Goal: Task Accomplishment & Management: Manage account settings

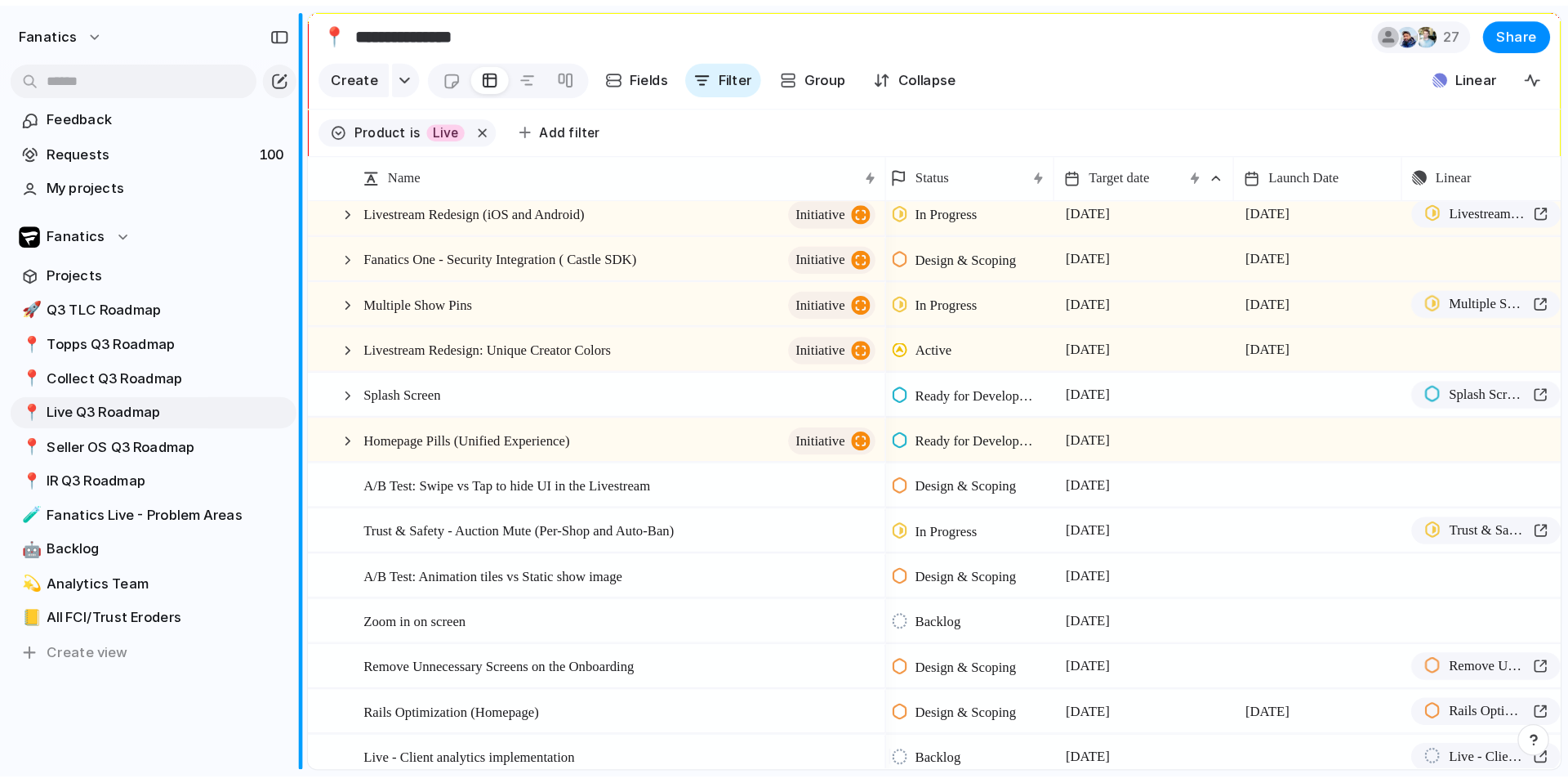
scroll to position [0, 5]
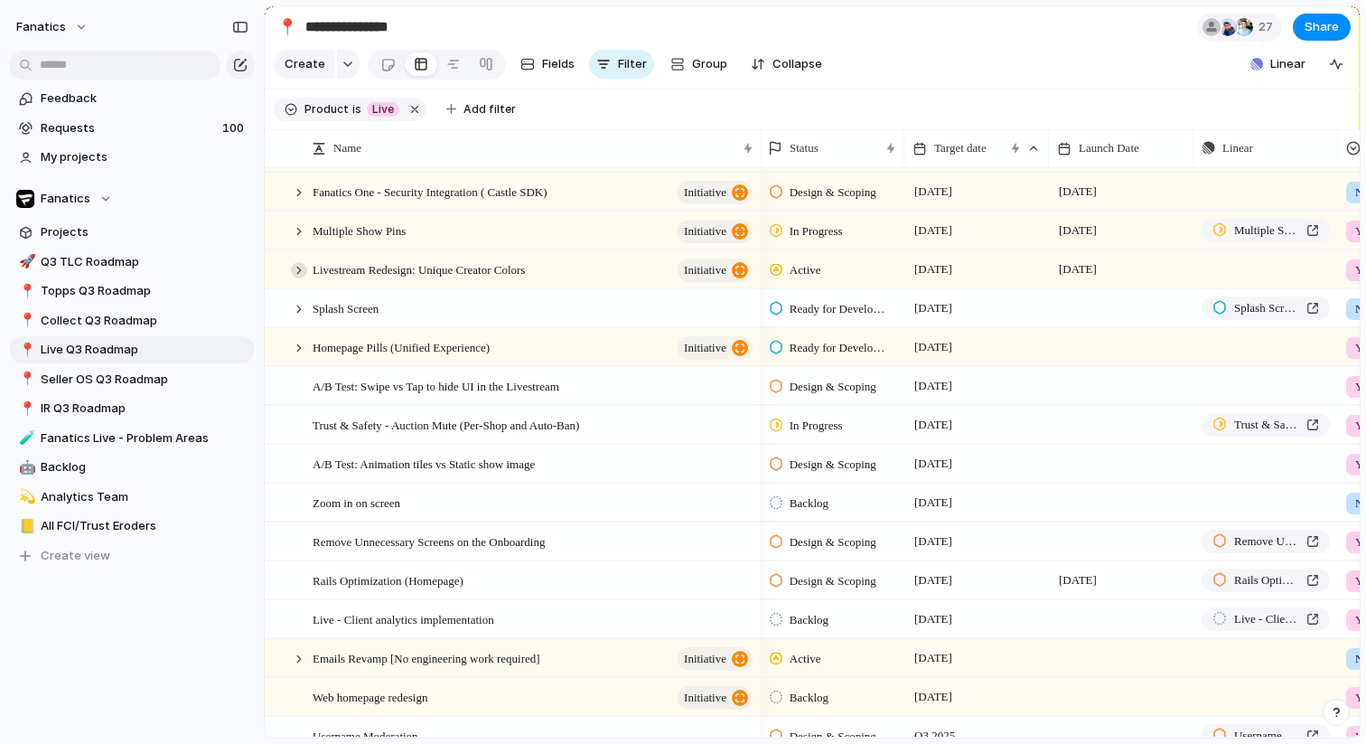
click at [295, 271] on div at bounding box center [299, 270] width 16 height 16
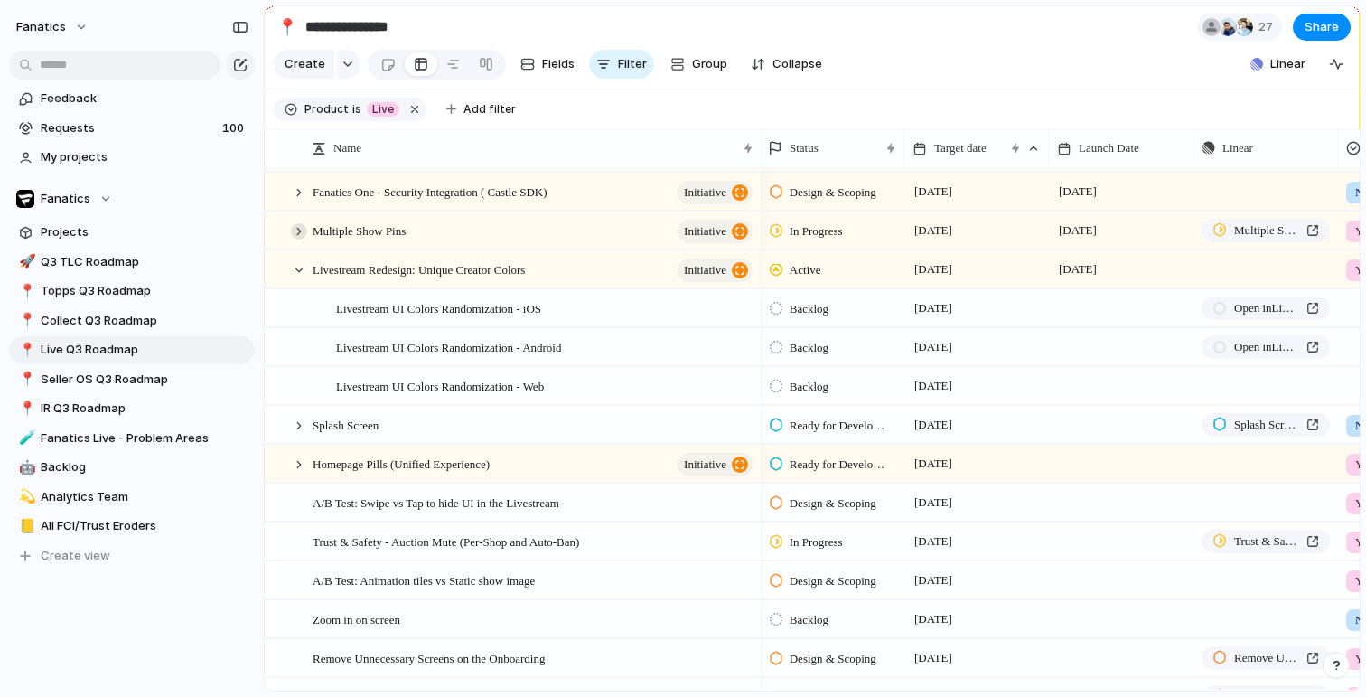
click at [297, 229] on div at bounding box center [299, 231] width 16 height 16
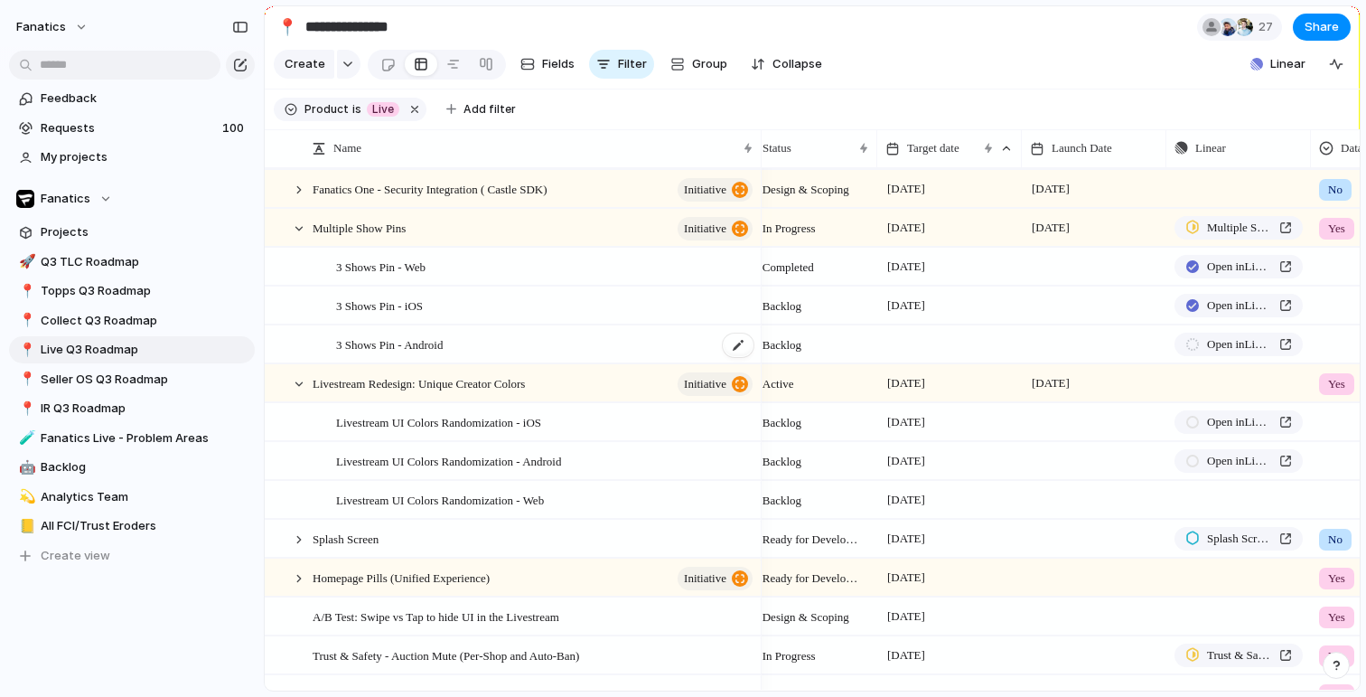
scroll to position [0, 89]
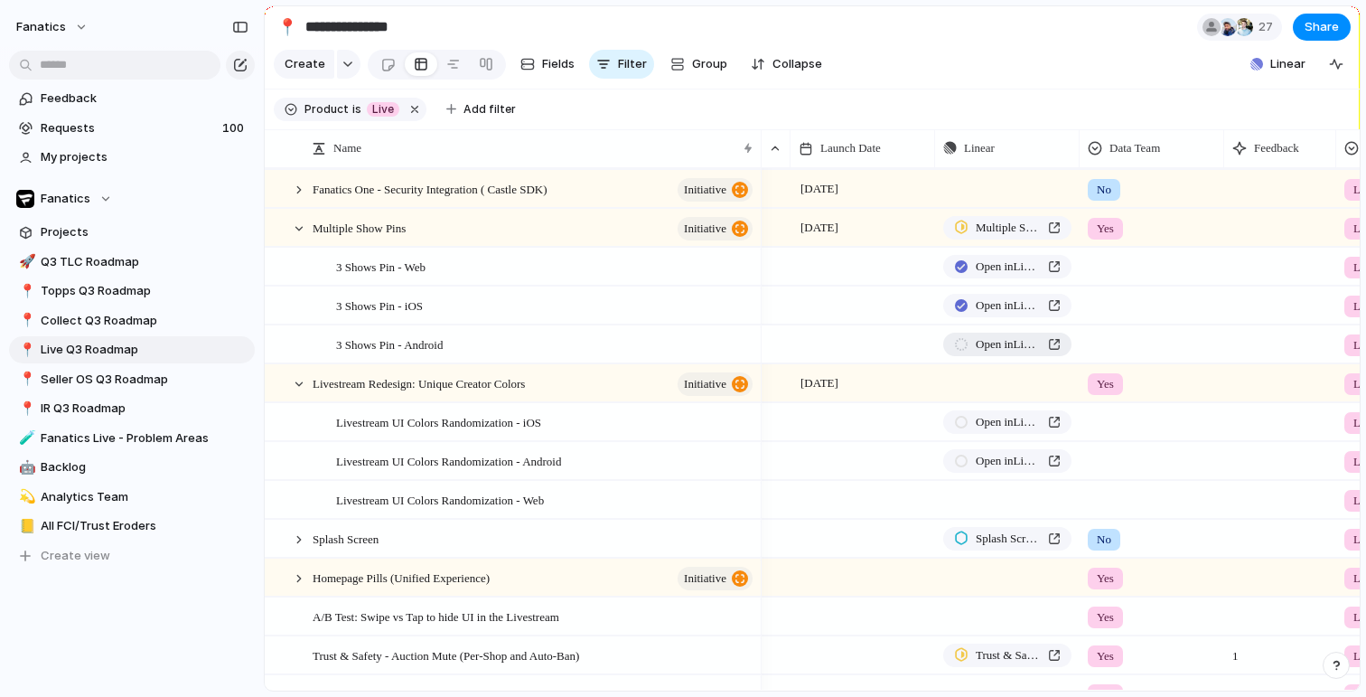
click at [1006, 342] on span "Open in Linear" at bounding box center [1008, 344] width 65 height 18
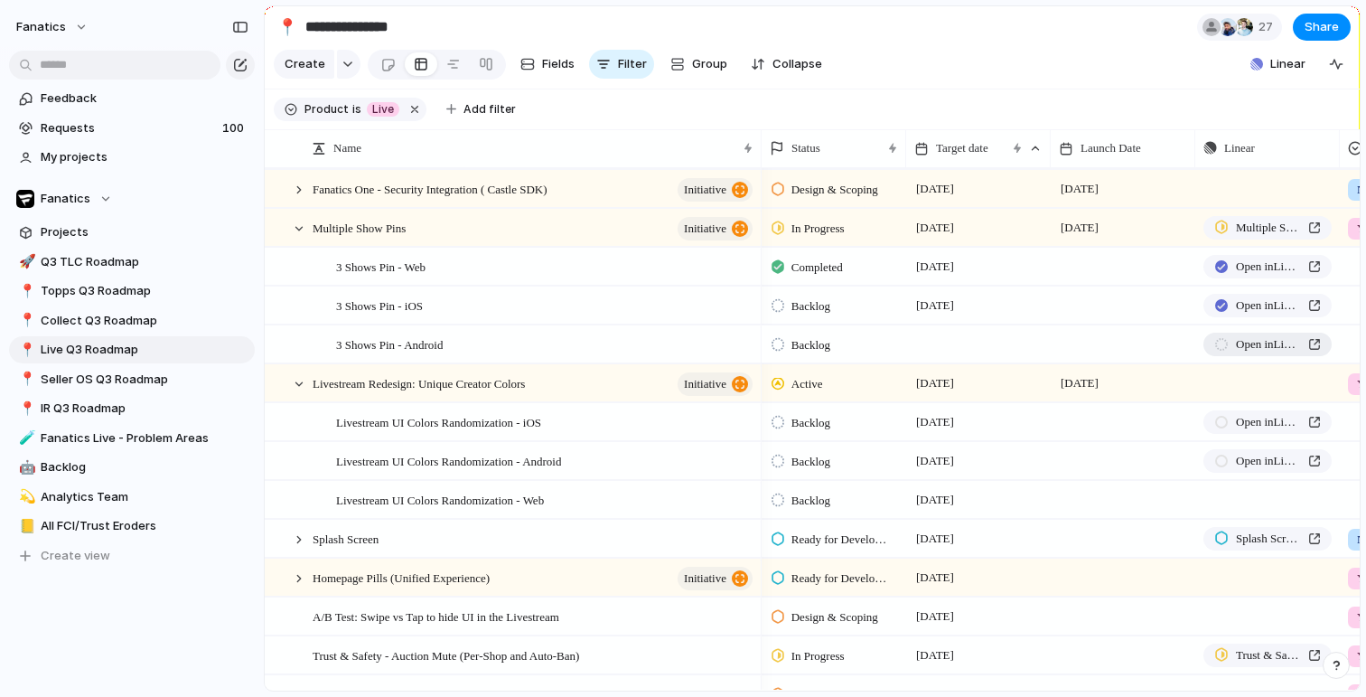
scroll to position [0, 31]
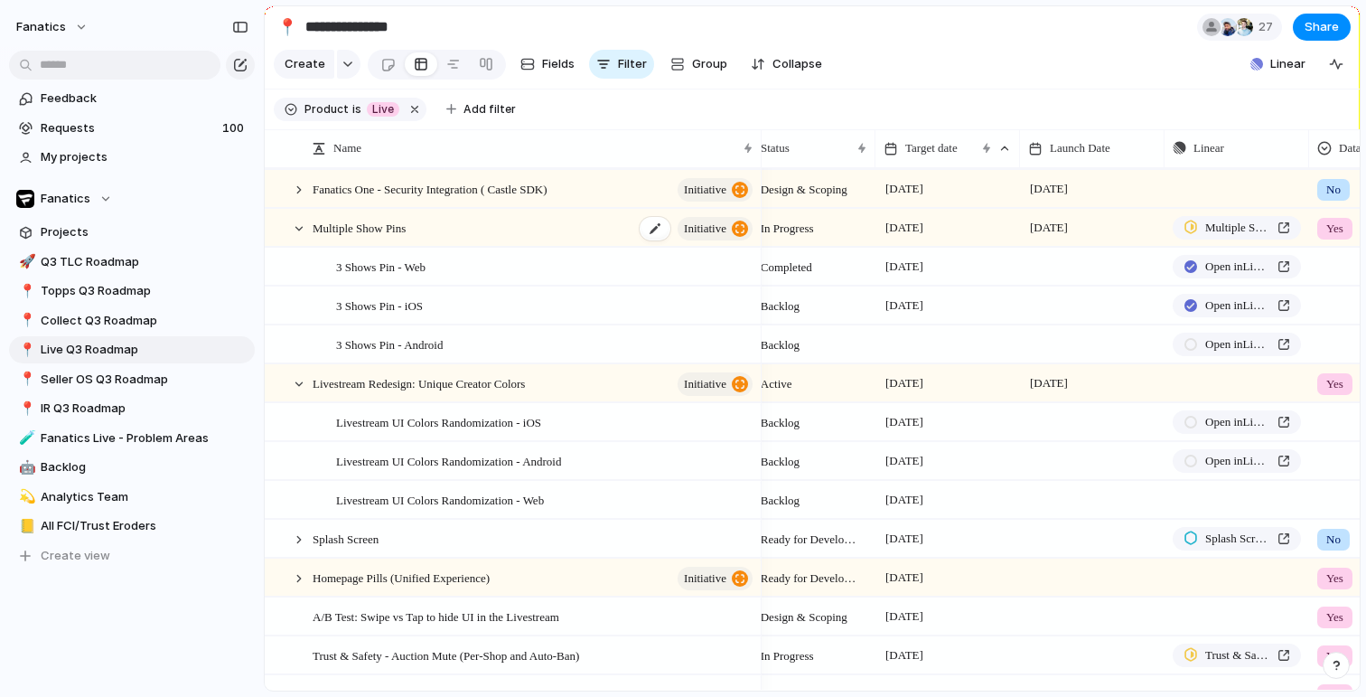
click at [407, 239] on div "Multiple Show Pins initiative" at bounding box center [534, 228] width 443 height 37
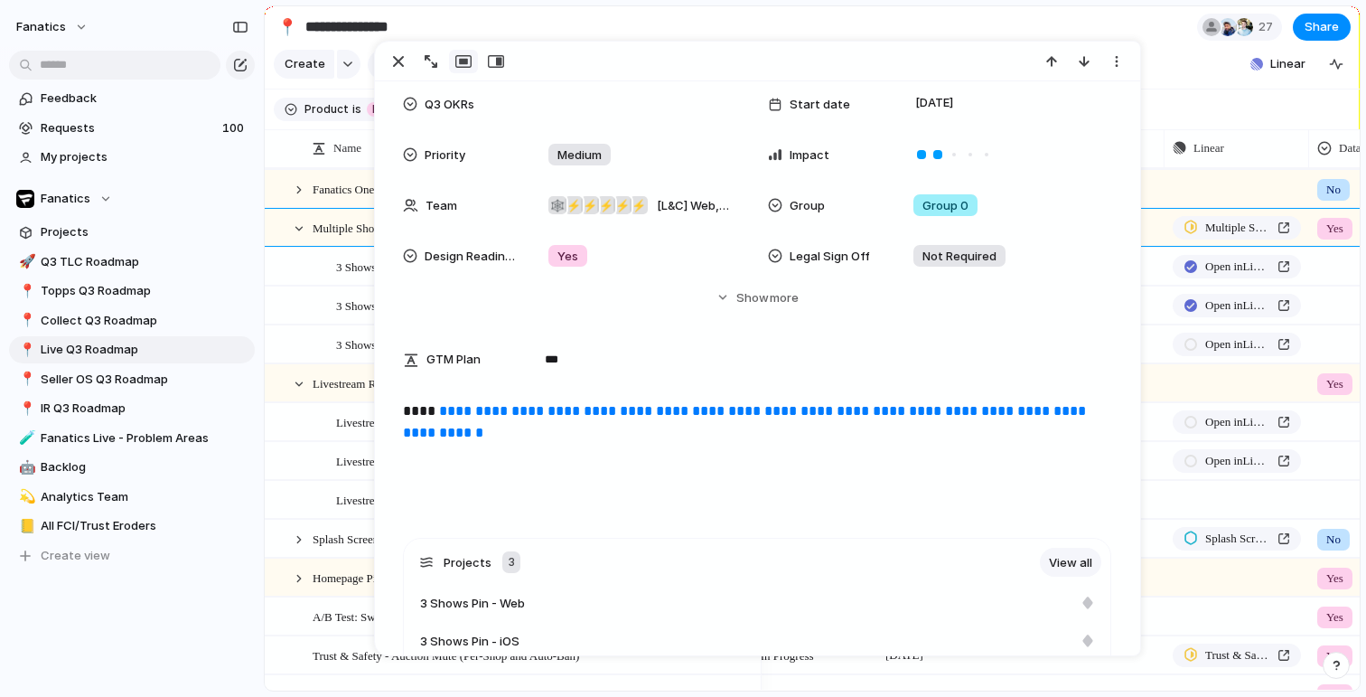
scroll to position [471, 0]
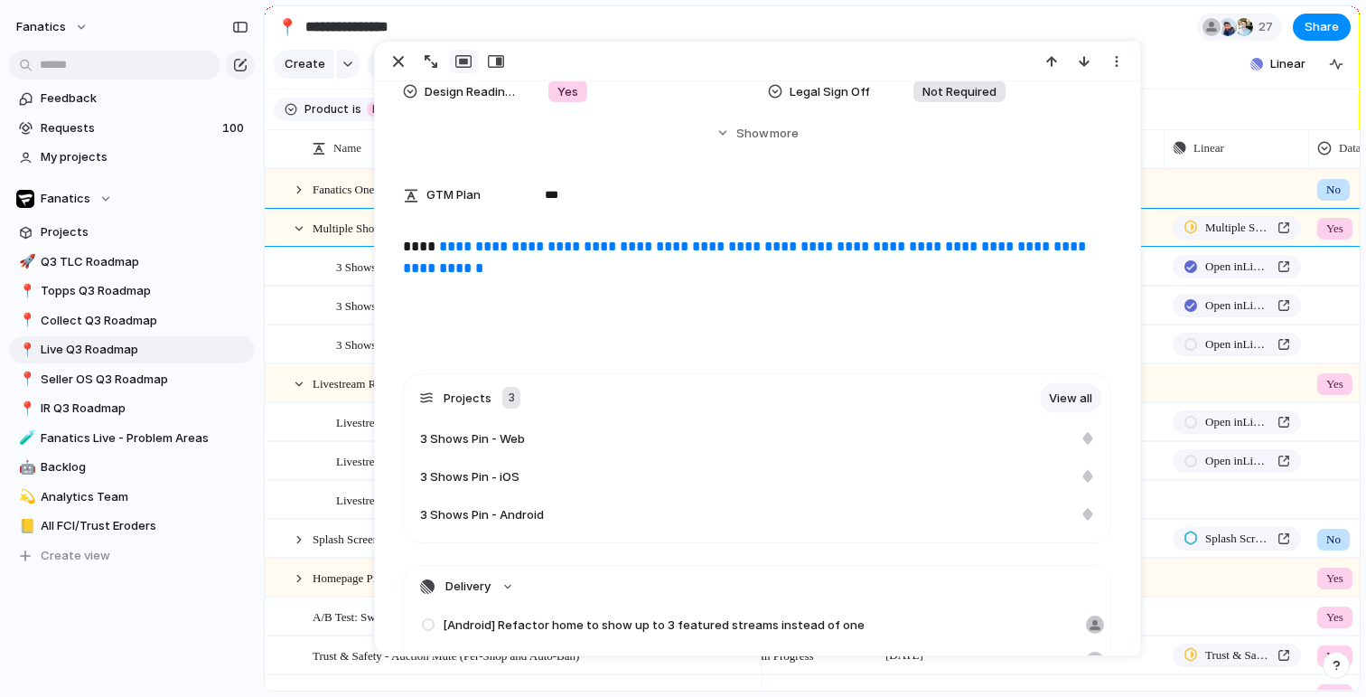
click at [496, 259] on link "**********" at bounding box center [746, 256] width 687 height 35
click at [395, 65] on div "button" at bounding box center [399, 62] width 22 height 22
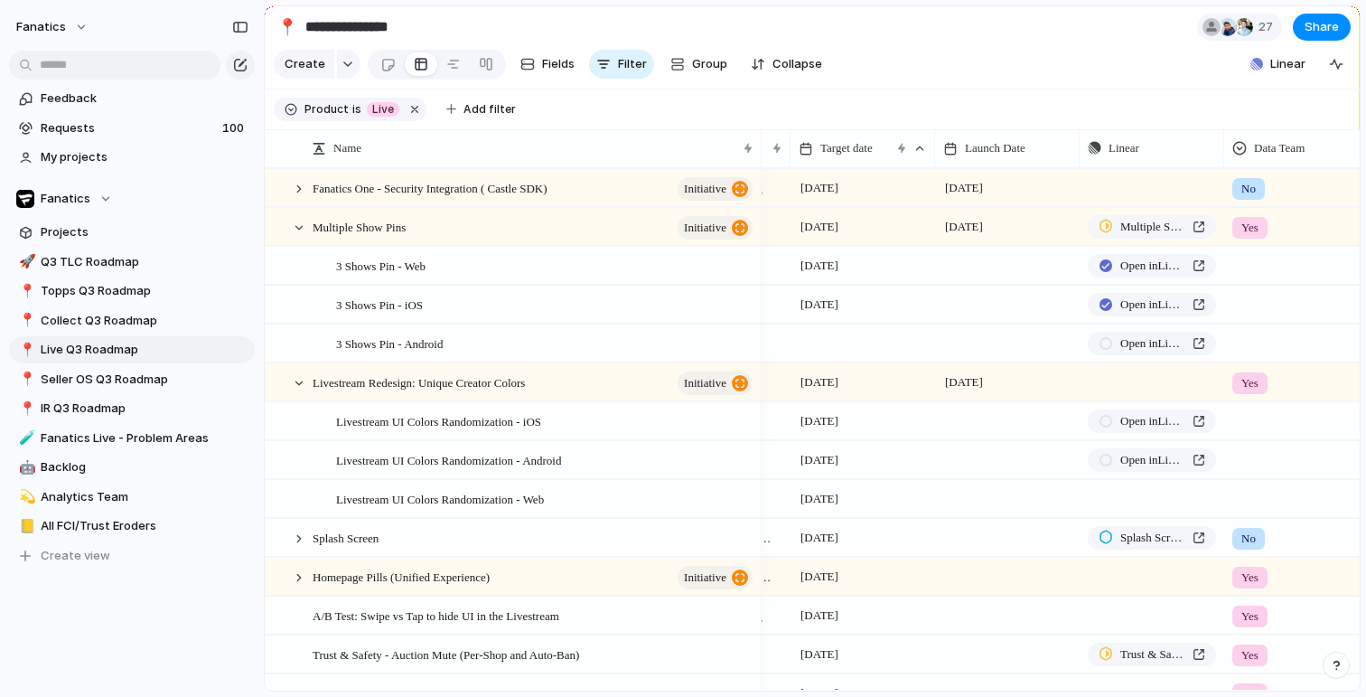
scroll to position [0, 287]
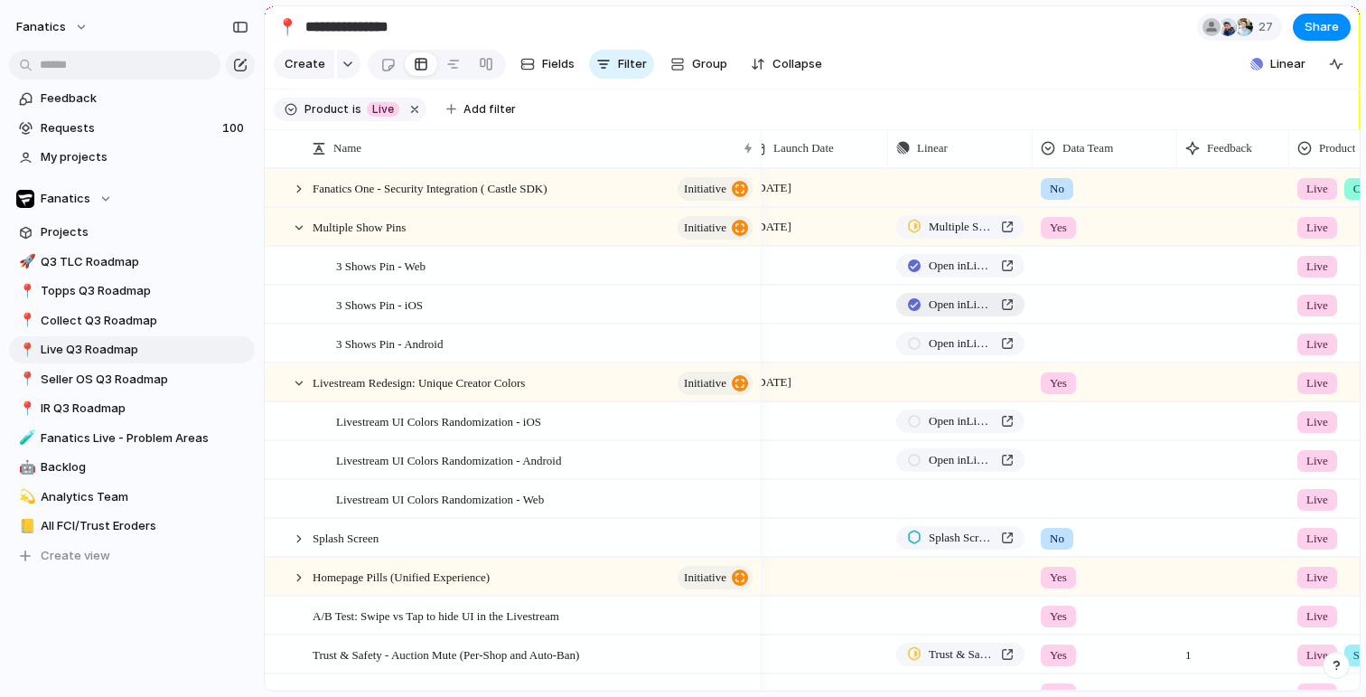
click at [940, 310] on span "Open in Linear" at bounding box center [961, 304] width 65 height 18
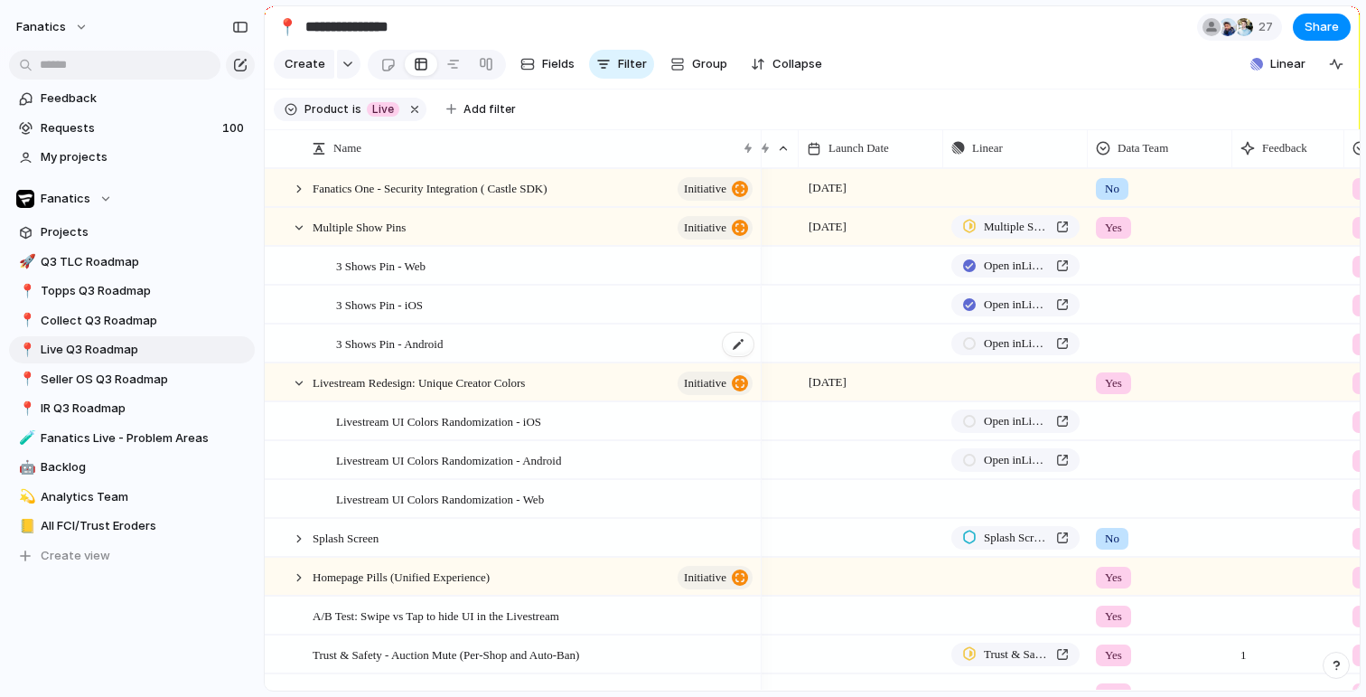
scroll to position [0, 337]
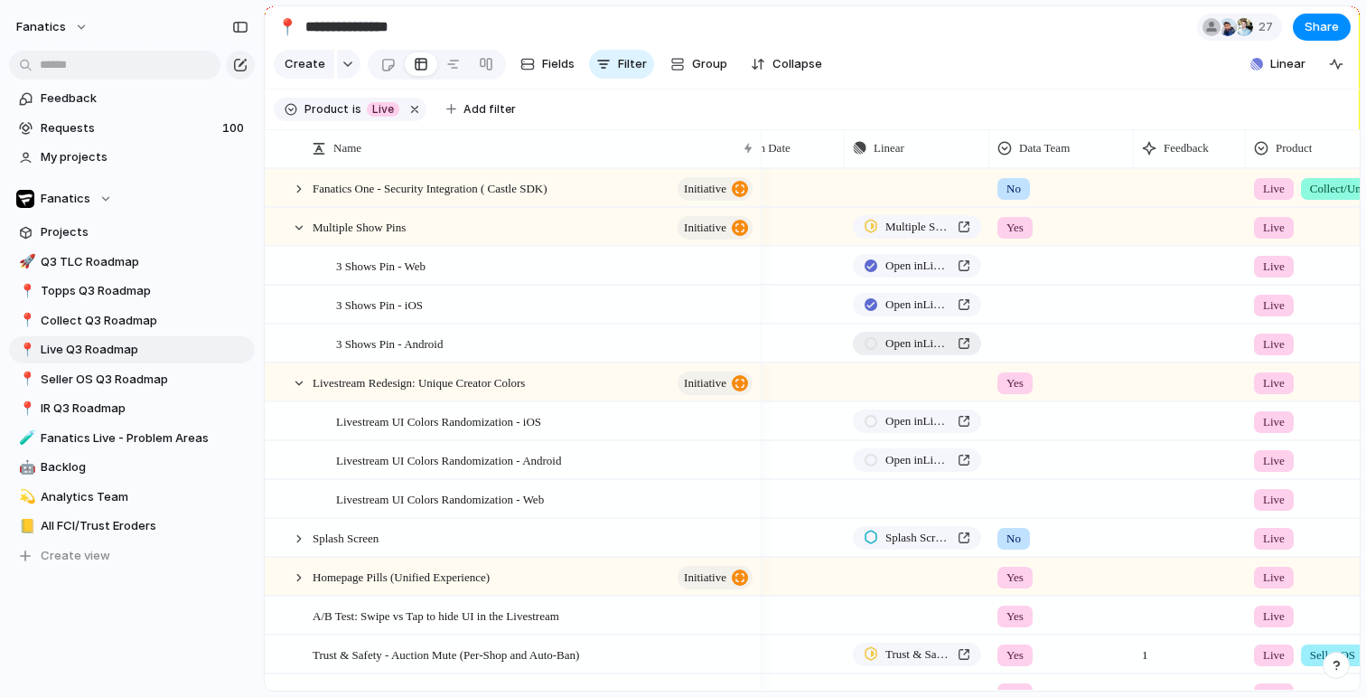
click at [898, 337] on span "Open in Linear" at bounding box center [917, 343] width 65 height 18
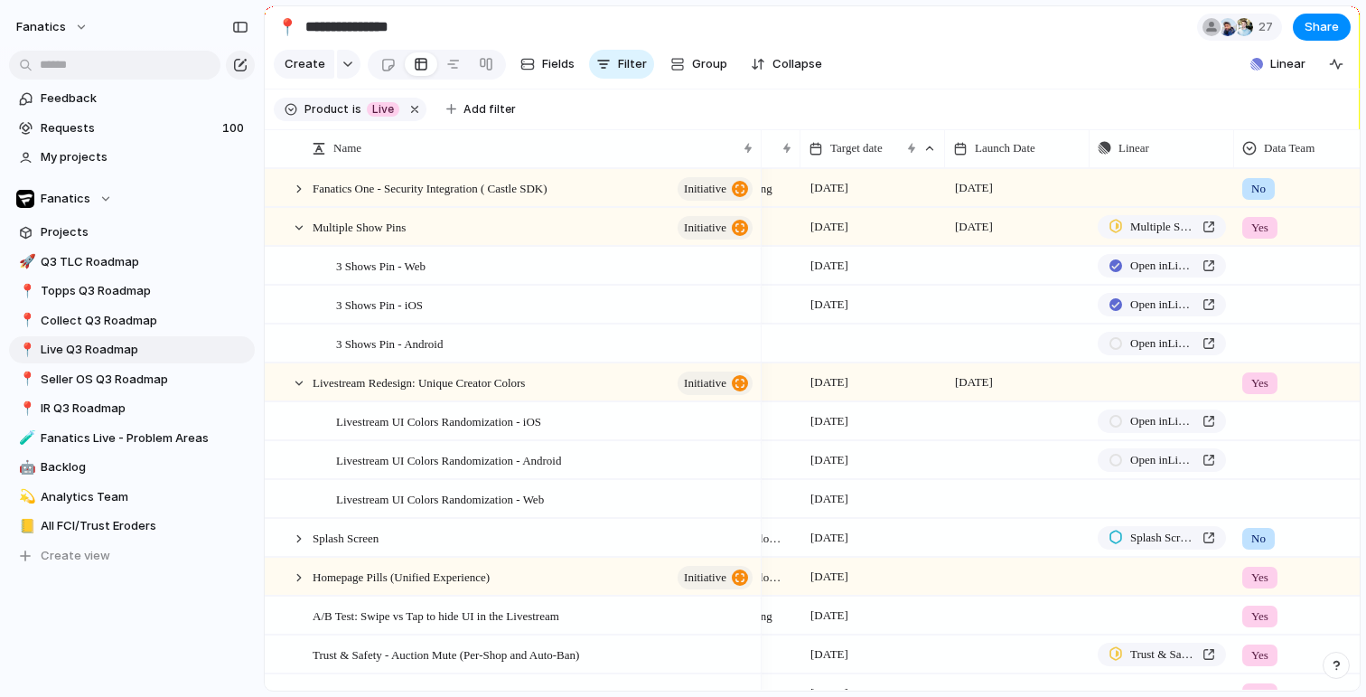
click at [848, 337] on div at bounding box center [873, 342] width 145 height 37
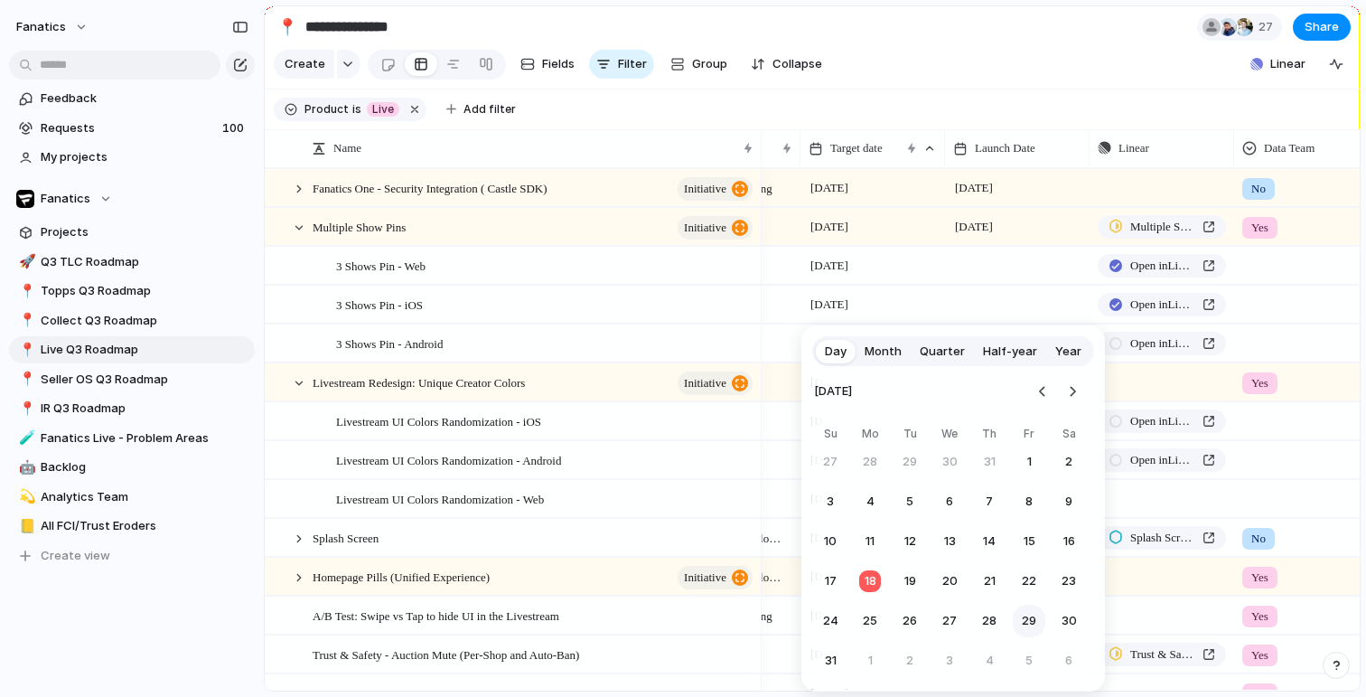
click at [1037, 622] on button "29" at bounding box center [1029, 620] width 33 height 33
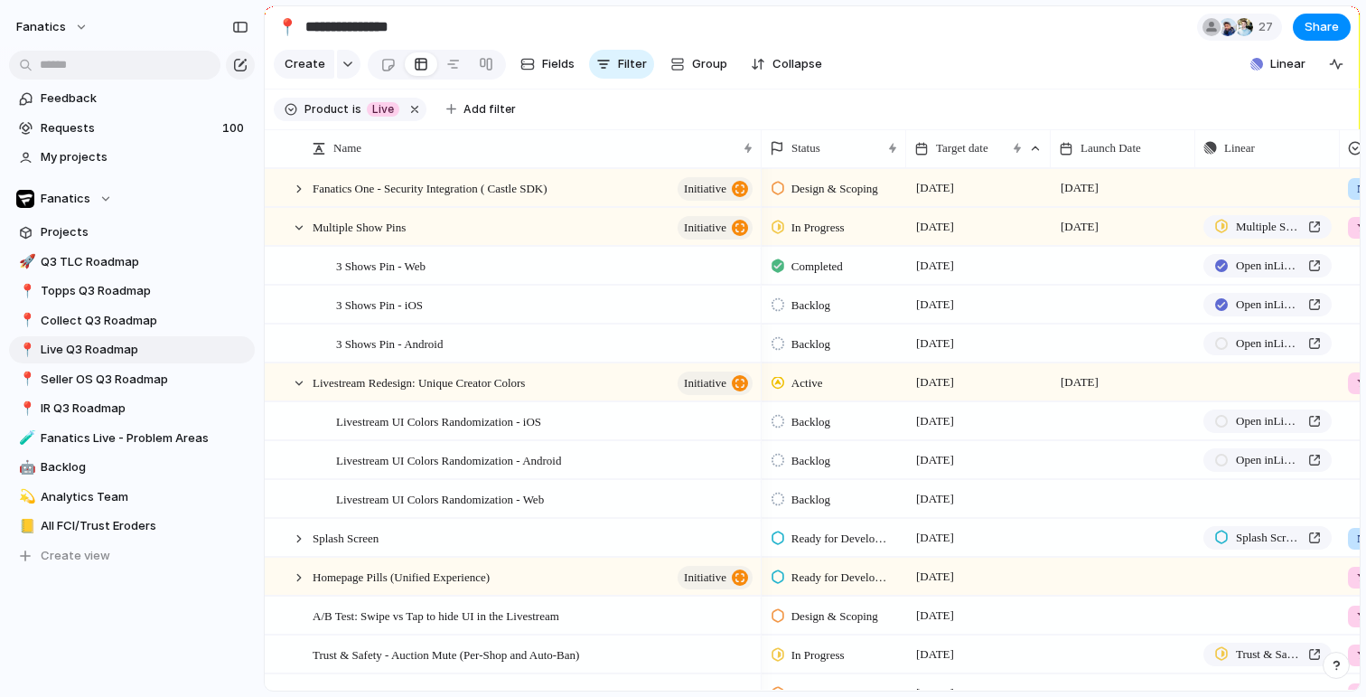
click at [802, 304] on span "Backlog" at bounding box center [811, 305] width 39 height 18
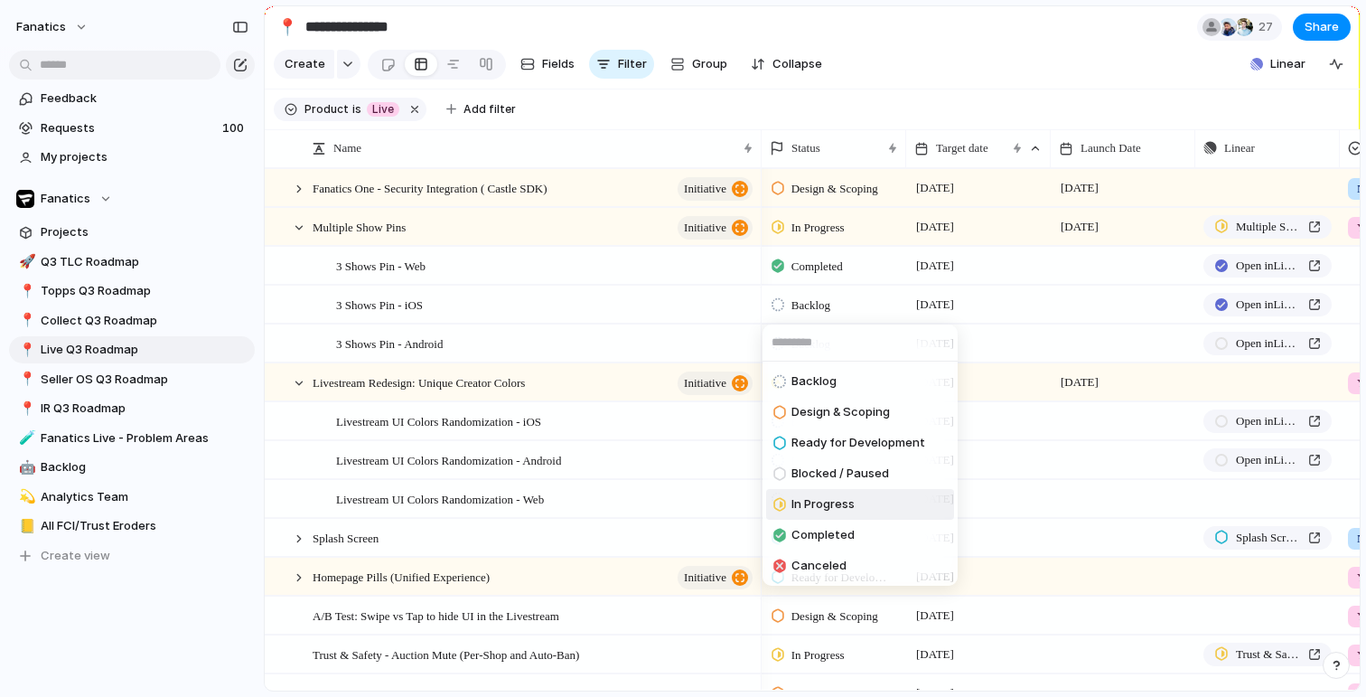
click at [820, 496] on span "In Progress" at bounding box center [823, 504] width 63 height 18
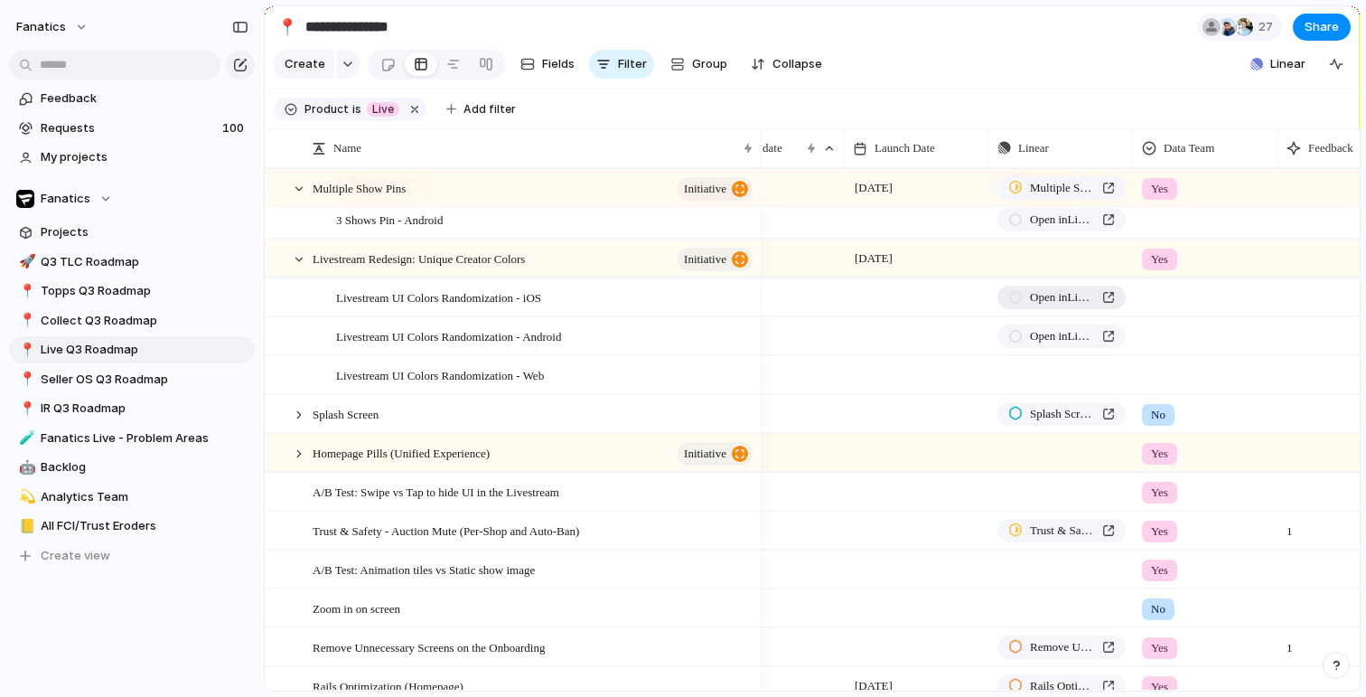
click at [1012, 300] on div at bounding box center [1015, 297] width 14 height 13
click at [1023, 338] on link "Open in Linear" at bounding box center [1062, 335] width 128 height 23
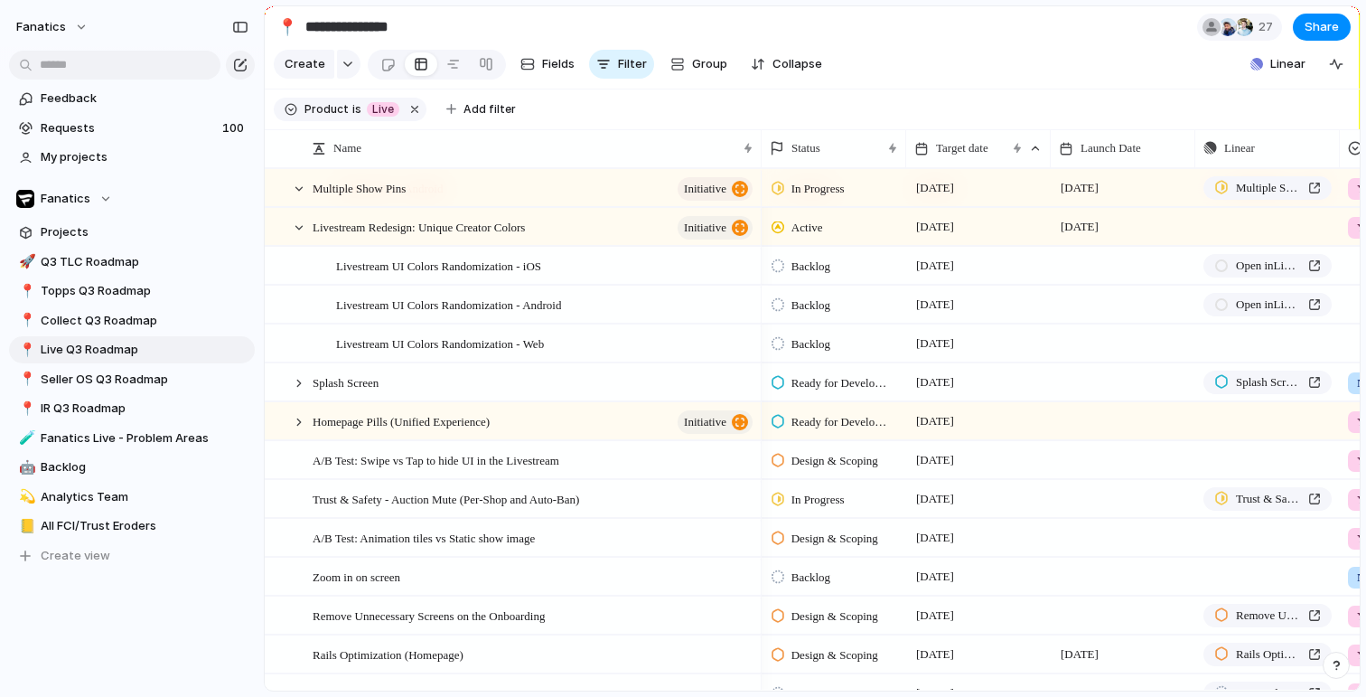
click at [809, 266] on span "Backlog" at bounding box center [811, 267] width 39 height 18
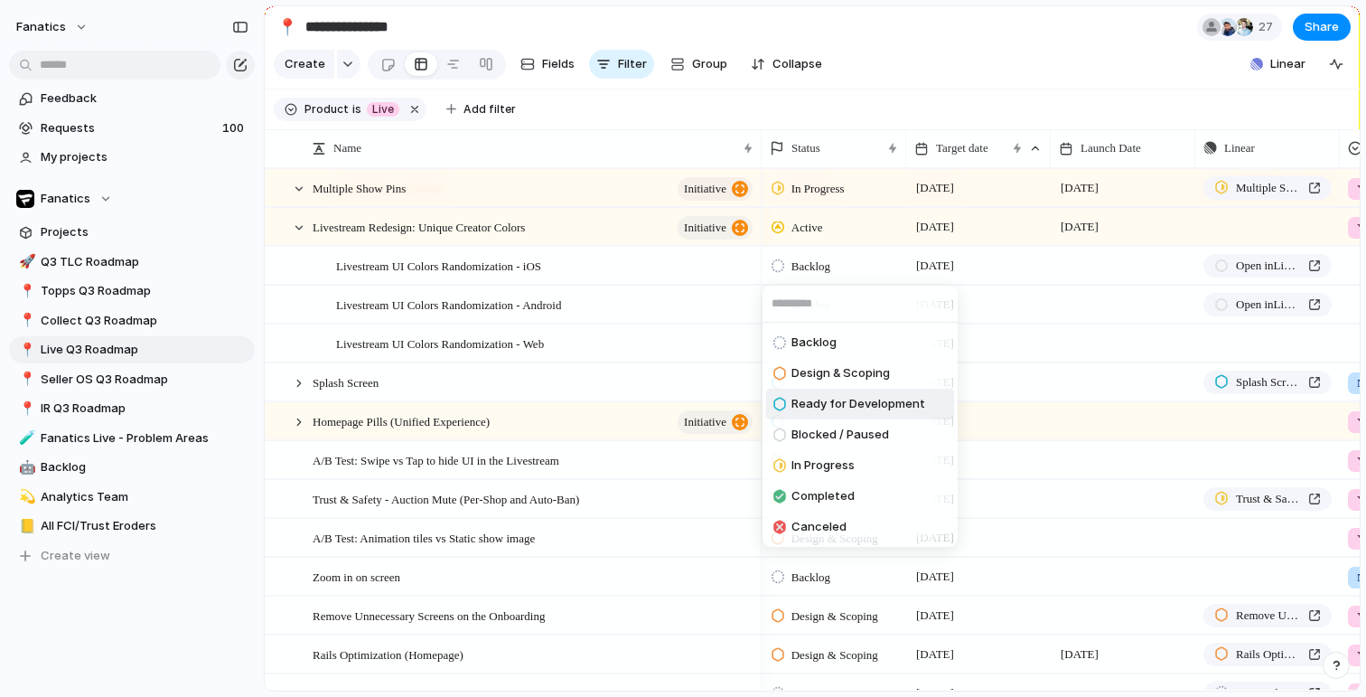
click at [835, 394] on div "Ready for Development" at bounding box center [849, 404] width 152 height 22
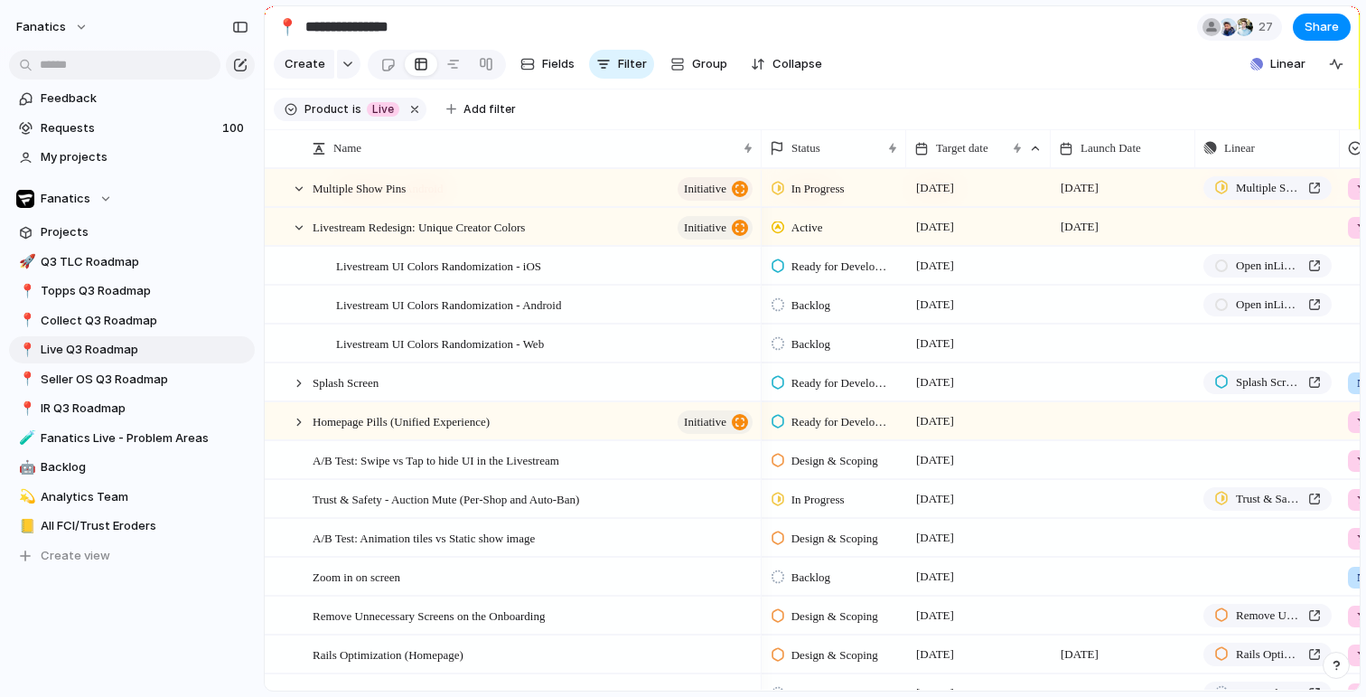
click at [810, 304] on span "Backlog" at bounding box center [811, 305] width 39 height 18
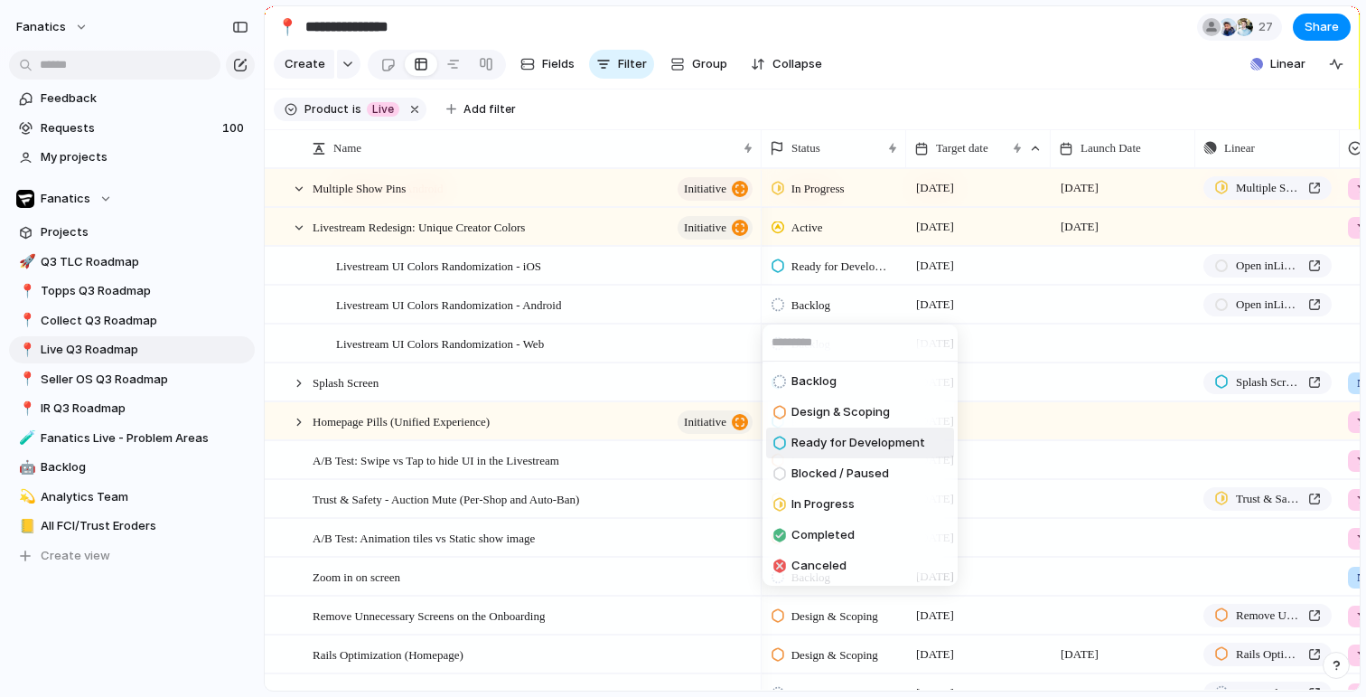
click at [837, 447] on span "Ready for Development" at bounding box center [859, 443] width 134 height 18
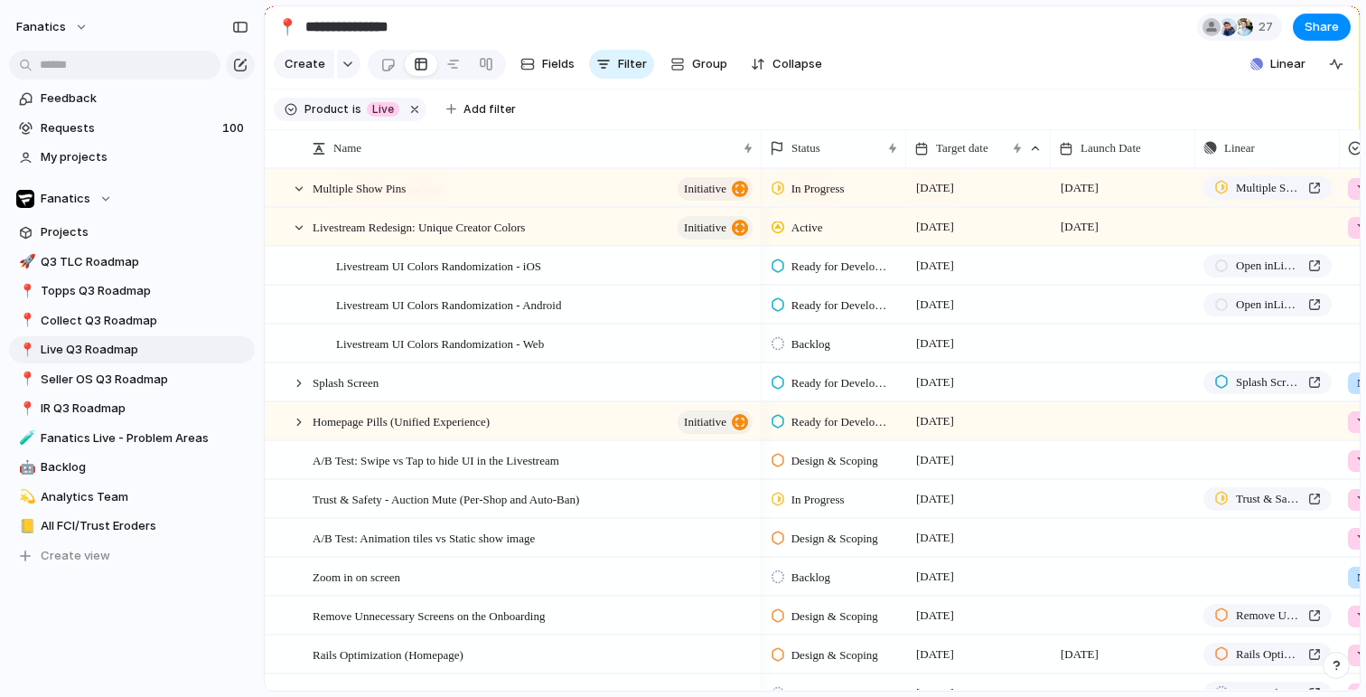
click at [859, 388] on span "Ready for Development" at bounding box center [841, 383] width 99 height 18
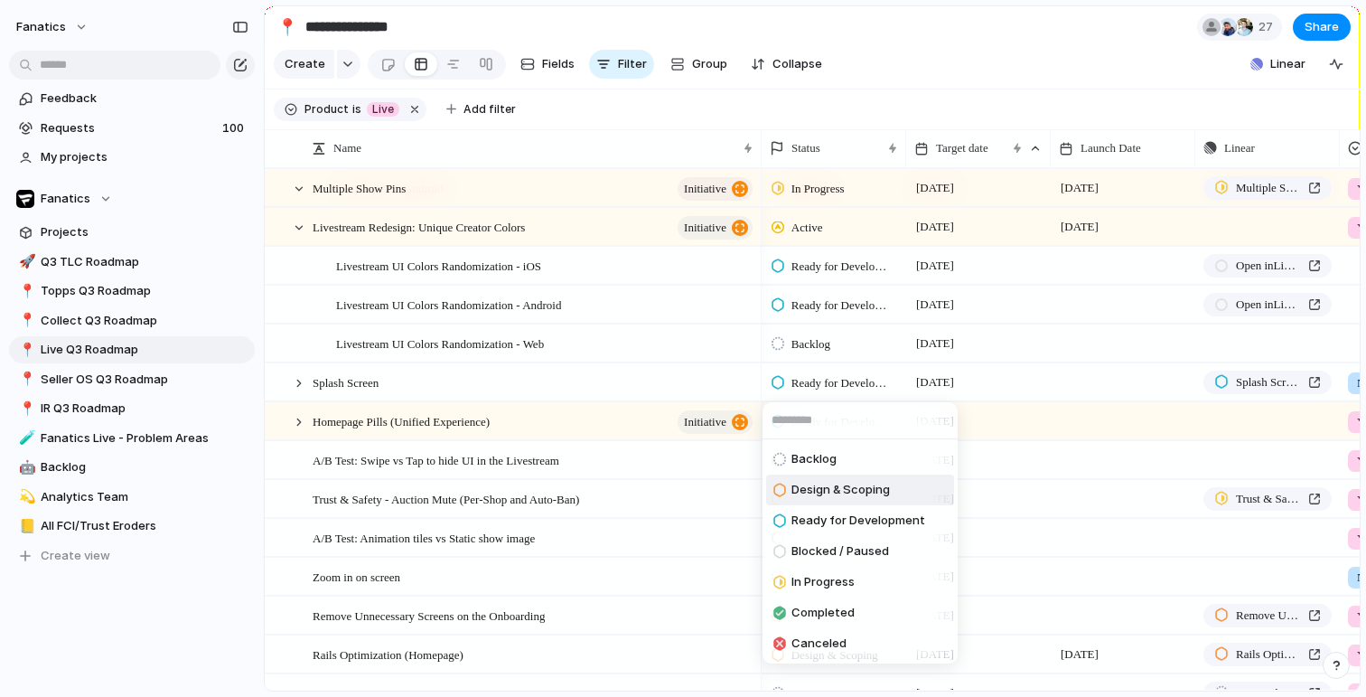
click at [833, 482] on span "Design & Scoping" at bounding box center [841, 490] width 98 height 18
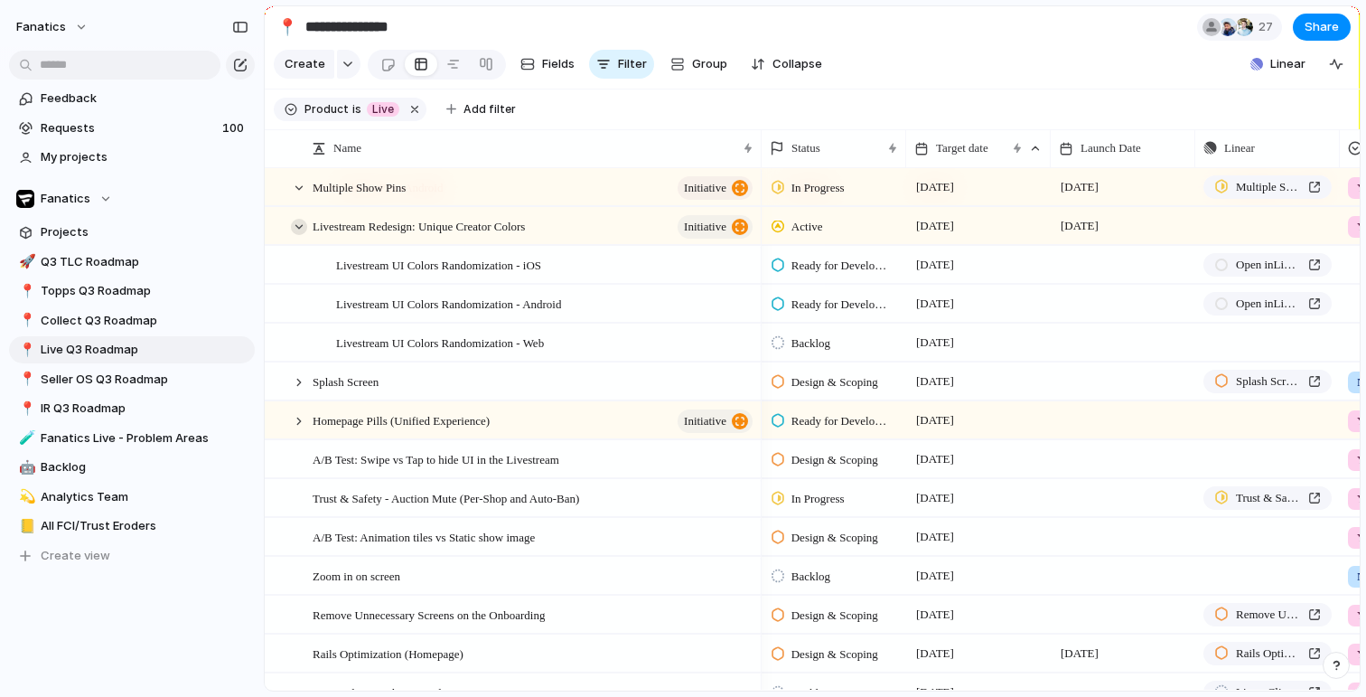
click at [298, 233] on div at bounding box center [299, 227] width 16 height 16
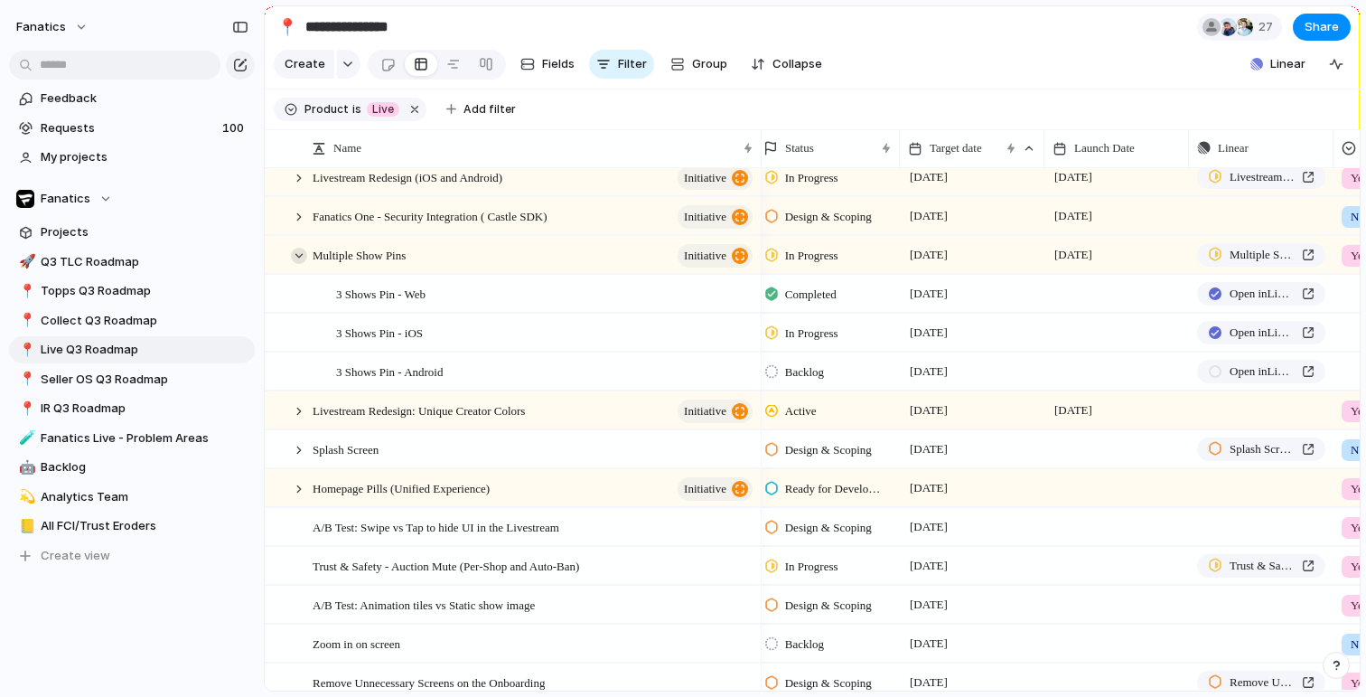
click at [301, 254] on div at bounding box center [299, 256] width 16 height 16
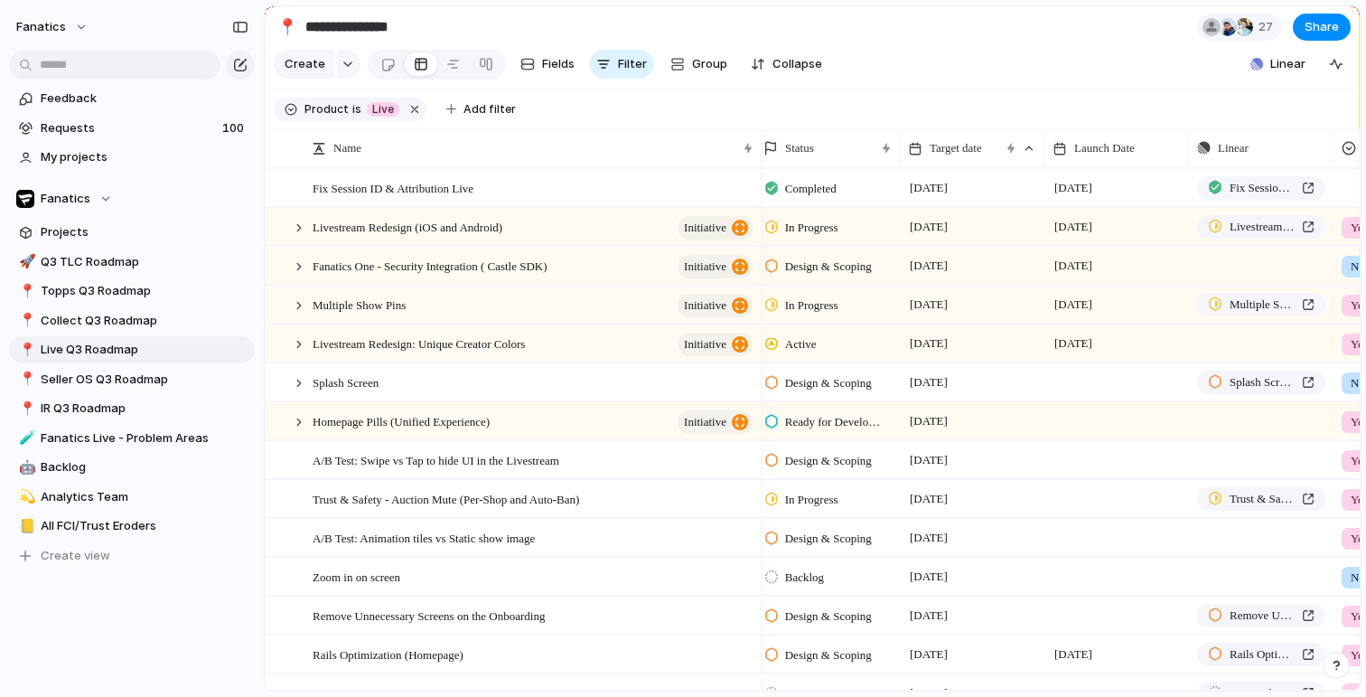
click at [838, 265] on span "Design & Scoping" at bounding box center [828, 267] width 87 height 18
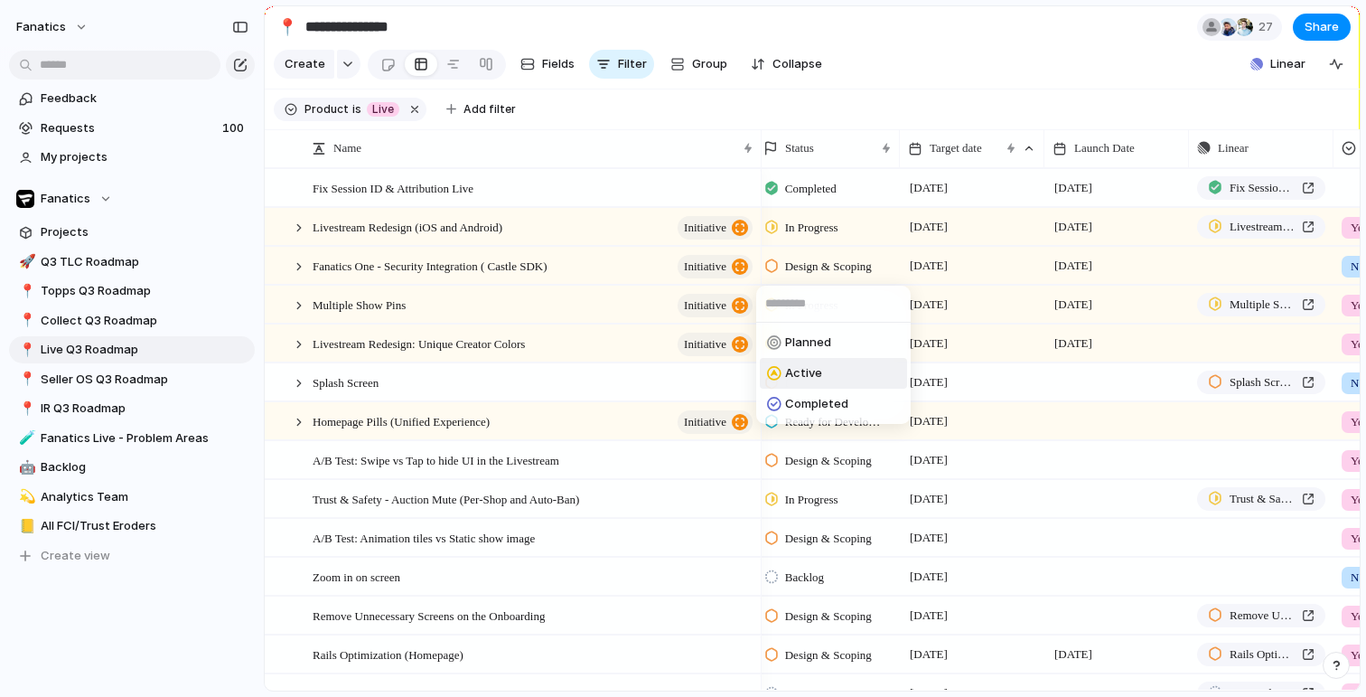
click at [805, 367] on span "Active" at bounding box center [803, 373] width 37 height 18
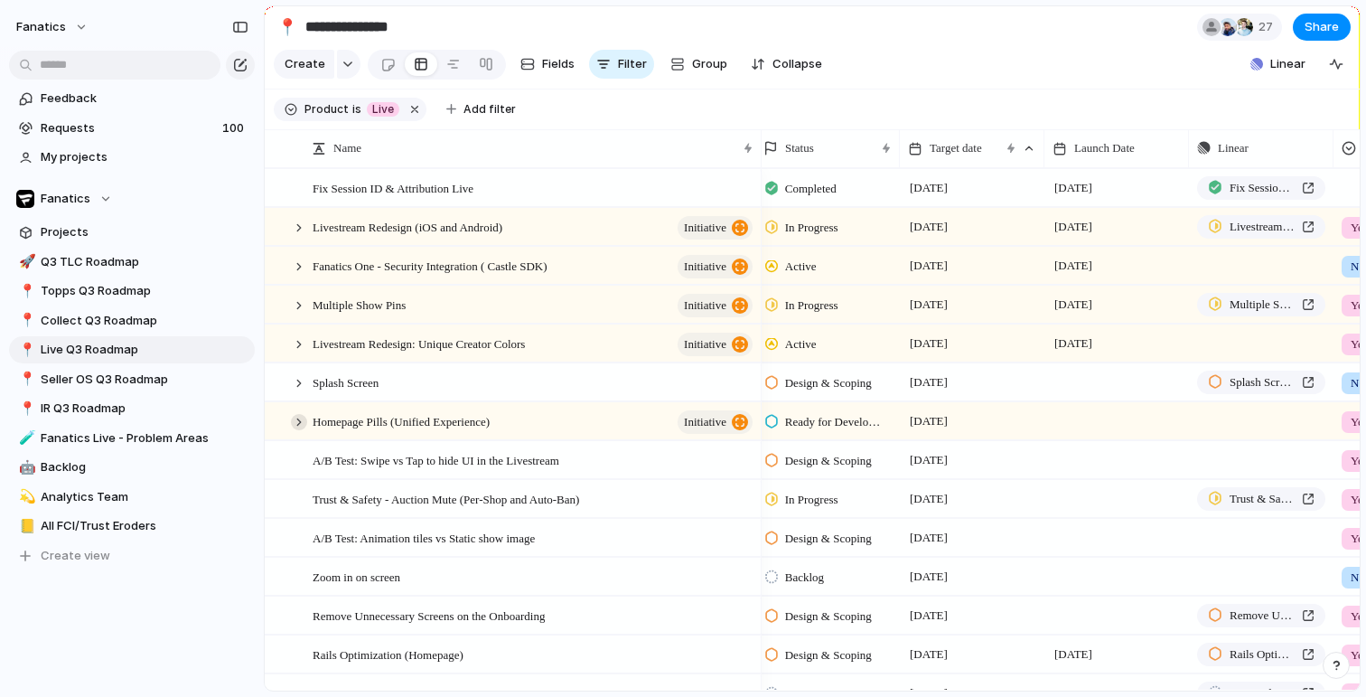
click at [298, 424] on div at bounding box center [299, 422] width 16 height 16
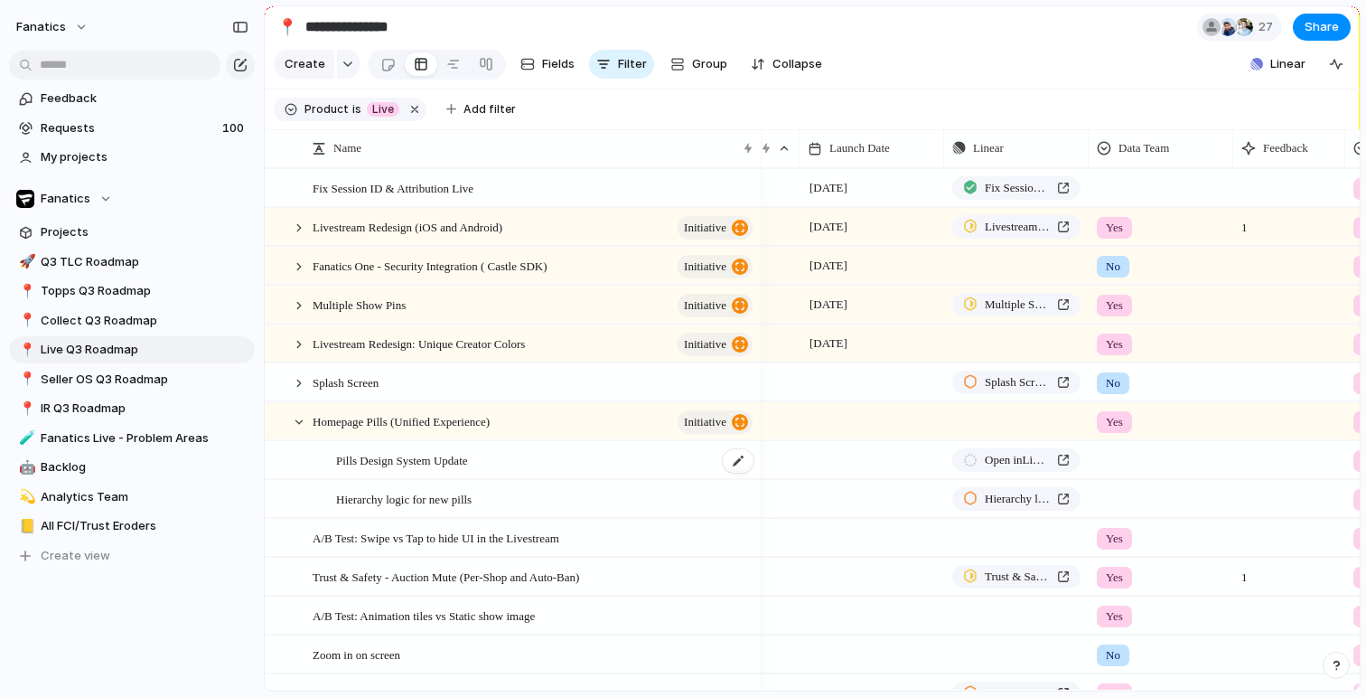
scroll to position [0, 183]
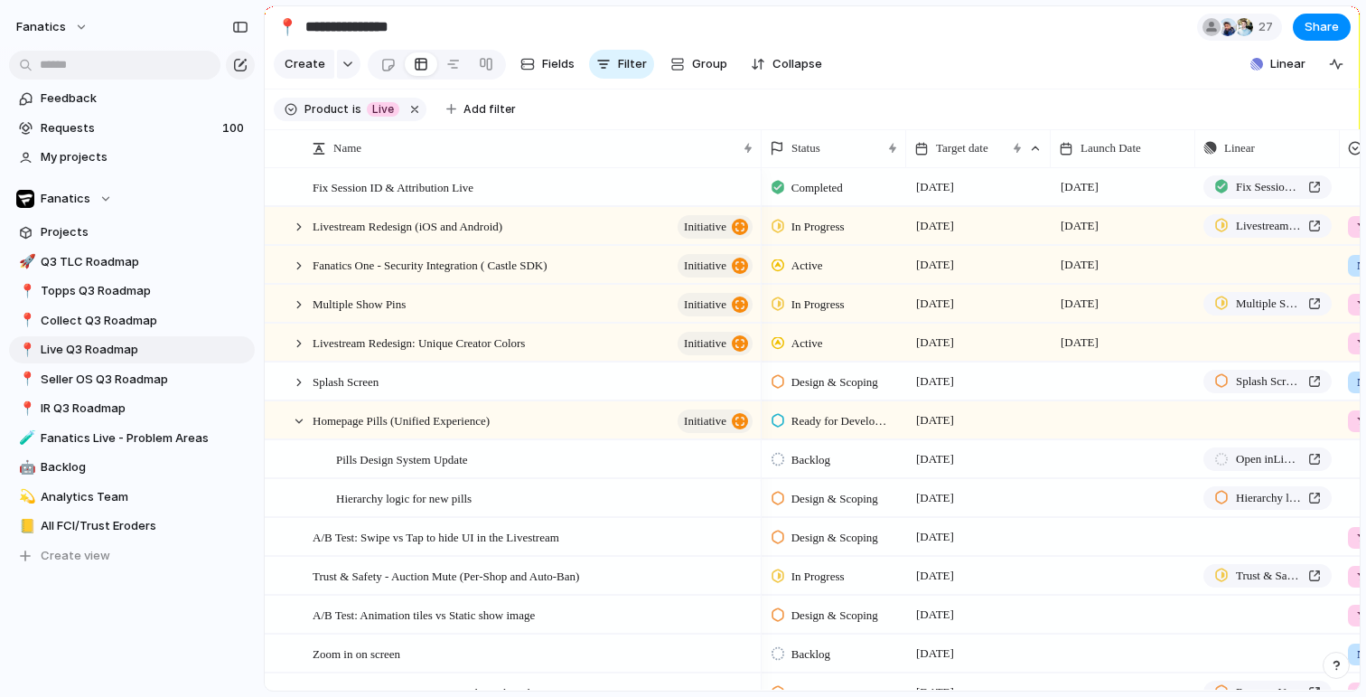
click at [819, 456] on span "Backlog" at bounding box center [811, 460] width 39 height 18
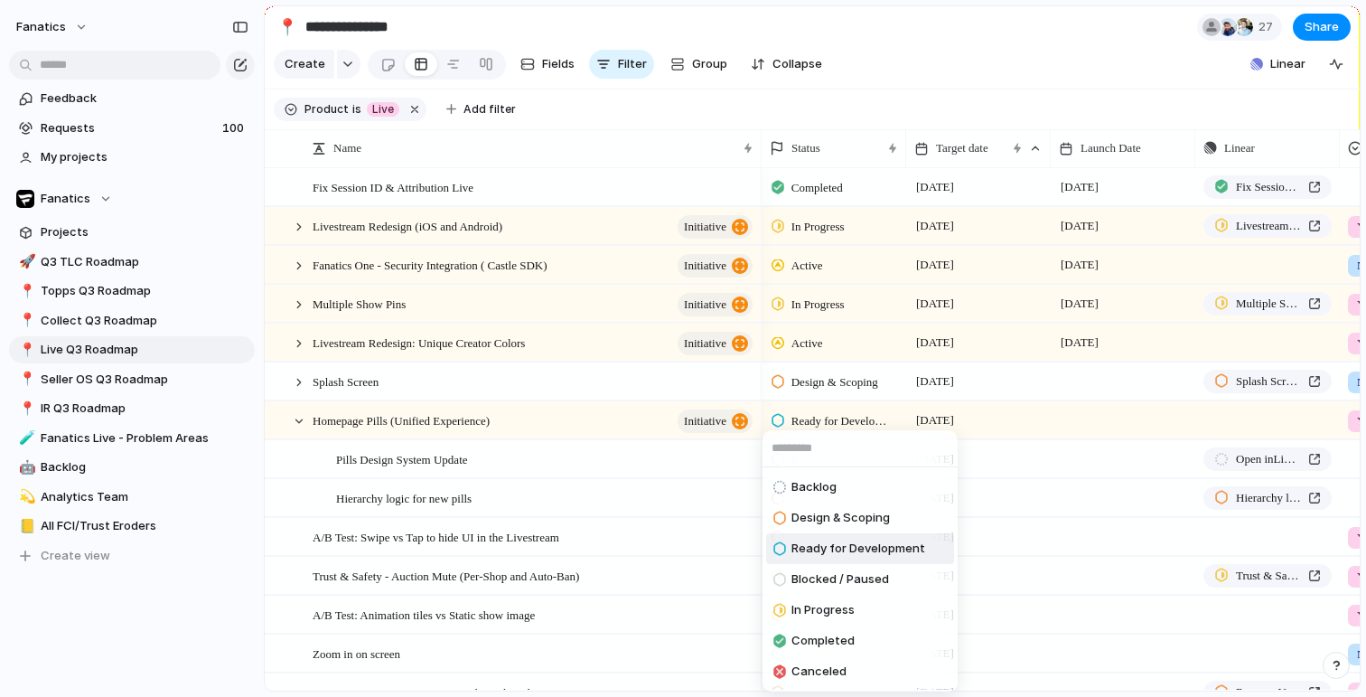
click at [833, 544] on span "Ready for Development" at bounding box center [859, 548] width 134 height 18
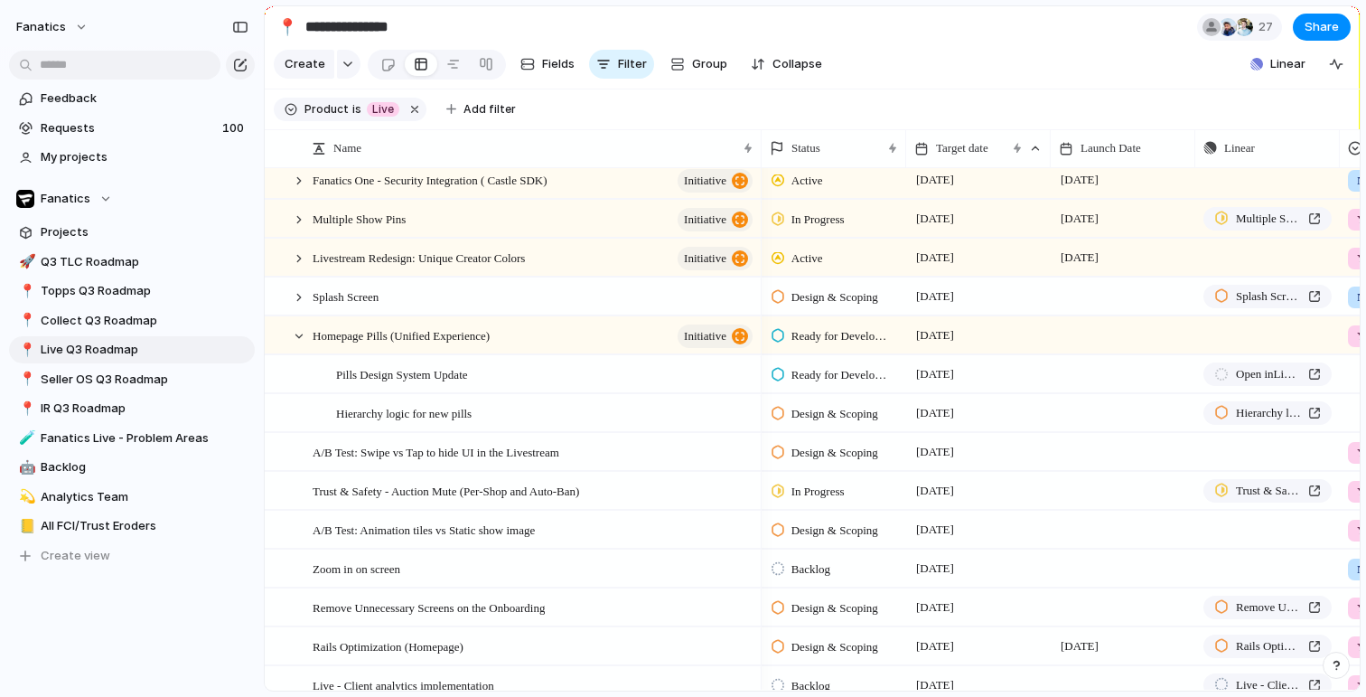
click at [824, 414] on span "Design & Scoping" at bounding box center [835, 414] width 87 height 18
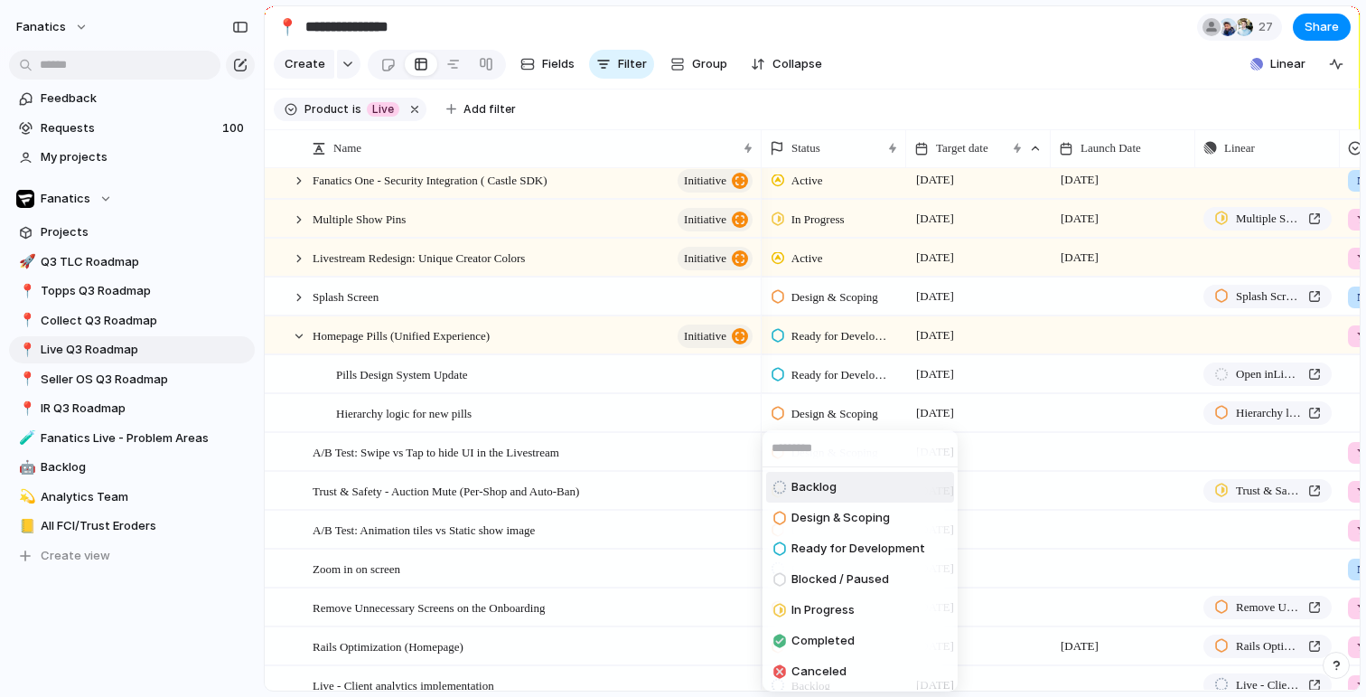
click at [814, 415] on div "Backlog Design & Scoping Ready for Development Blocked / Paused In Progress Com…" at bounding box center [683, 348] width 1366 height 697
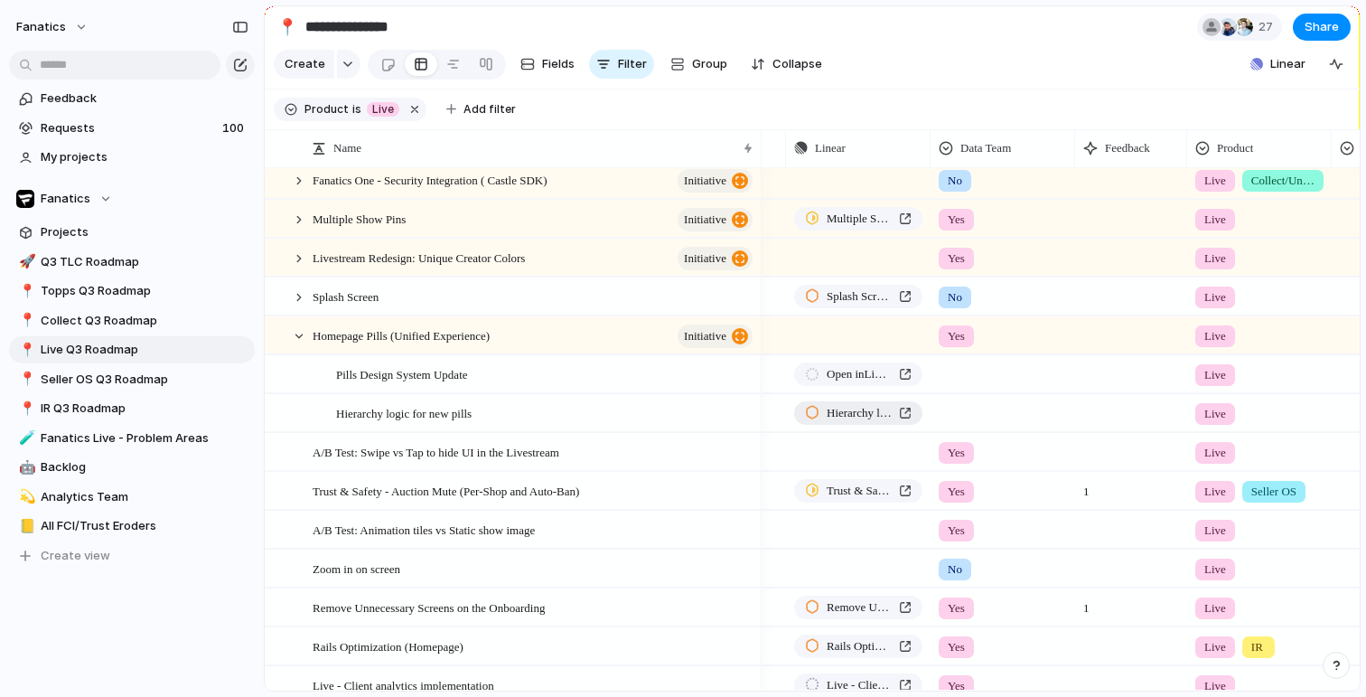
click at [871, 406] on span "Hierarchy logic for new pills" at bounding box center [859, 413] width 65 height 18
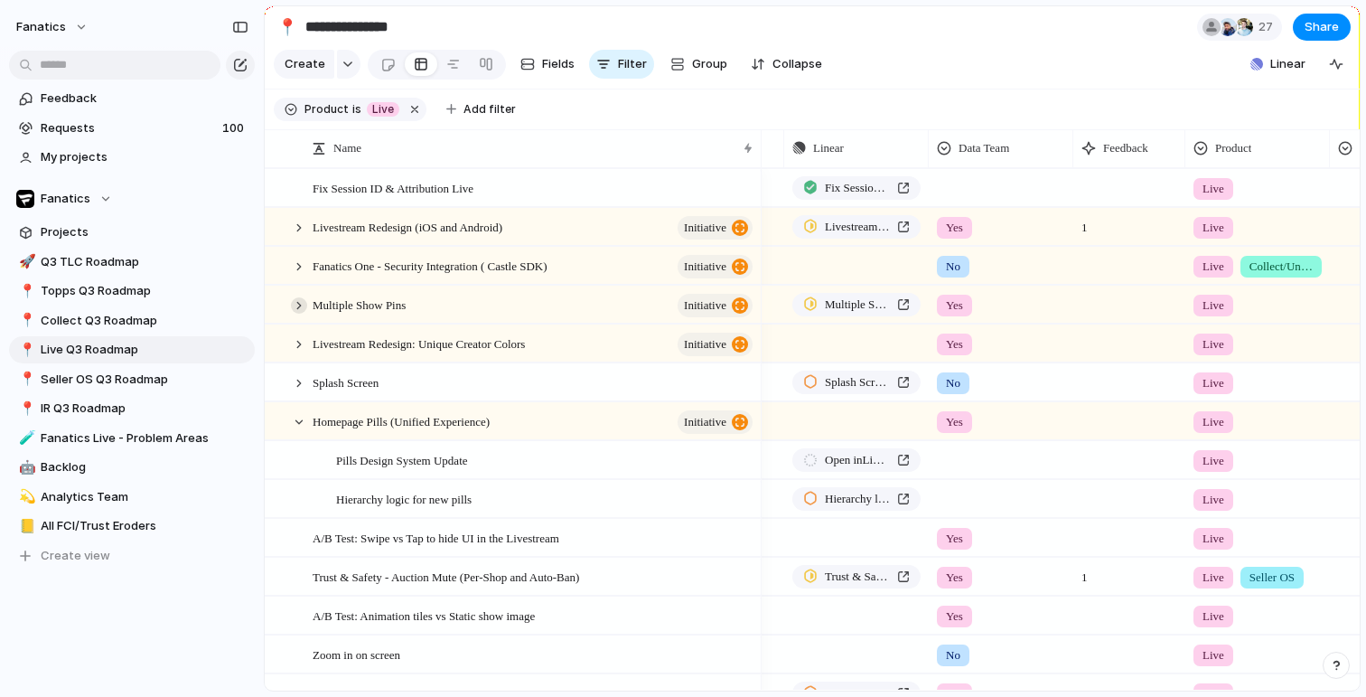
click at [300, 303] on div at bounding box center [299, 305] width 16 height 16
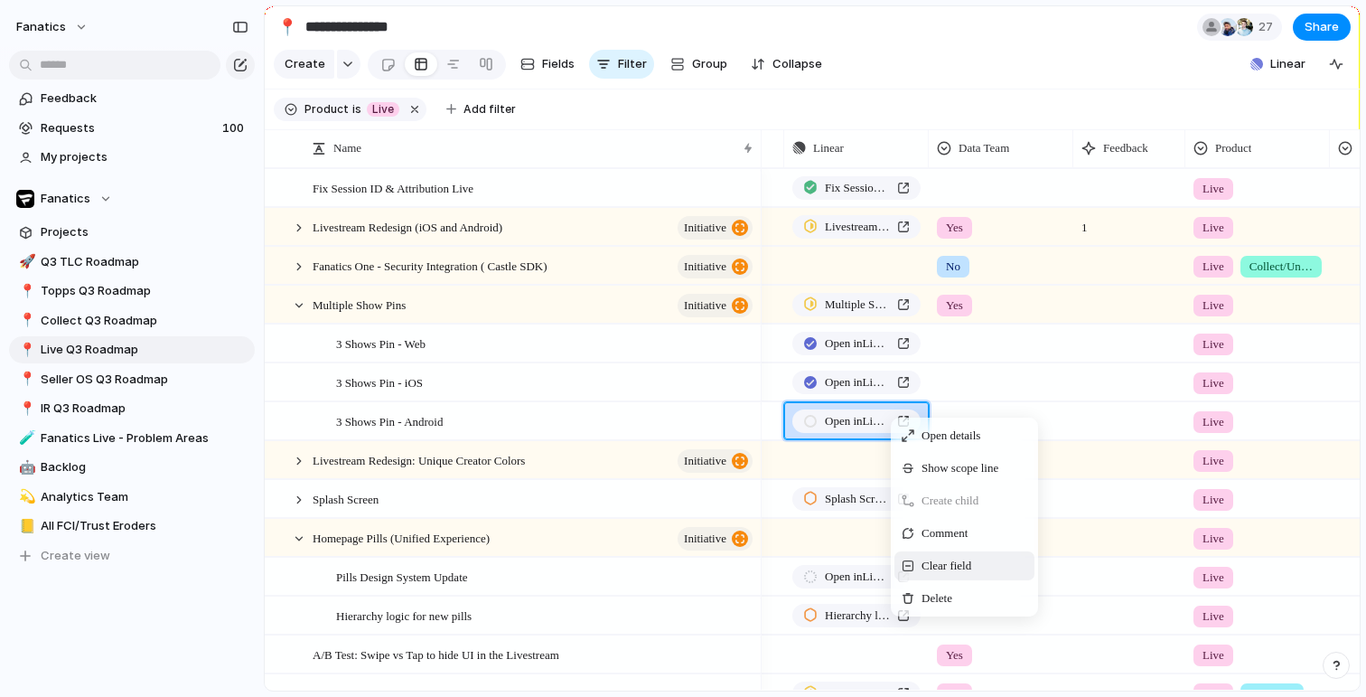
click at [955, 565] on span "Clear field" at bounding box center [947, 566] width 50 height 18
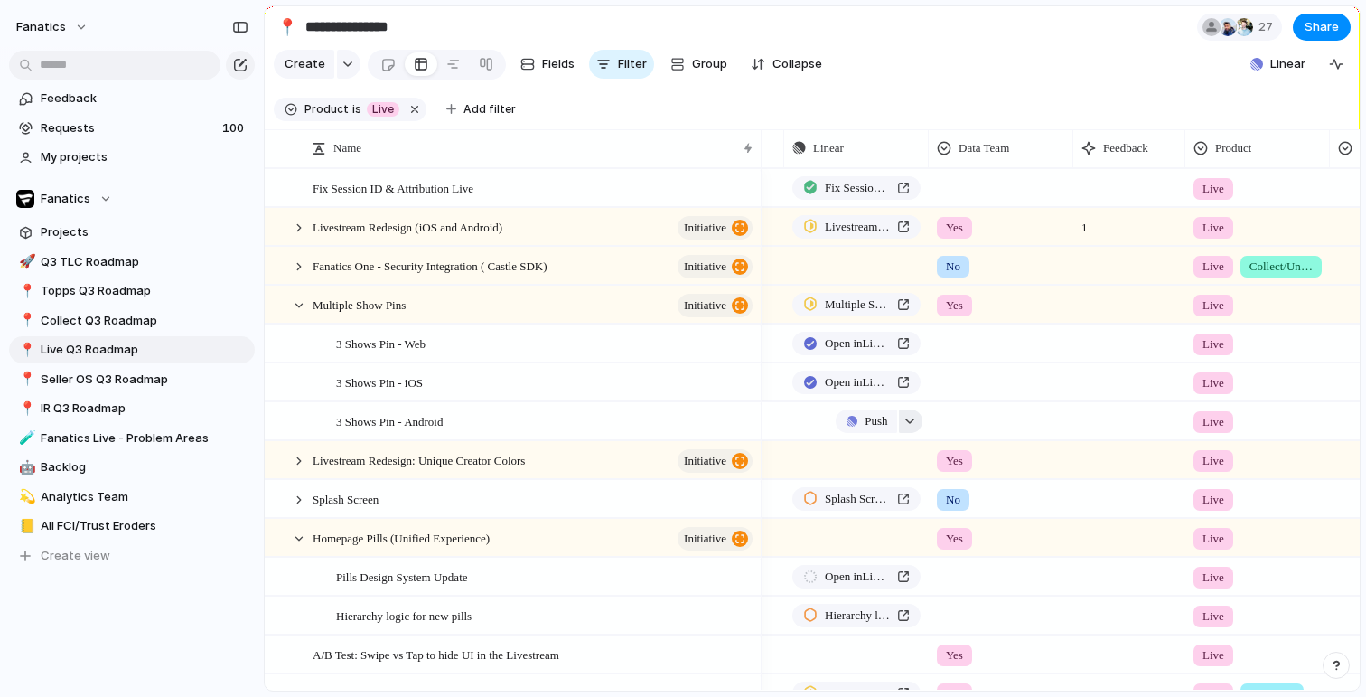
click at [915, 425] on button "button" at bounding box center [910, 420] width 23 height 23
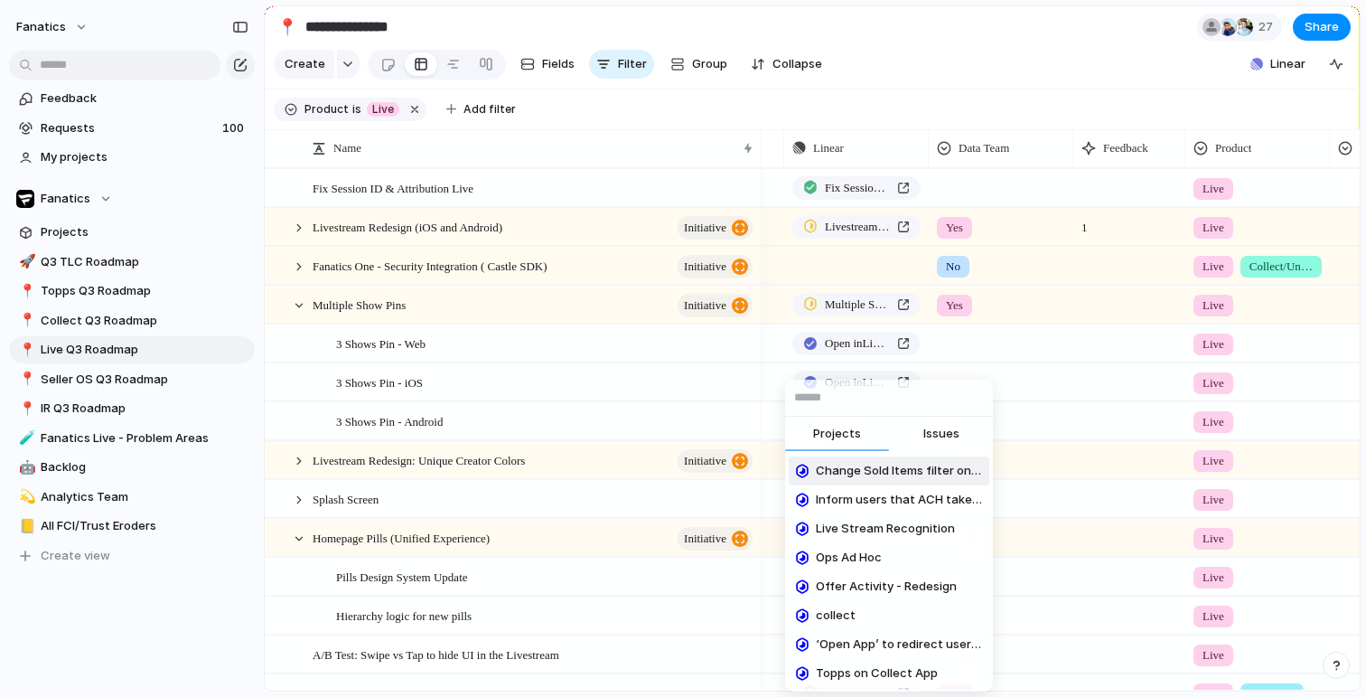
click at [950, 434] on span "Issues" at bounding box center [941, 434] width 36 height 18
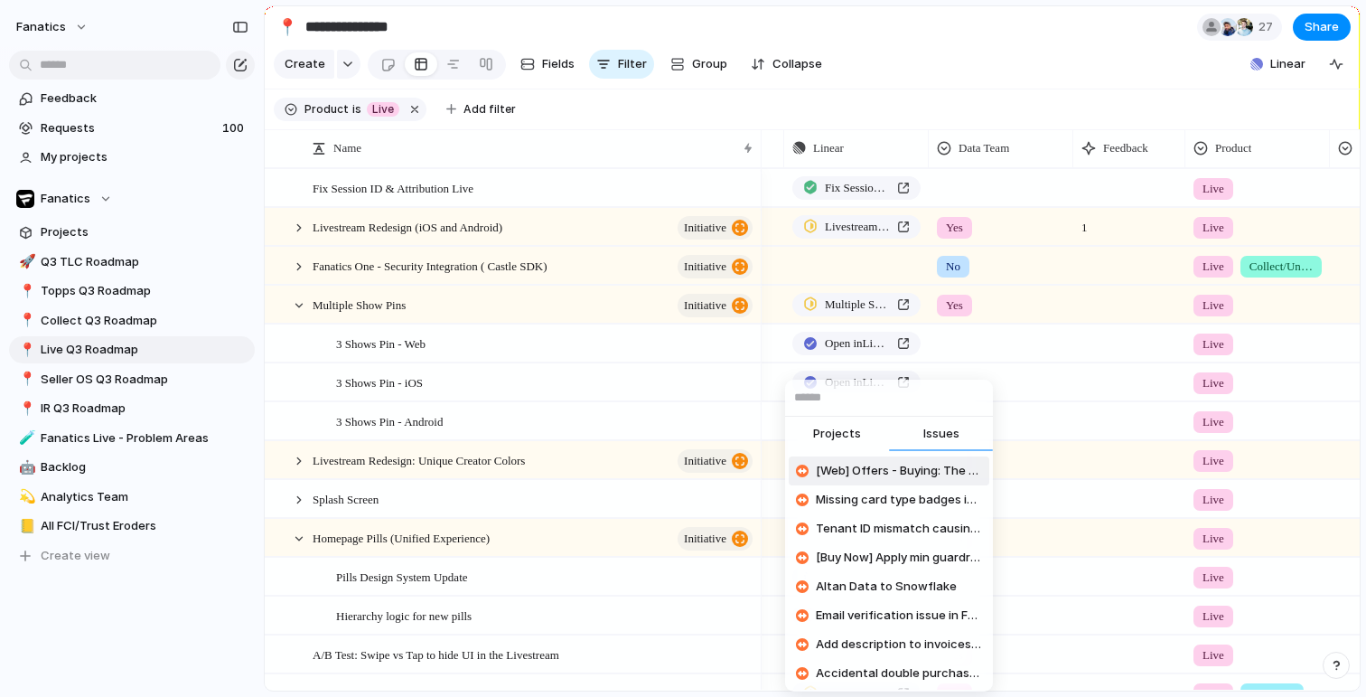
click at [840, 430] on span "Projects" at bounding box center [837, 434] width 48 height 18
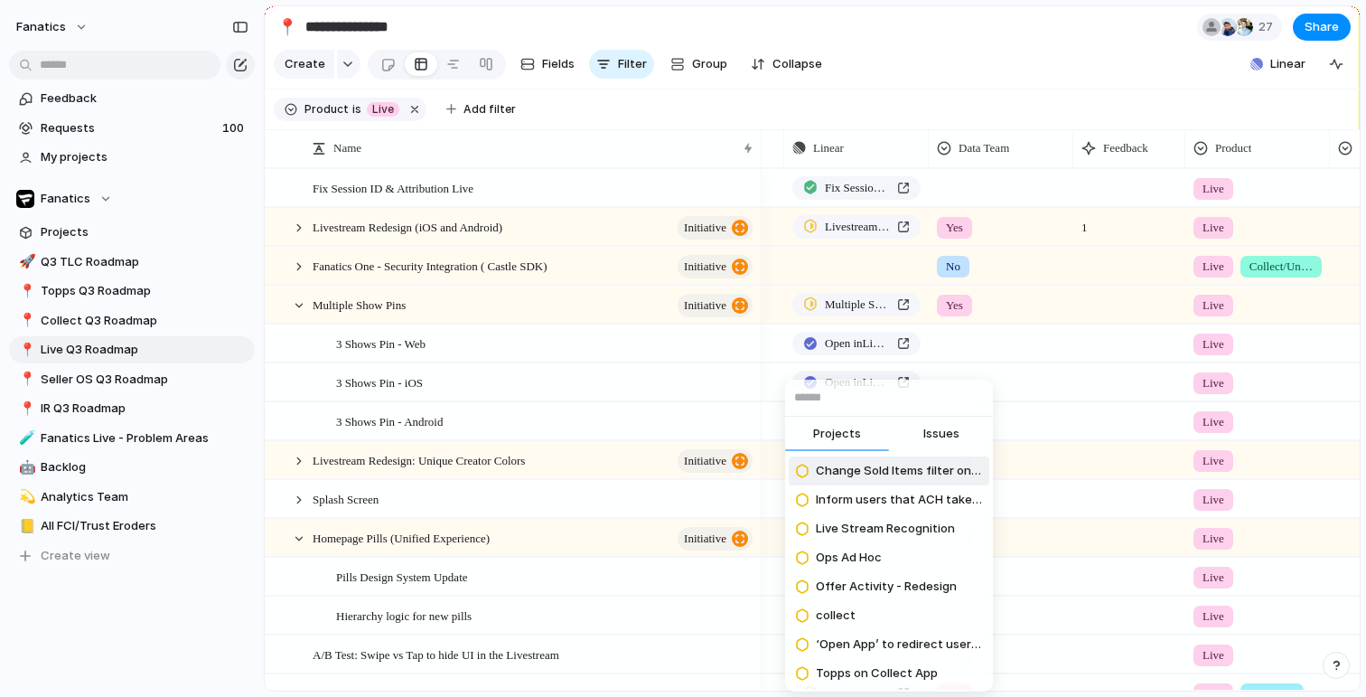
click at [832, 392] on input "text" at bounding box center [889, 397] width 208 height 36
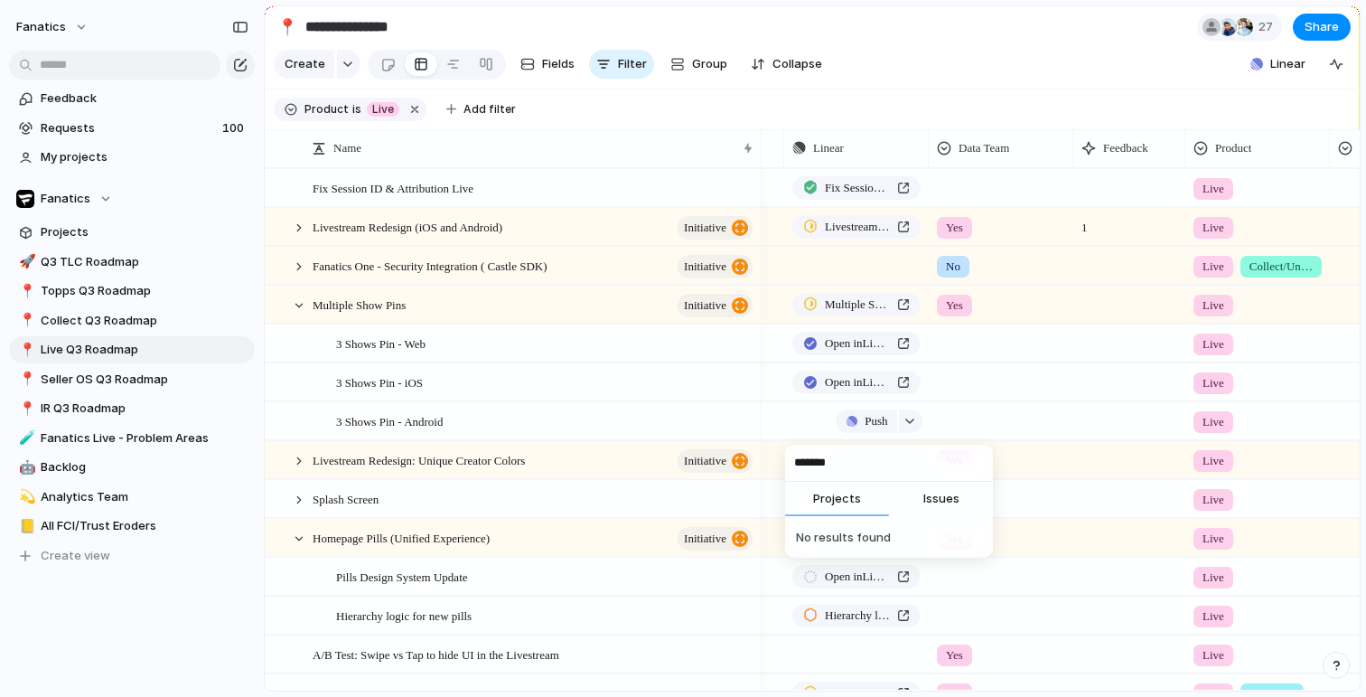
type input "*******"
click at [932, 499] on span "Issues" at bounding box center [941, 499] width 36 height 18
click at [932, 538] on span "[Android] Implement herocard carousel on Live" at bounding box center [899, 536] width 166 height 18
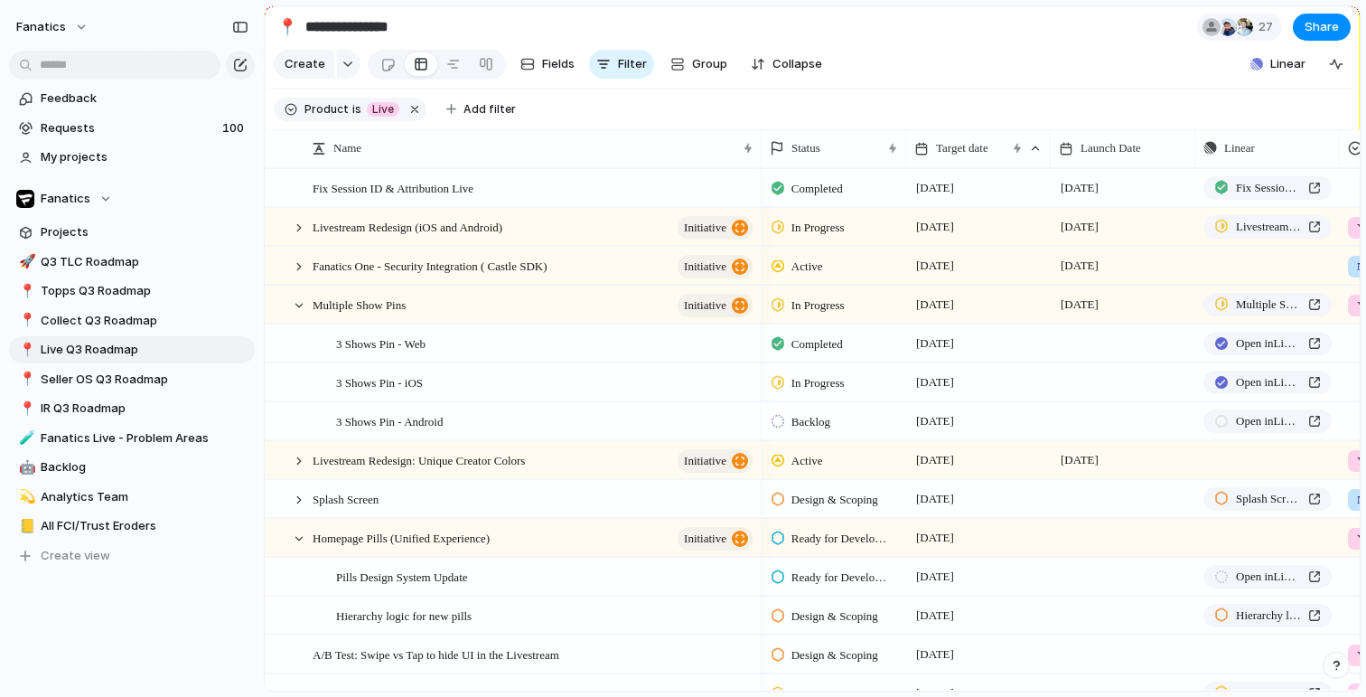
click at [820, 421] on span "Backlog" at bounding box center [811, 422] width 39 height 18
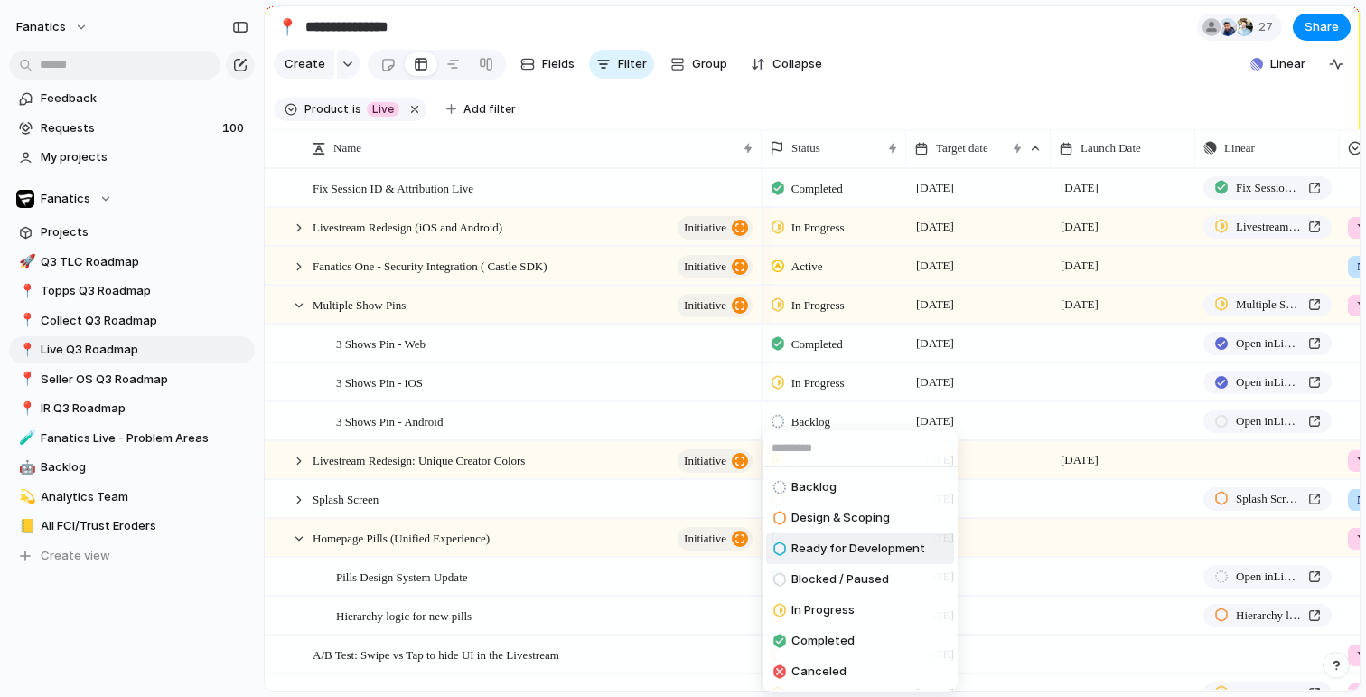
click at [844, 548] on span "Ready for Development" at bounding box center [859, 548] width 134 height 18
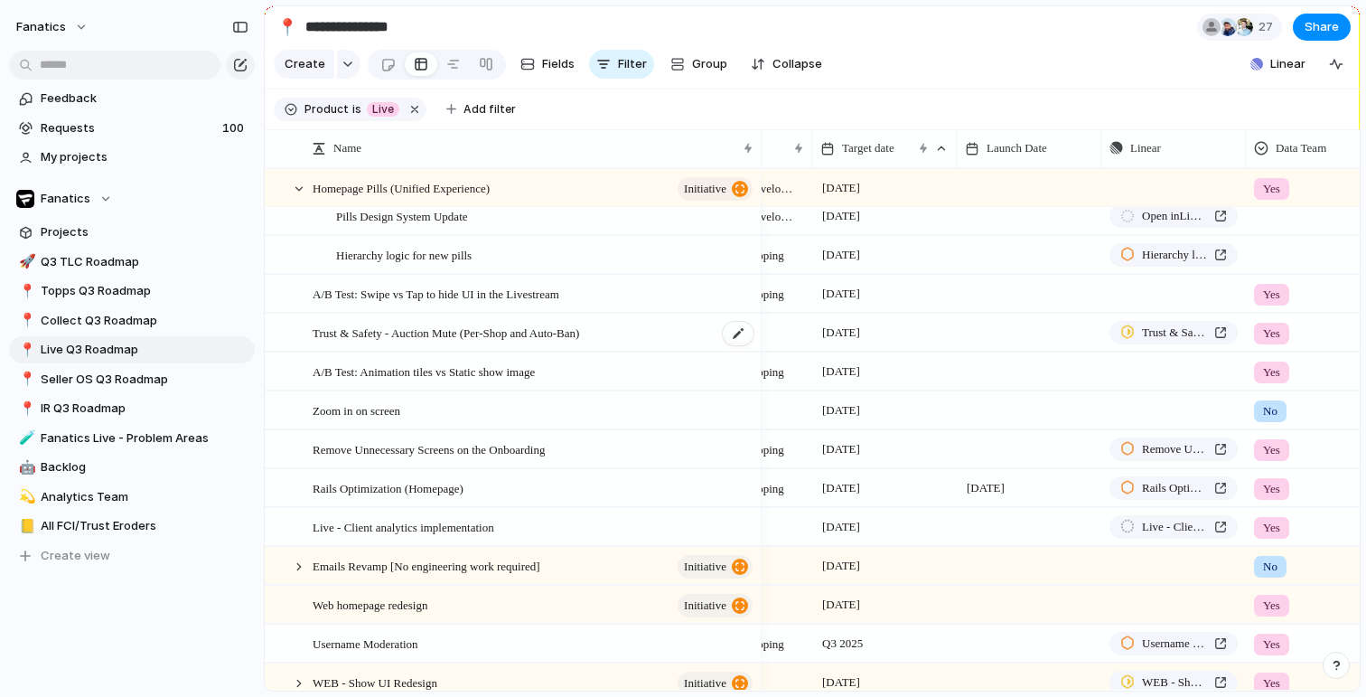
scroll to position [0, 123]
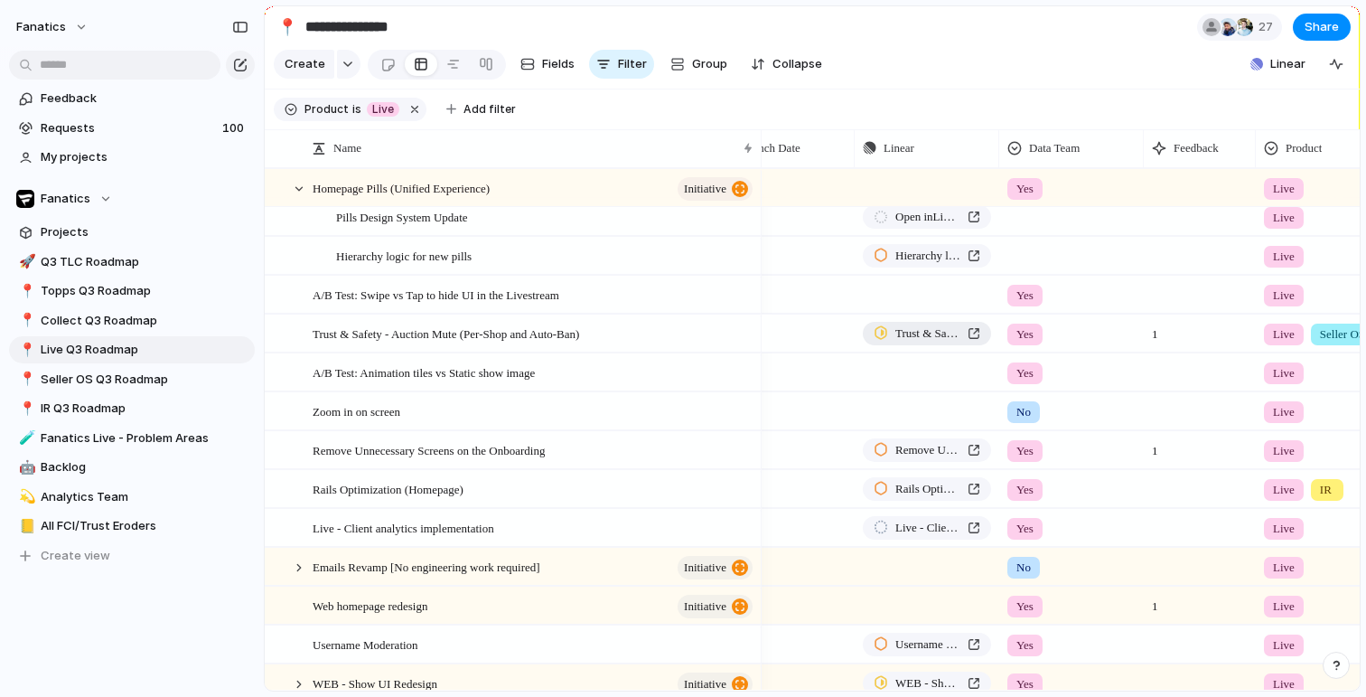
click at [915, 338] on span "Trust & Safety - Auction Mute (Per-Shop and Auto-Ban)" at bounding box center [927, 333] width 65 height 18
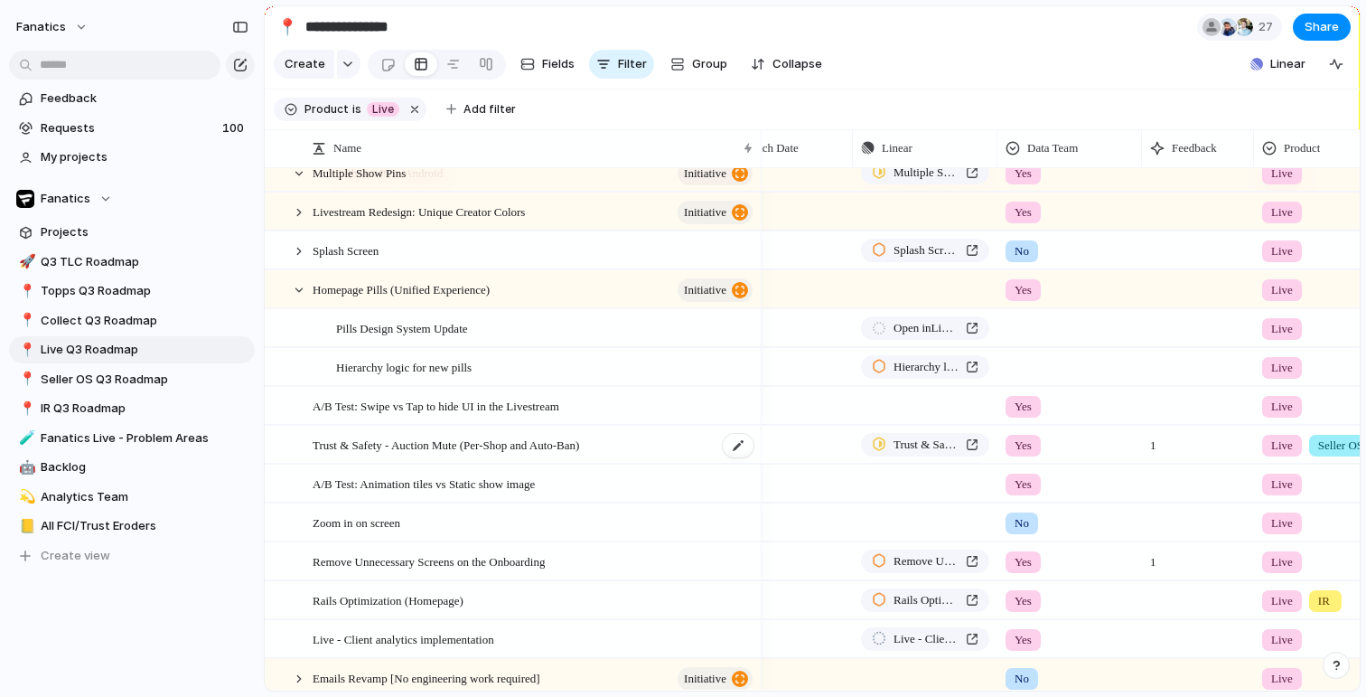
click at [444, 444] on span "Trust & Safety - Auction Mute (Per-Shop and Auto-Ban)" at bounding box center [446, 444] width 267 height 21
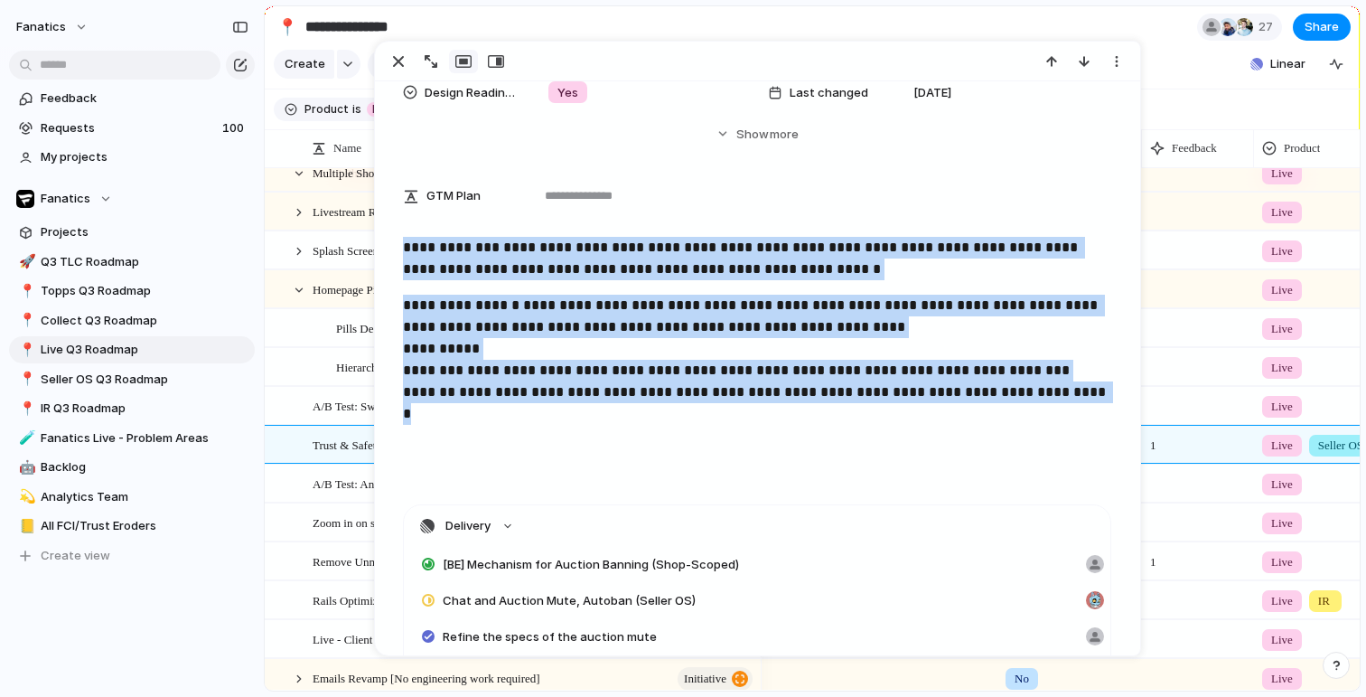
drag, startPoint x: 606, startPoint y: 464, endPoint x: 399, endPoint y: 247, distance: 299.7
click at [399, 247] on div "**********" at bounding box center [757, 360] width 721 height 246
copy div "**********"
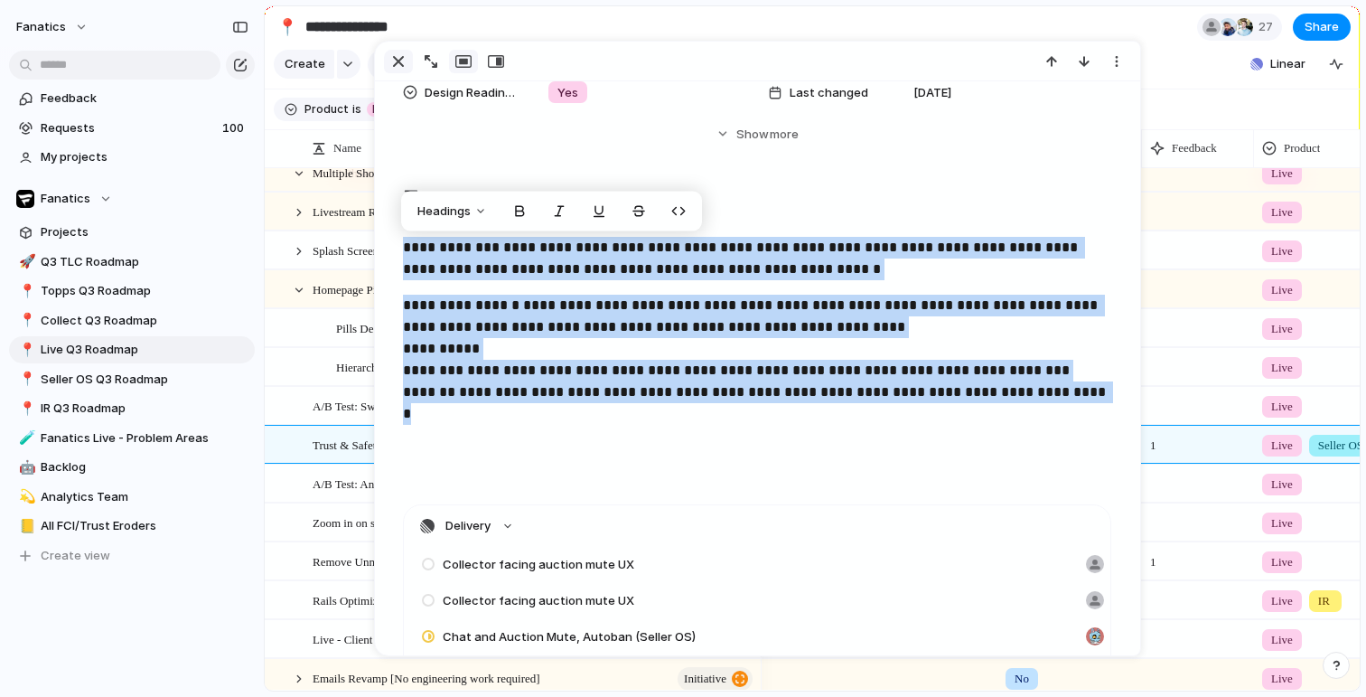
click at [394, 64] on div "button" at bounding box center [399, 62] width 22 height 22
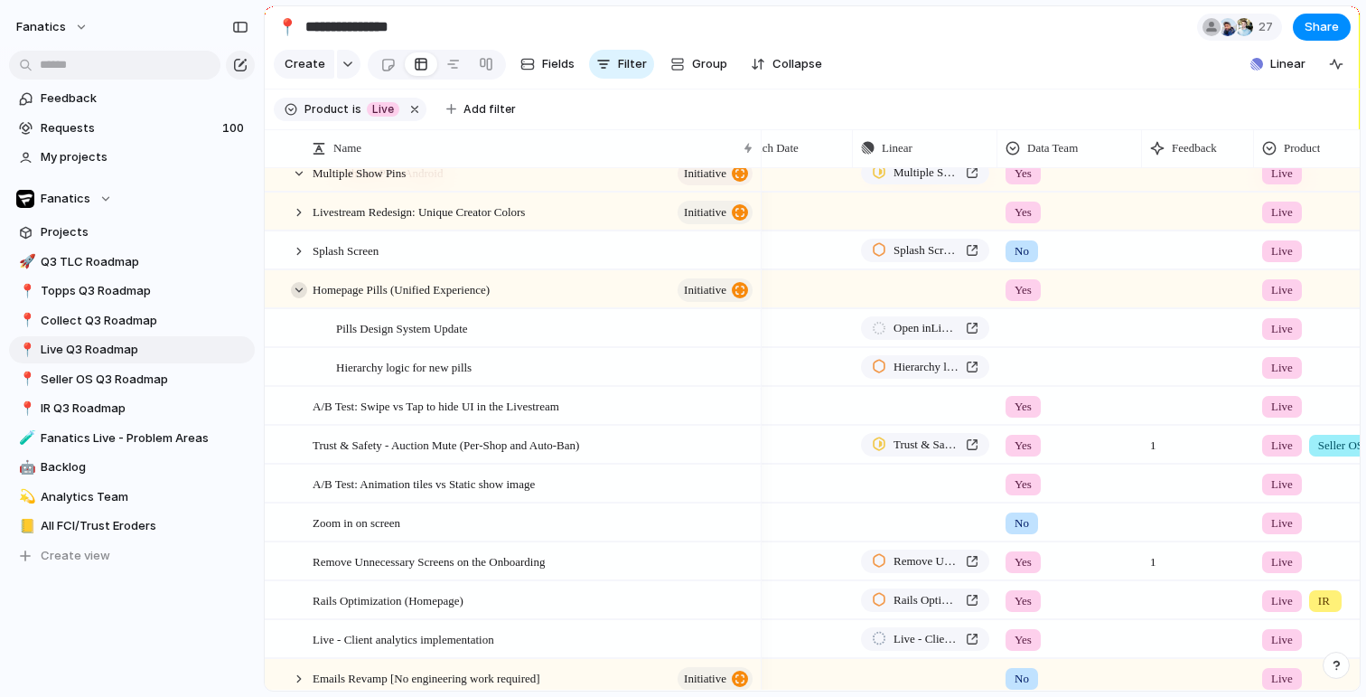
click at [302, 291] on div at bounding box center [299, 290] width 16 height 16
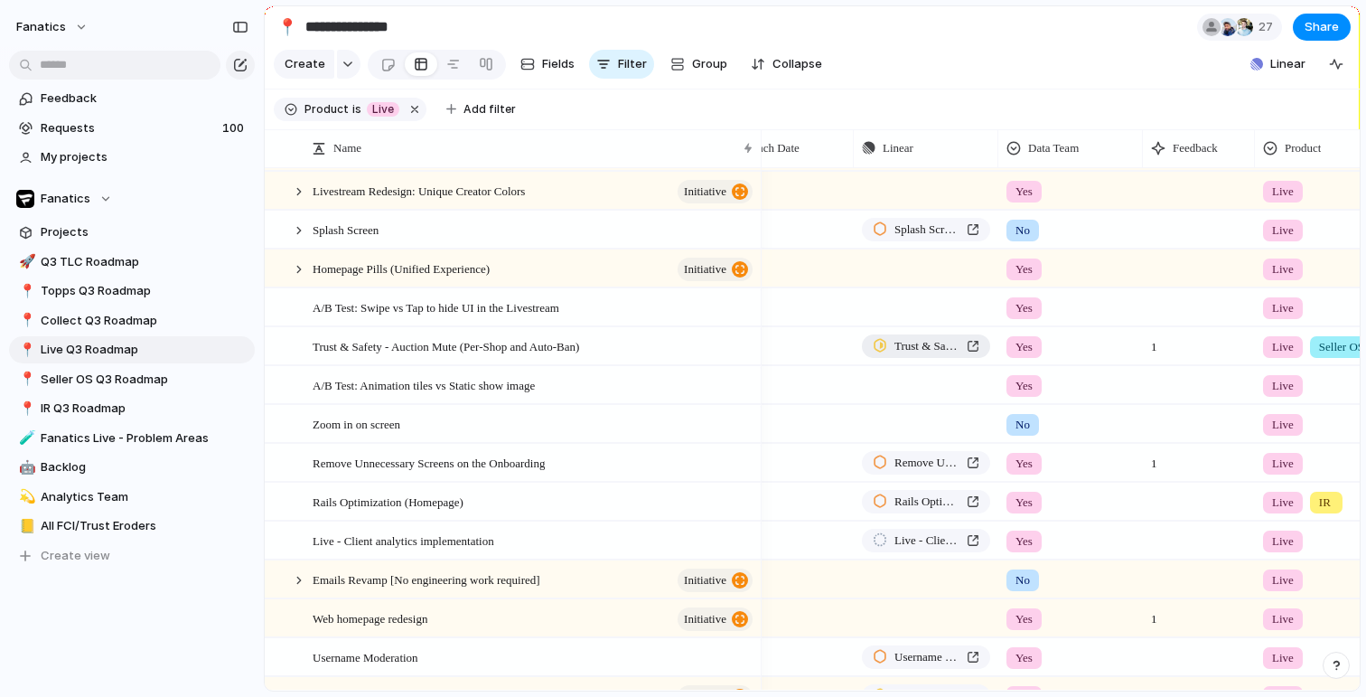
scroll to position [0, 346]
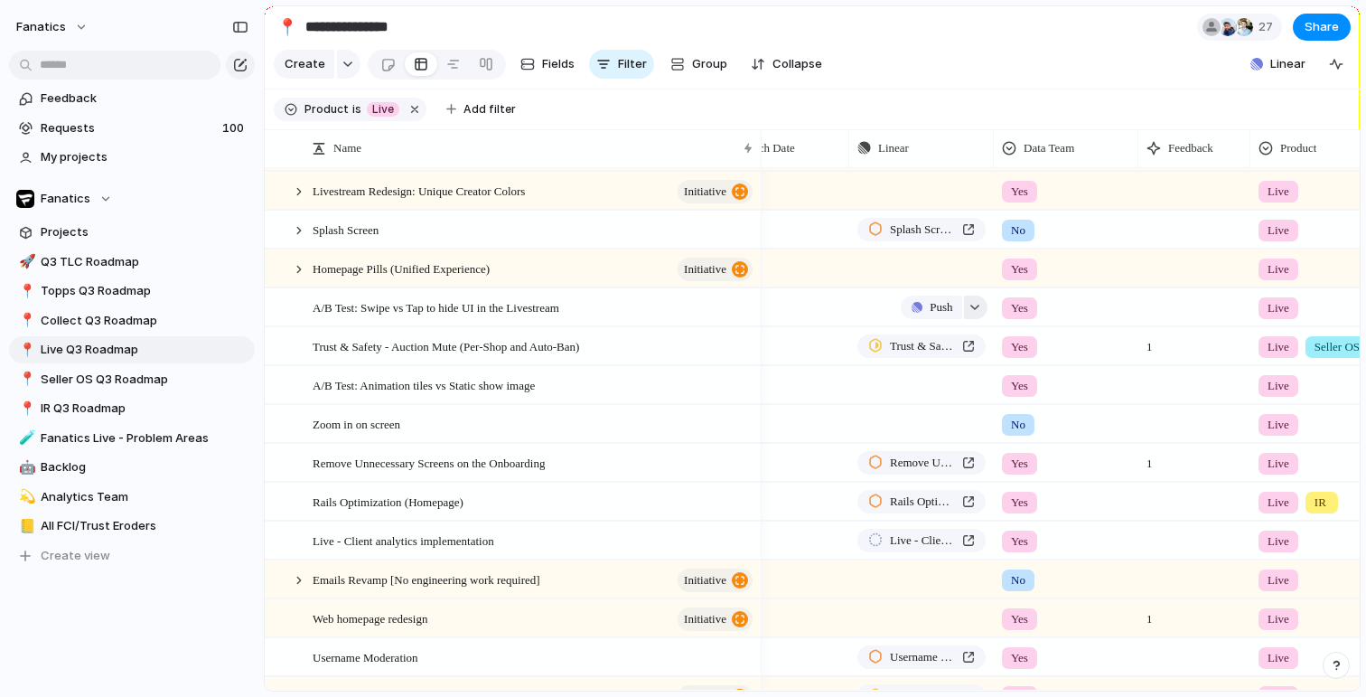
click at [977, 309] on div "button" at bounding box center [975, 307] width 13 height 7
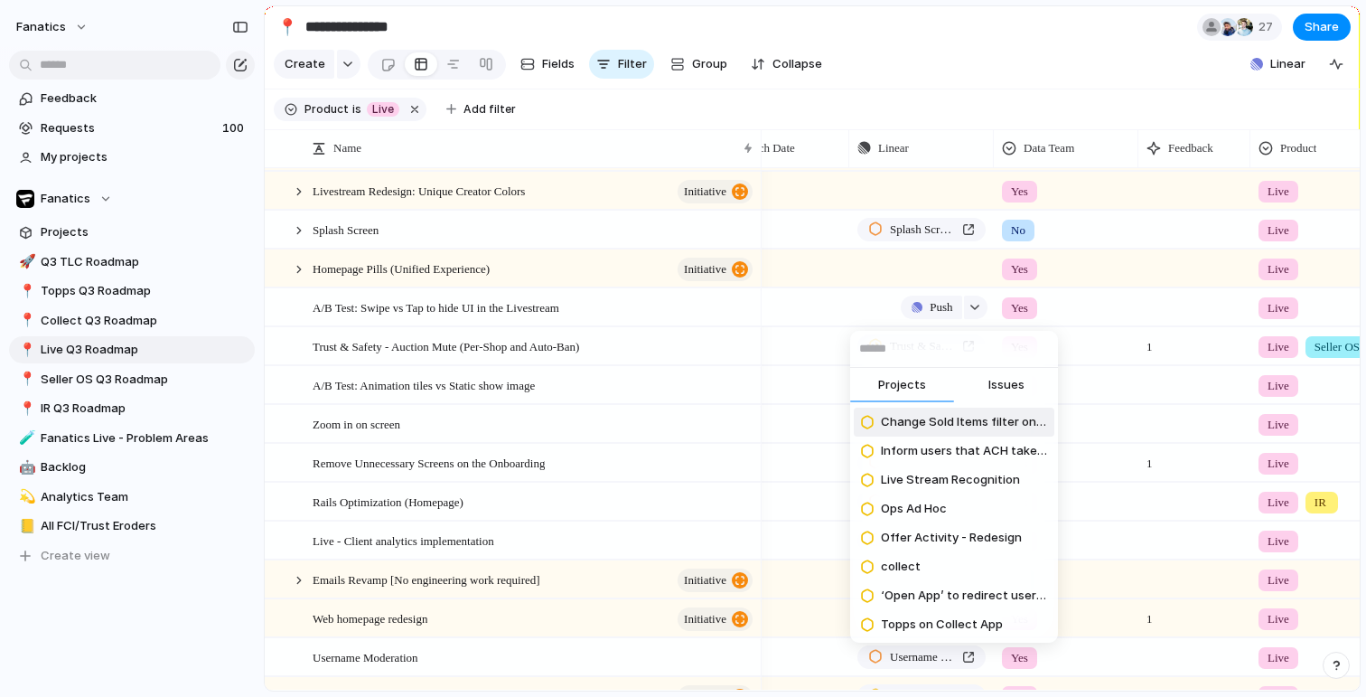
click at [1010, 386] on span "Issues" at bounding box center [1006, 385] width 36 height 18
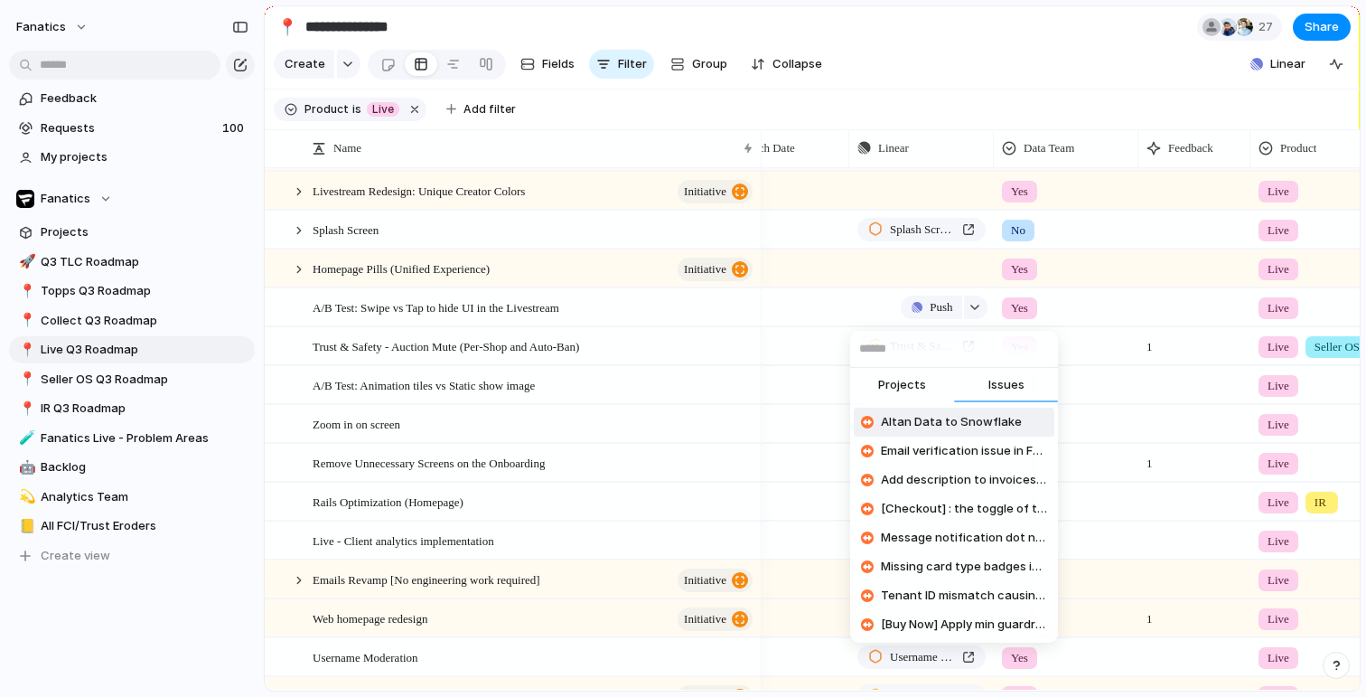
click at [944, 306] on div "Projects Issues Altan Data to Snowflake Email verification issue in Fanatics Li…" at bounding box center [683, 348] width 1366 height 697
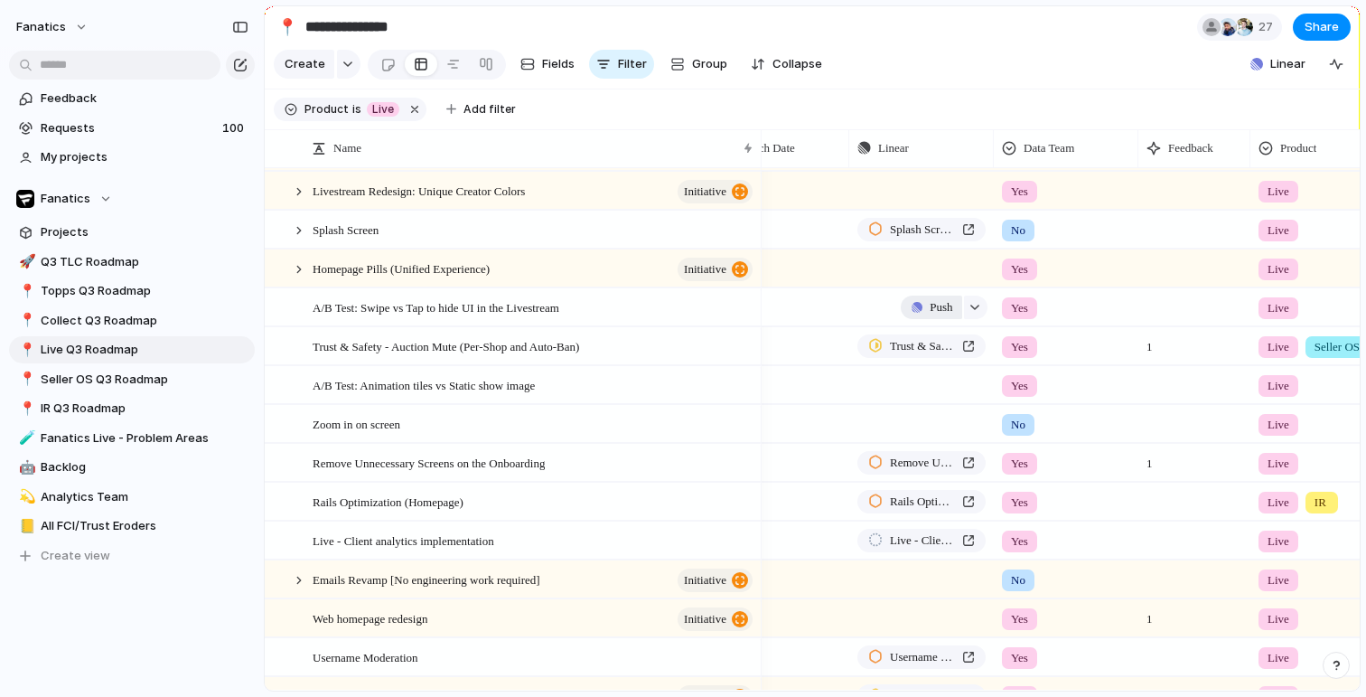
click at [933, 306] on span "Push" at bounding box center [941, 307] width 23 height 18
click at [924, 272] on div "Project Issue" at bounding box center [683, 348] width 1366 height 697
click at [455, 390] on span "A/B Test: Animation tiles vs Static show image" at bounding box center [424, 384] width 222 height 21
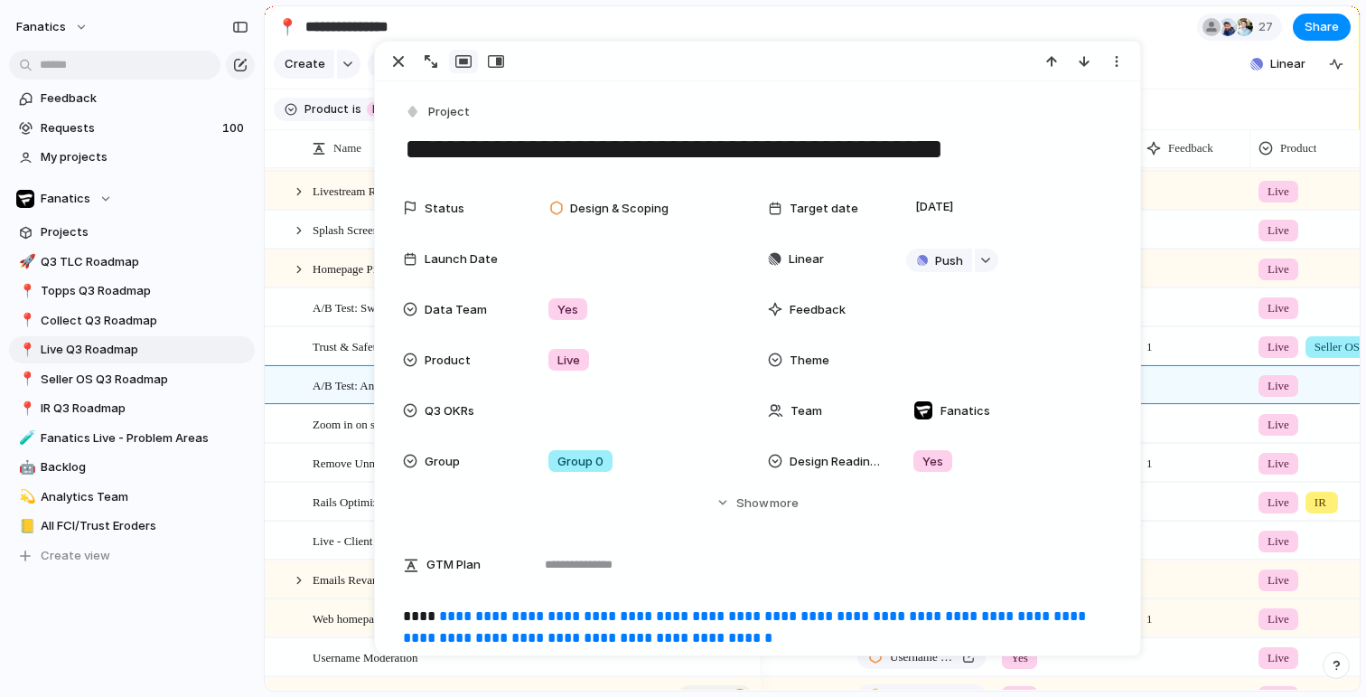
drag, startPoint x: 405, startPoint y: 152, endPoint x: 996, endPoint y: 151, distance: 590.9
click at [996, 151] on textarea "**********" at bounding box center [757, 149] width 708 height 38
click at [389, 60] on div "button" at bounding box center [399, 62] width 22 height 22
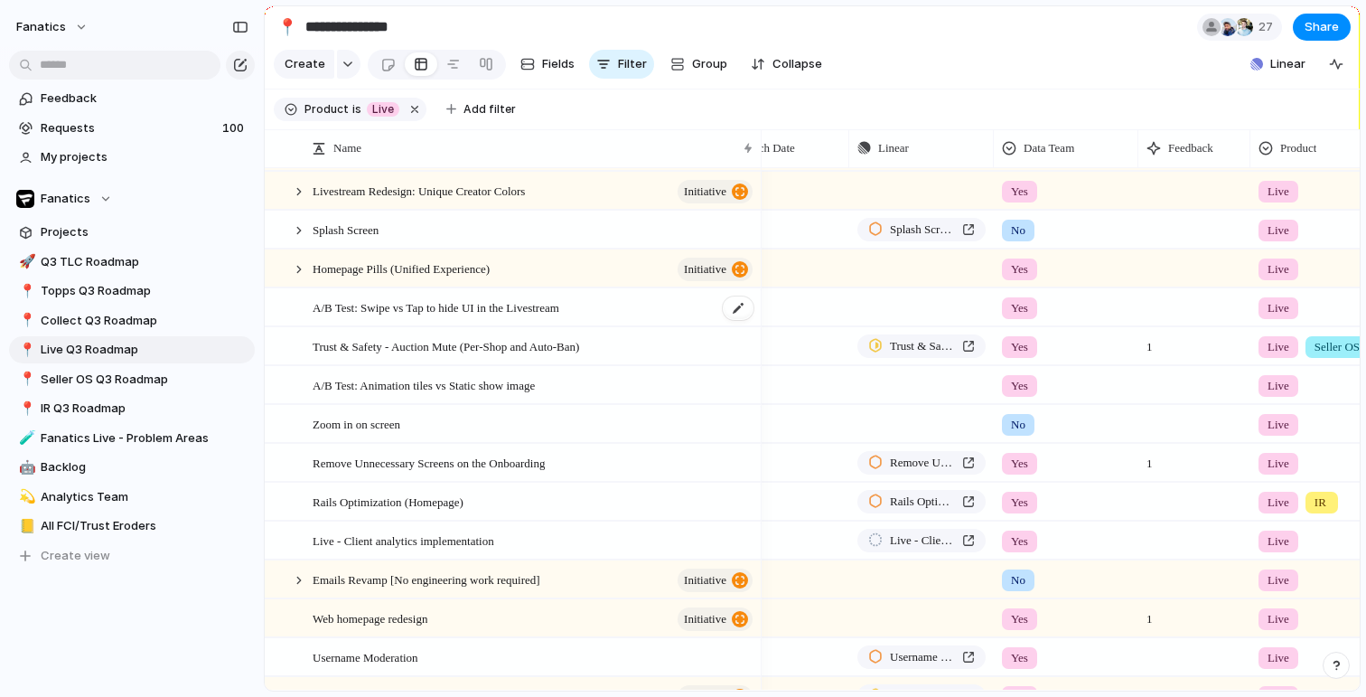
click at [388, 313] on span "A/B Test: Swipe vs Tap to hide UI in the Livestream" at bounding box center [436, 306] width 247 height 21
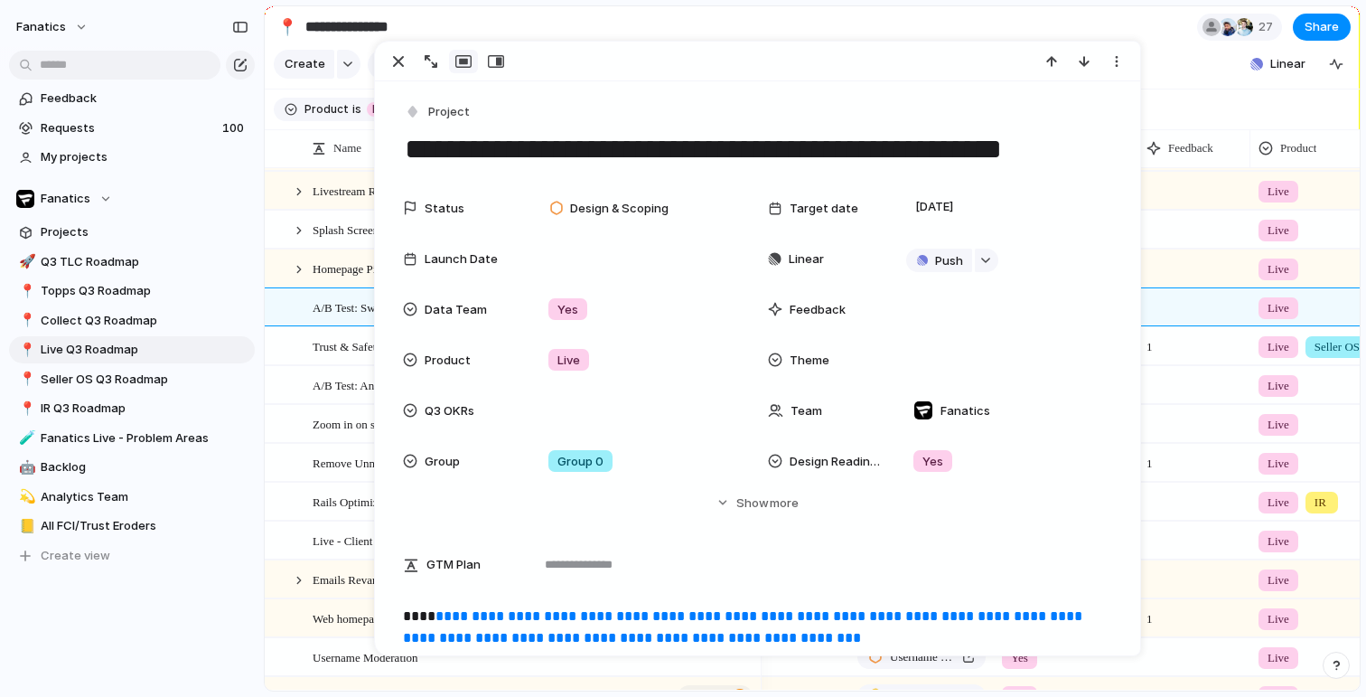
drag, startPoint x: 1072, startPoint y: 146, endPoint x: 395, endPoint y: 163, distance: 676.9
click at [395, 163] on div "**********" at bounding box center [757, 696] width 764 height 1231
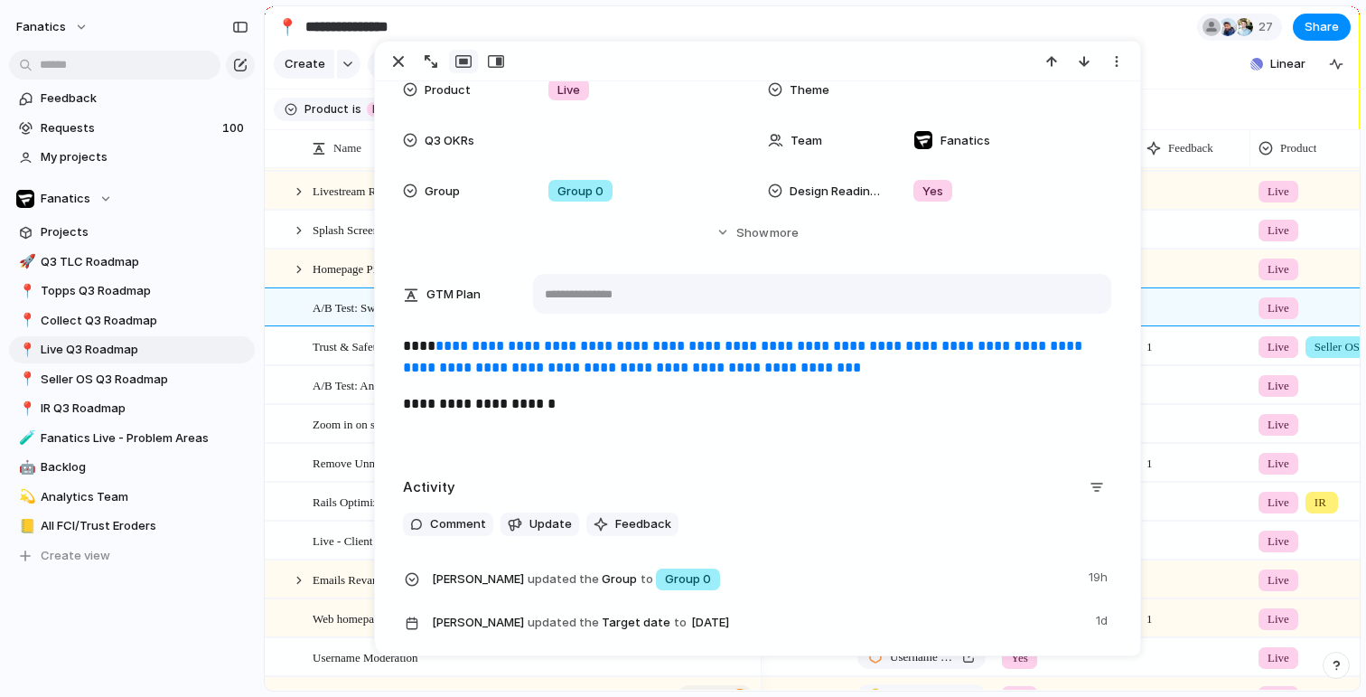
scroll to position [382, 0]
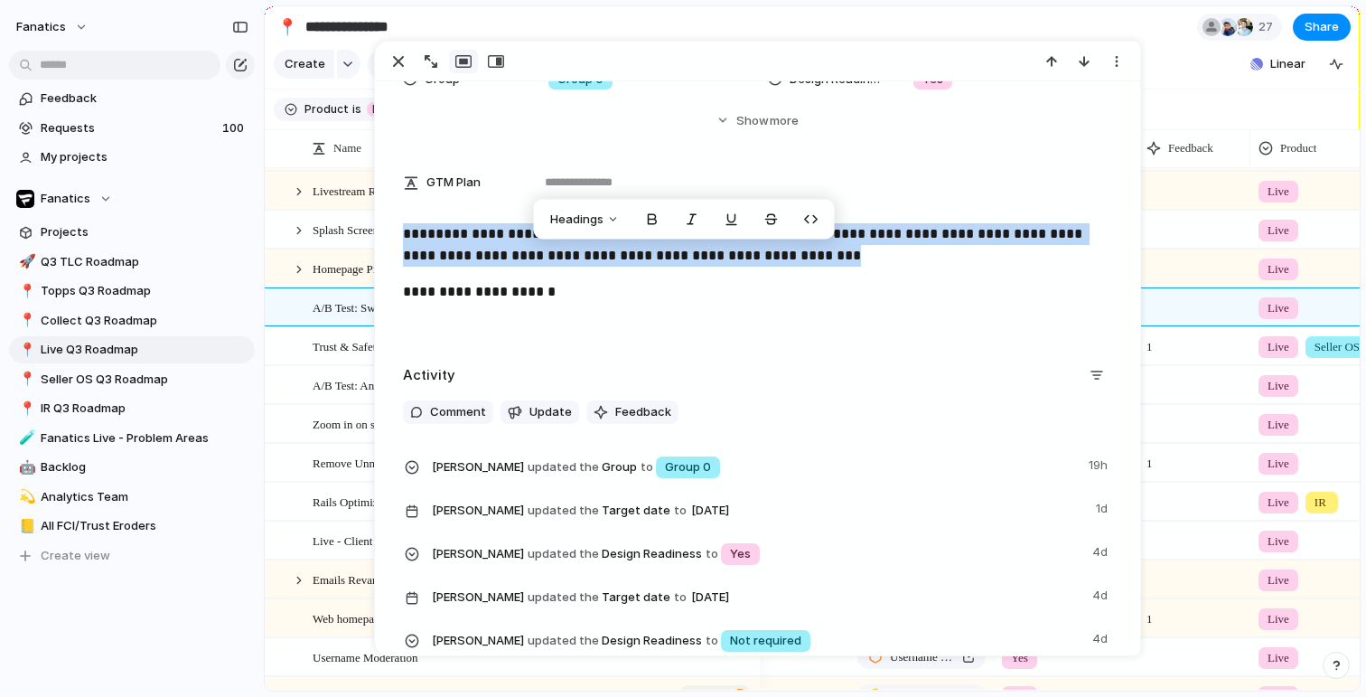
drag, startPoint x: 957, startPoint y: 252, endPoint x: 401, endPoint y: 240, distance: 555.8
click at [401, 240] on div "**********" at bounding box center [757, 281] width 721 height 116
copy p "**********"
click at [393, 63] on div "button" at bounding box center [399, 62] width 22 height 22
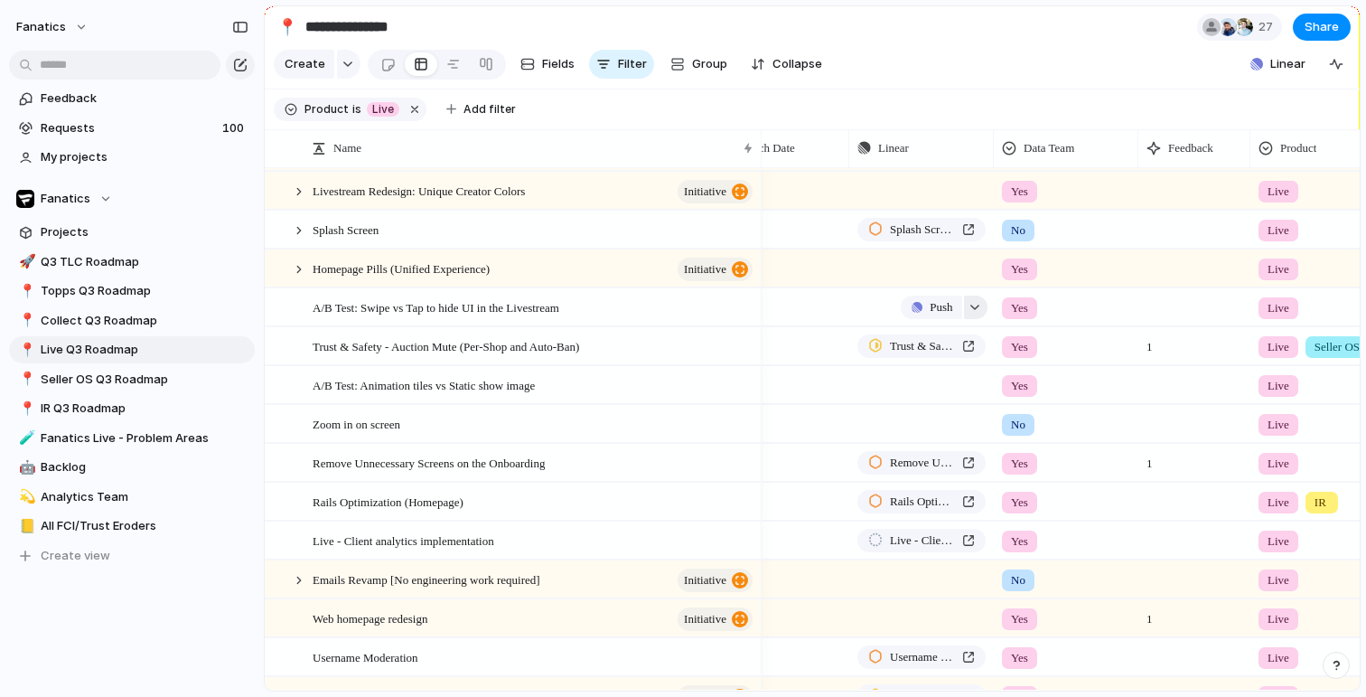
click at [979, 308] on div "button" at bounding box center [975, 307] width 13 height 7
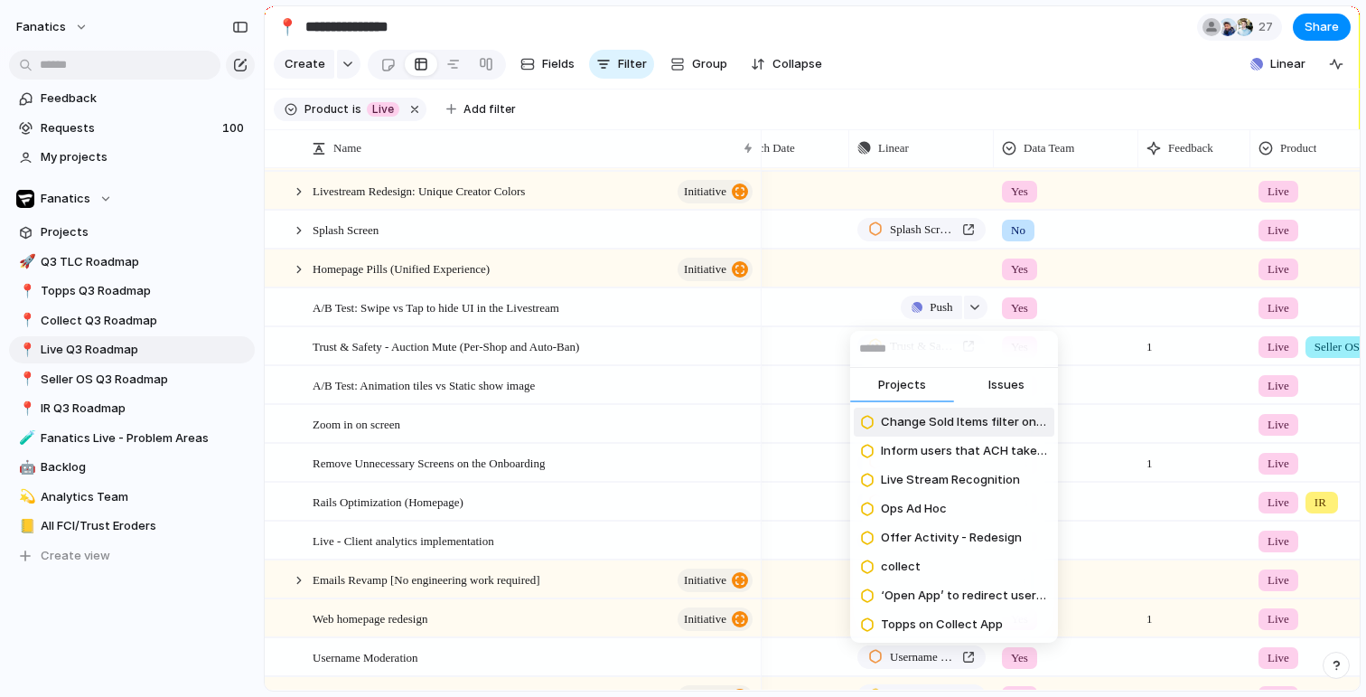
click at [999, 392] on span "Issues" at bounding box center [1006, 385] width 36 height 18
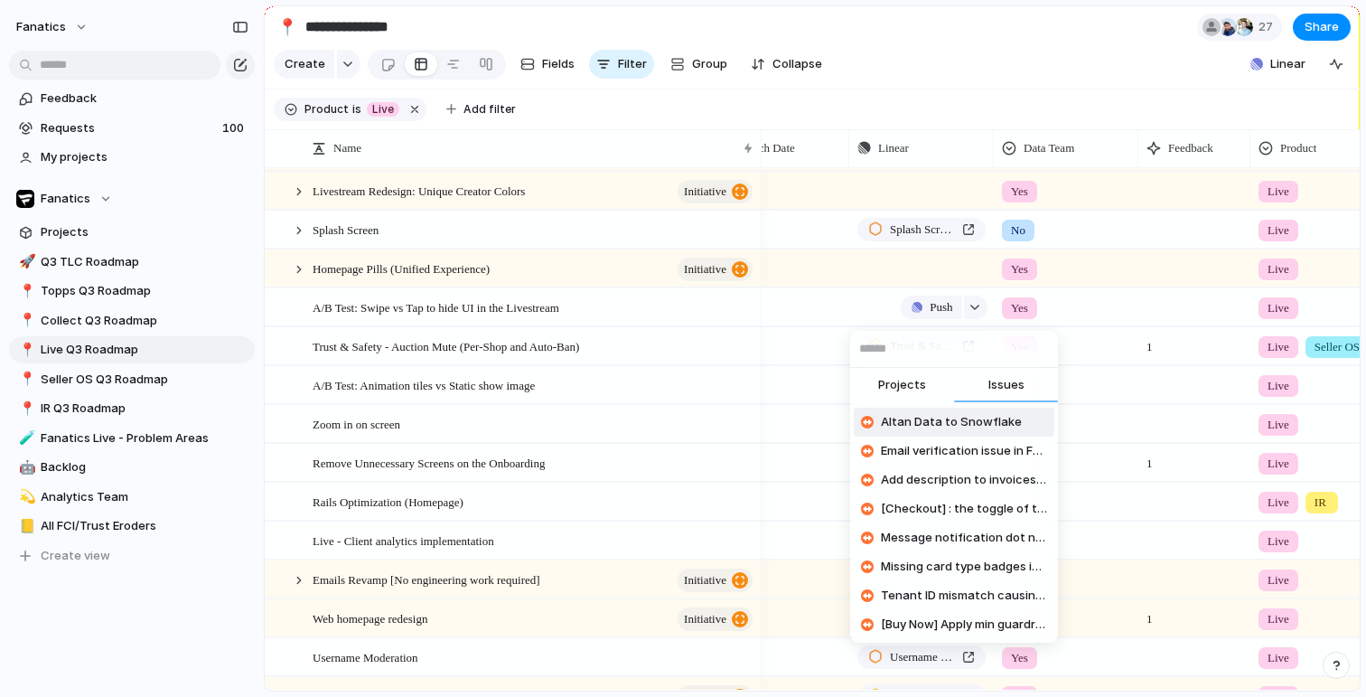
click at [860, 334] on input "text" at bounding box center [954, 349] width 208 height 36
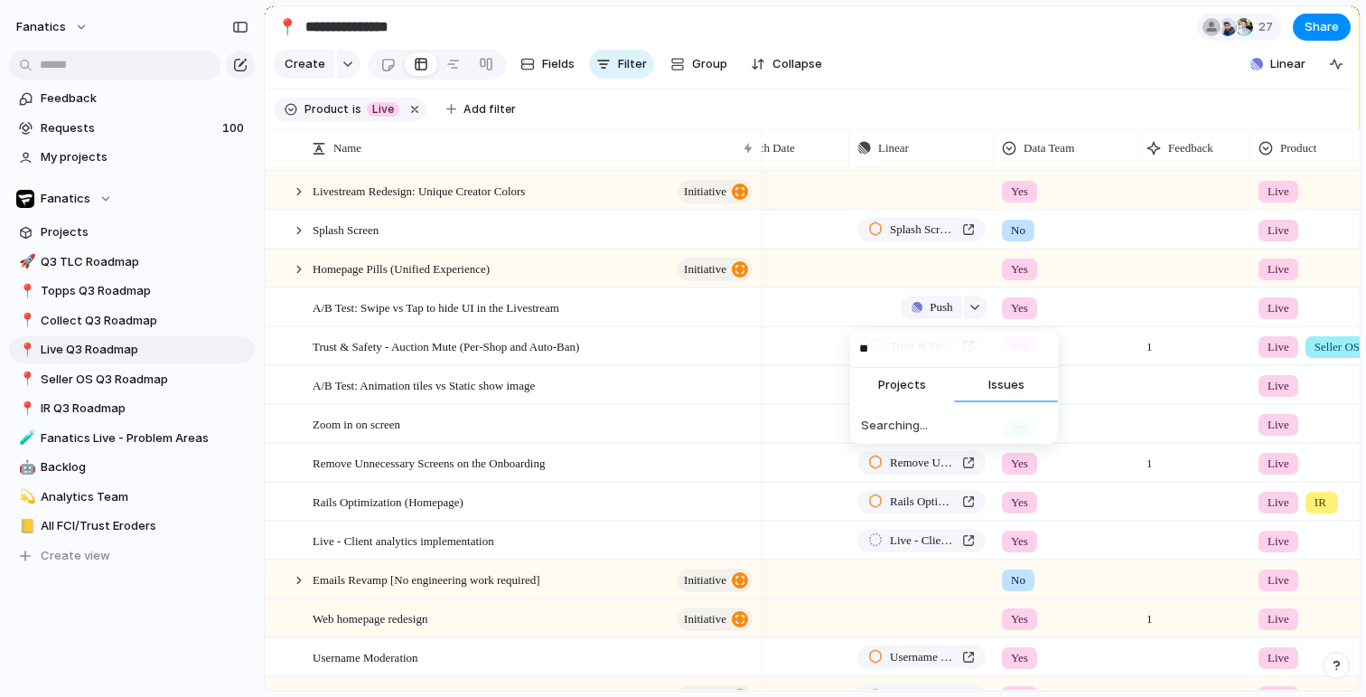
type input "***"
click at [983, 382] on button "button" at bounding box center [975, 384] width 23 height 23
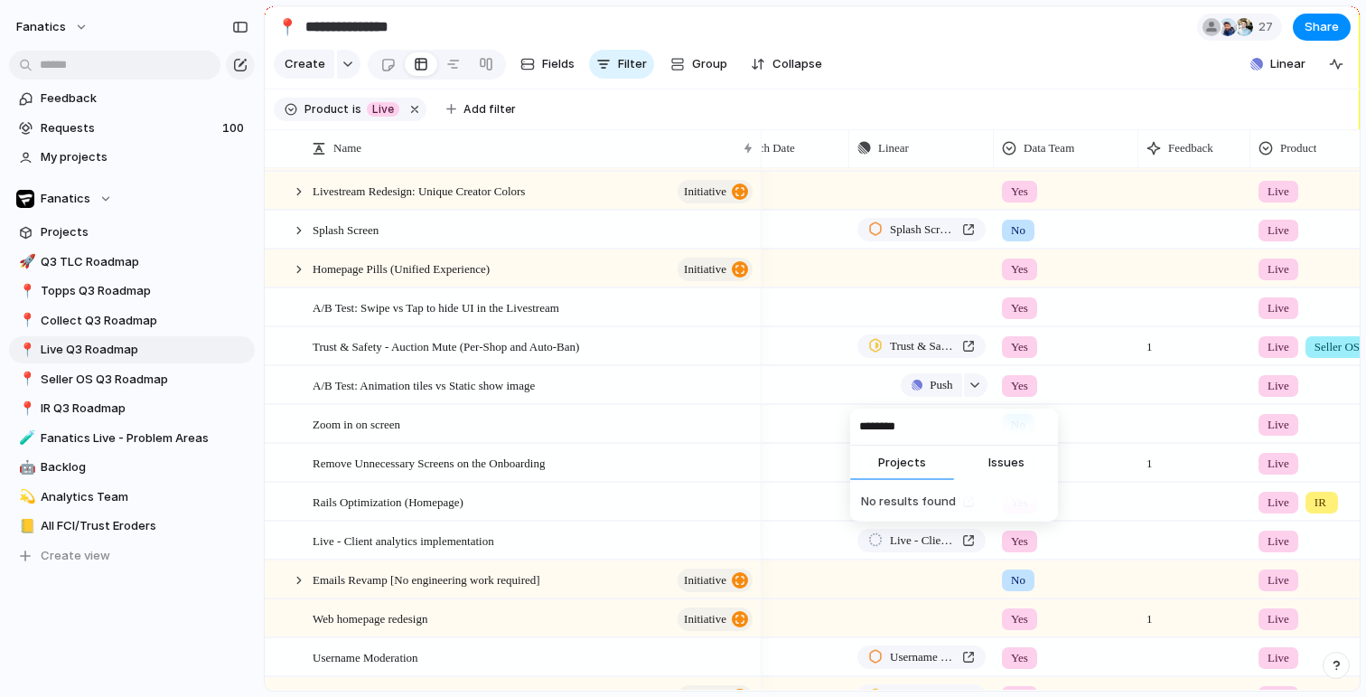
type input "********"
click at [979, 295] on div "******** Projects Issues No results found" at bounding box center [683, 348] width 1366 height 697
click at [987, 303] on button "button" at bounding box center [975, 306] width 23 height 23
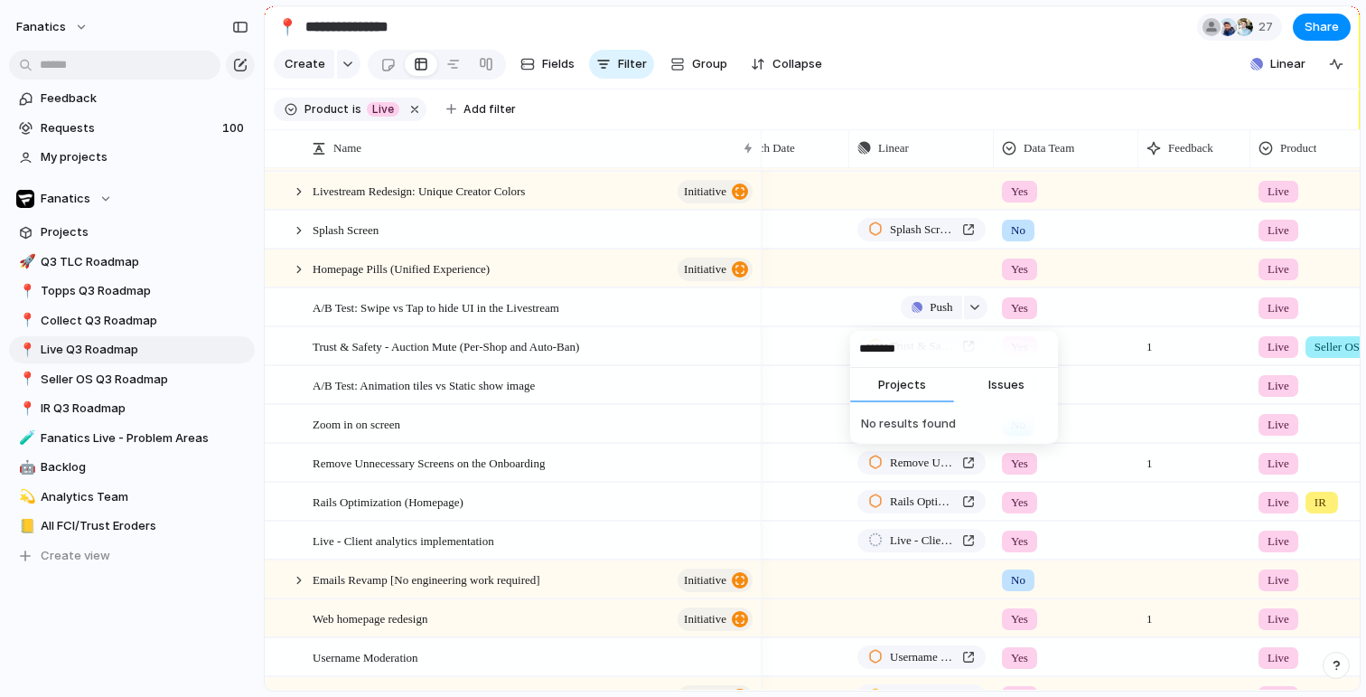
type input "********"
click at [994, 391] on span "Issues" at bounding box center [1006, 385] width 36 height 18
click at [986, 425] on span "Swipe to hide UI in the Livestream" at bounding box center [964, 422] width 166 height 18
click at [923, 308] on span "Open in Linear" at bounding box center [922, 307] width 65 height 18
click at [559, 312] on span "A/B Test: Swipe vs Tap to hide UI in the Livestream" at bounding box center [436, 306] width 247 height 21
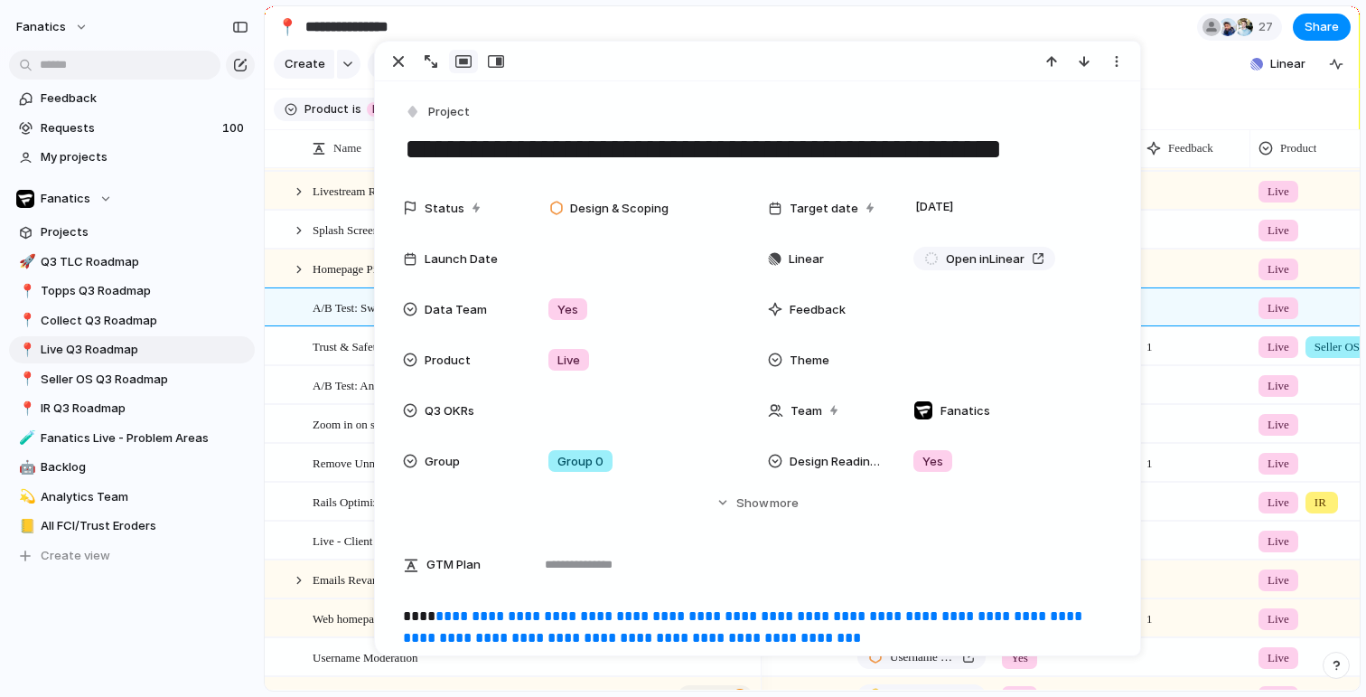
click at [1069, 145] on textarea "**********" at bounding box center [757, 149] width 708 height 38
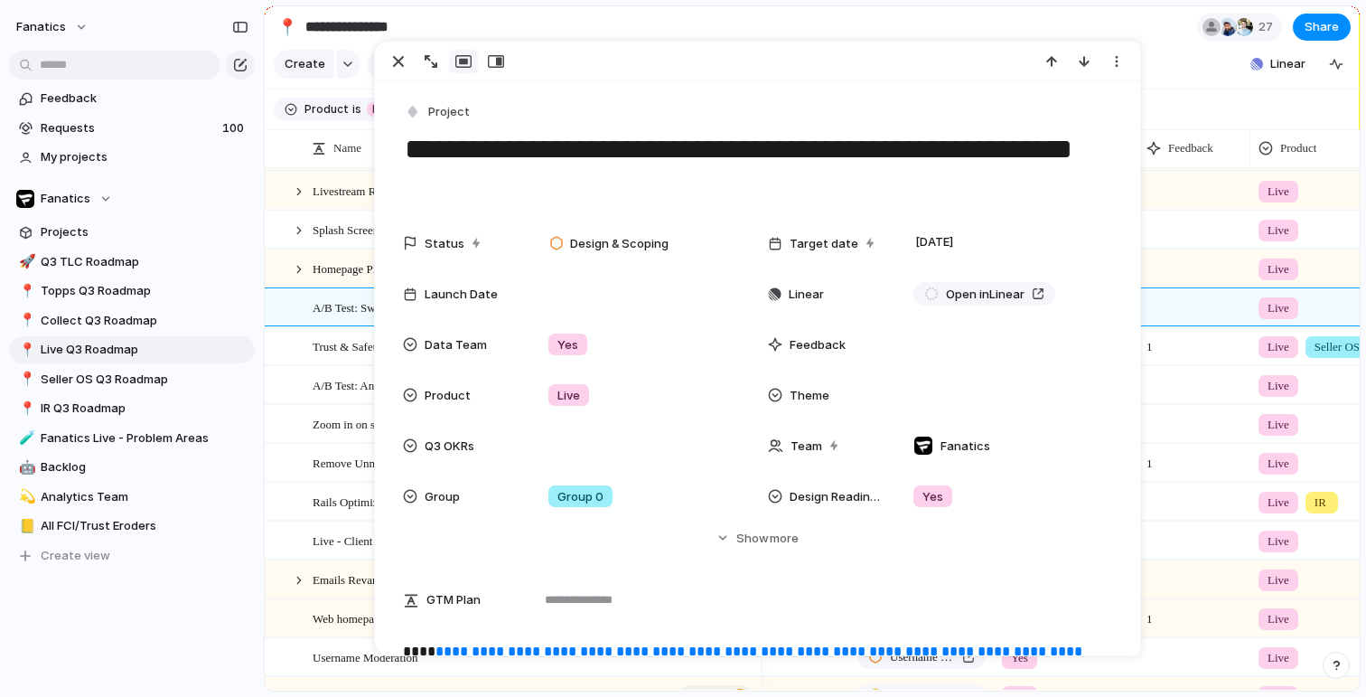
drag, startPoint x: 486, startPoint y: 186, endPoint x: 382, endPoint y: 128, distance: 118.9
type textarea "**********"
click at [1122, 61] on div "button" at bounding box center [1117, 61] width 14 height 14
click at [904, 52] on div "Mark as duplicate Delete" at bounding box center [683, 348] width 1366 height 697
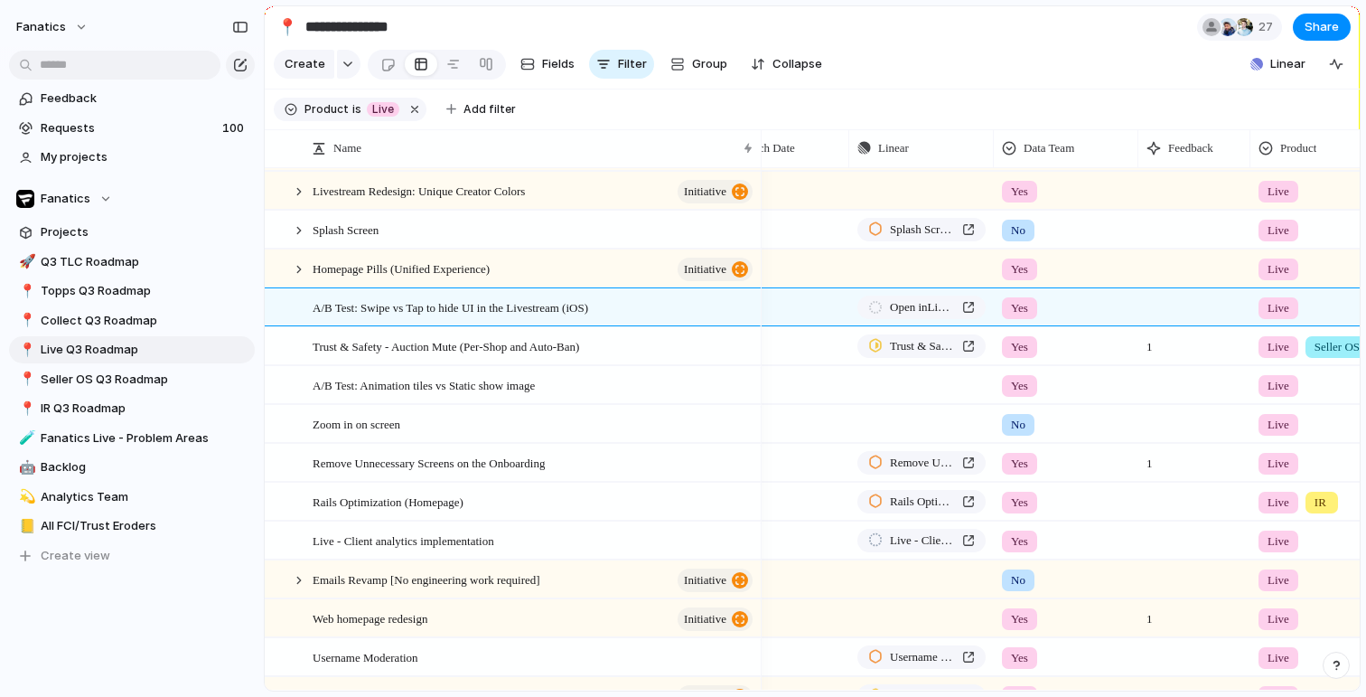
click at [904, 31] on section "**********" at bounding box center [812, 26] width 1095 height 41
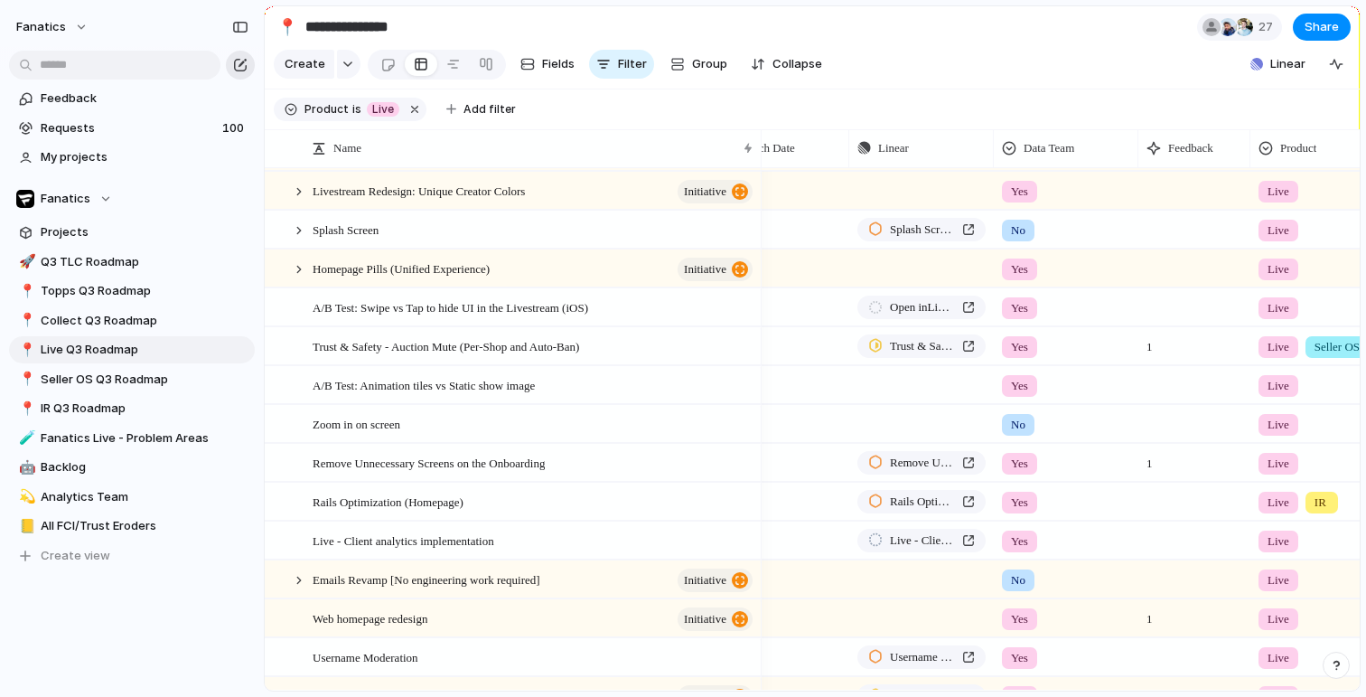
click at [235, 54] on button "button" at bounding box center [240, 65] width 29 height 29
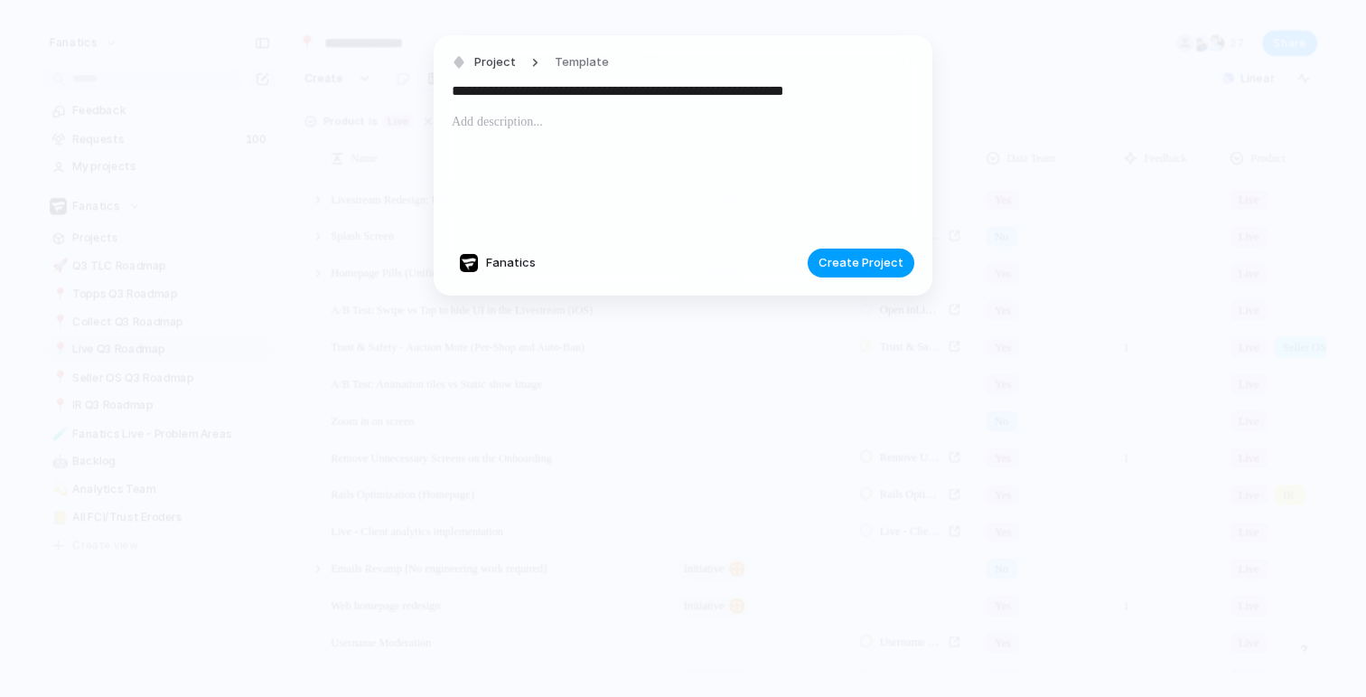
type input "**********"
click at [872, 264] on span "Create Project" at bounding box center [861, 263] width 85 height 18
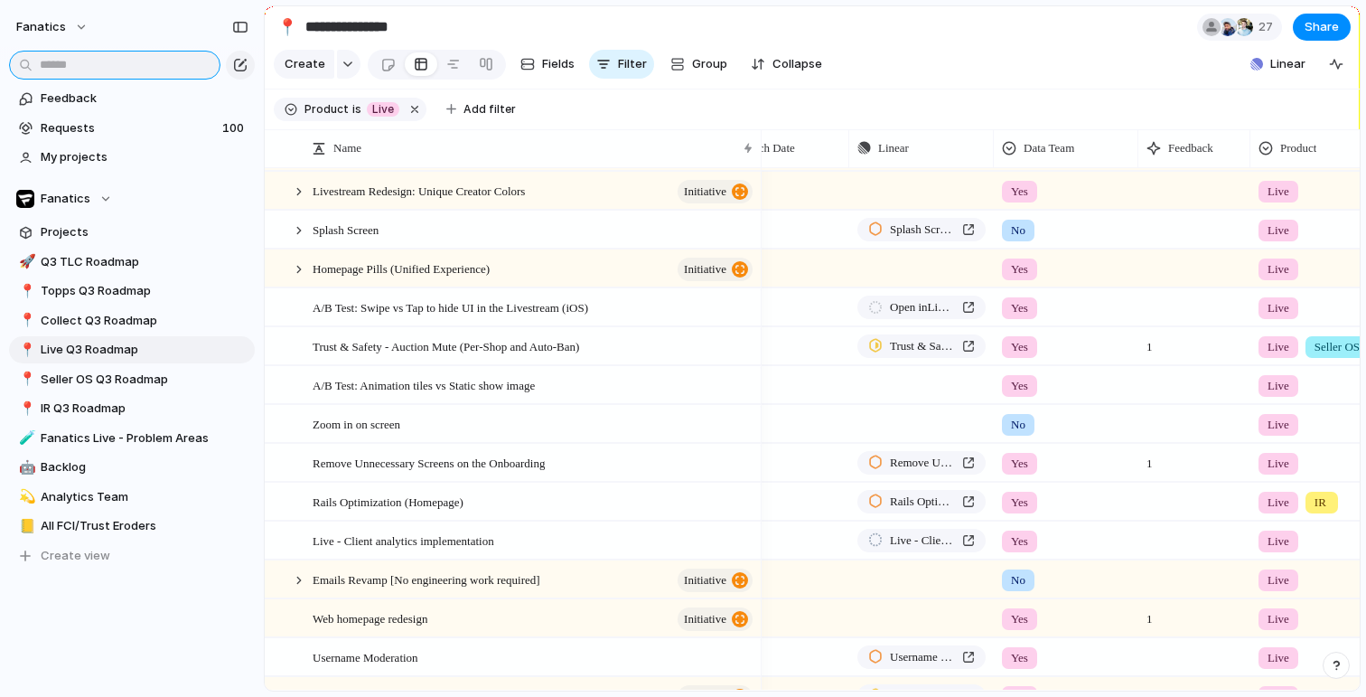
click at [92, 65] on input "text" at bounding box center [114, 65] width 211 height 29
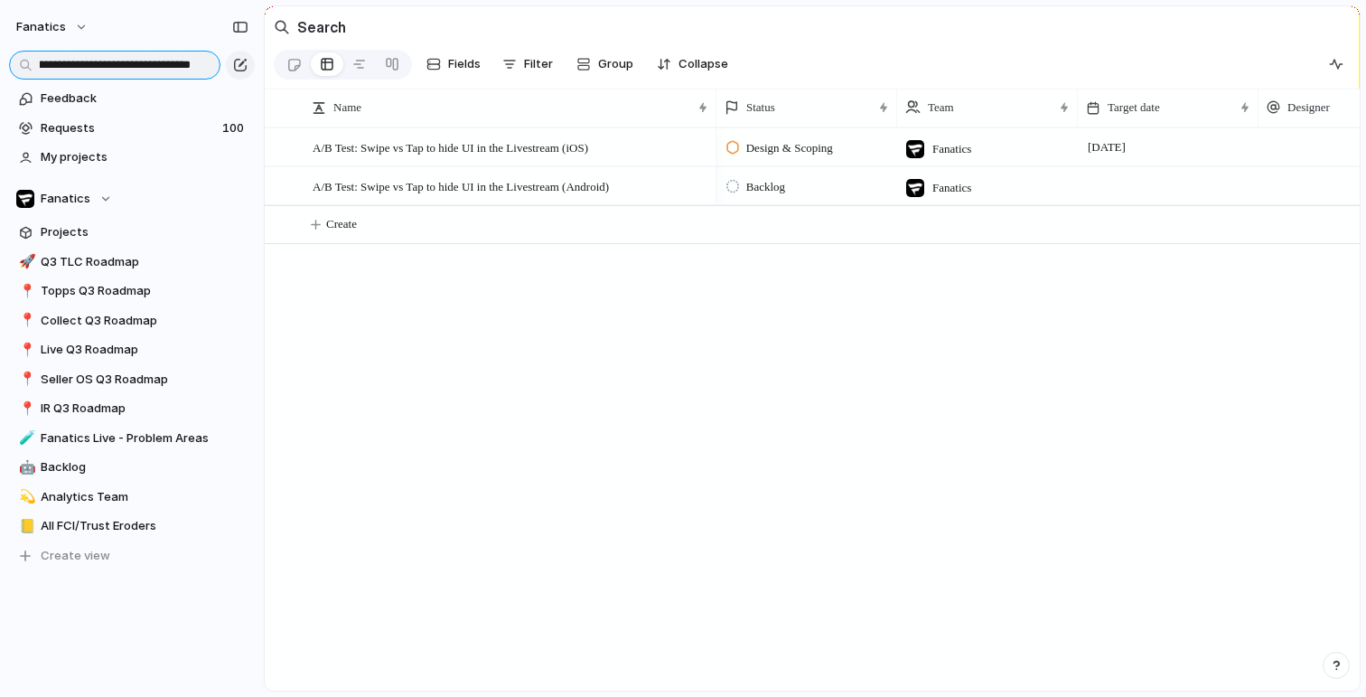
scroll to position [0, 137]
type input "**********"
click at [495, 191] on span "A/B Test: Swipe vs Tap to hide UI in the Livestream (Android)" at bounding box center [461, 185] width 296 height 21
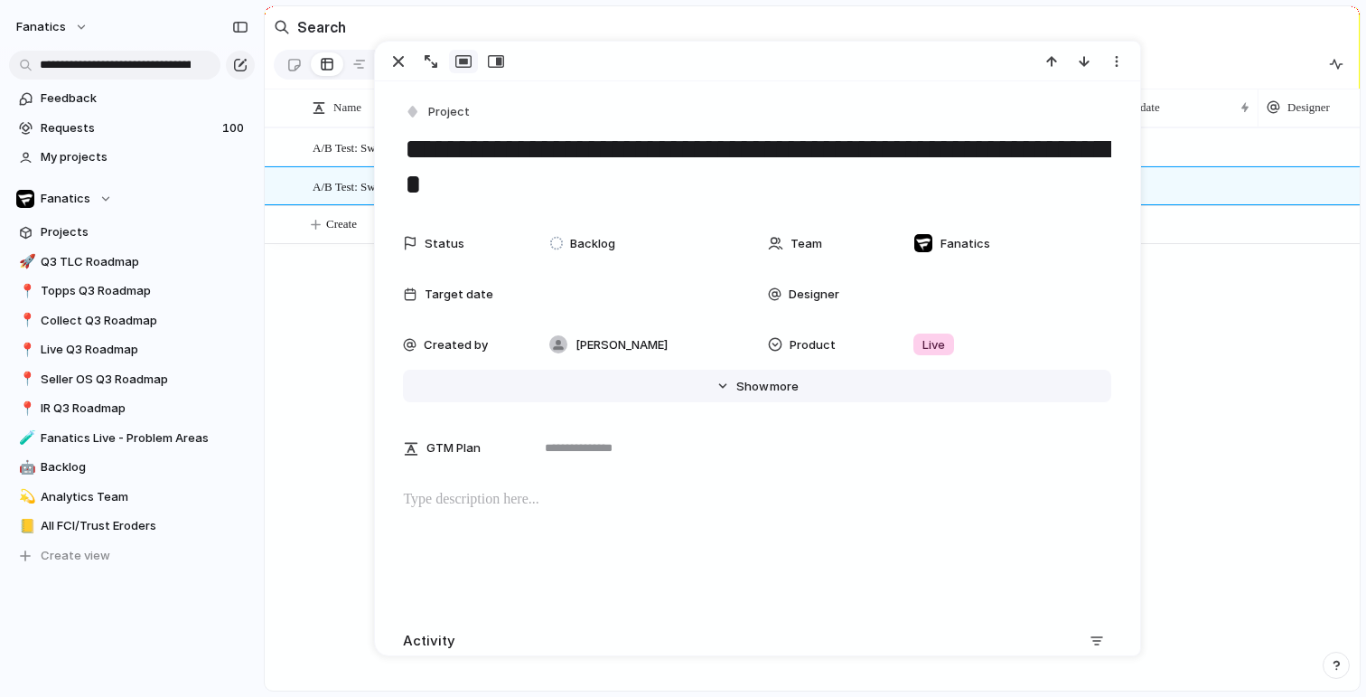
click at [749, 383] on span "Show" at bounding box center [752, 387] width 33 height 18
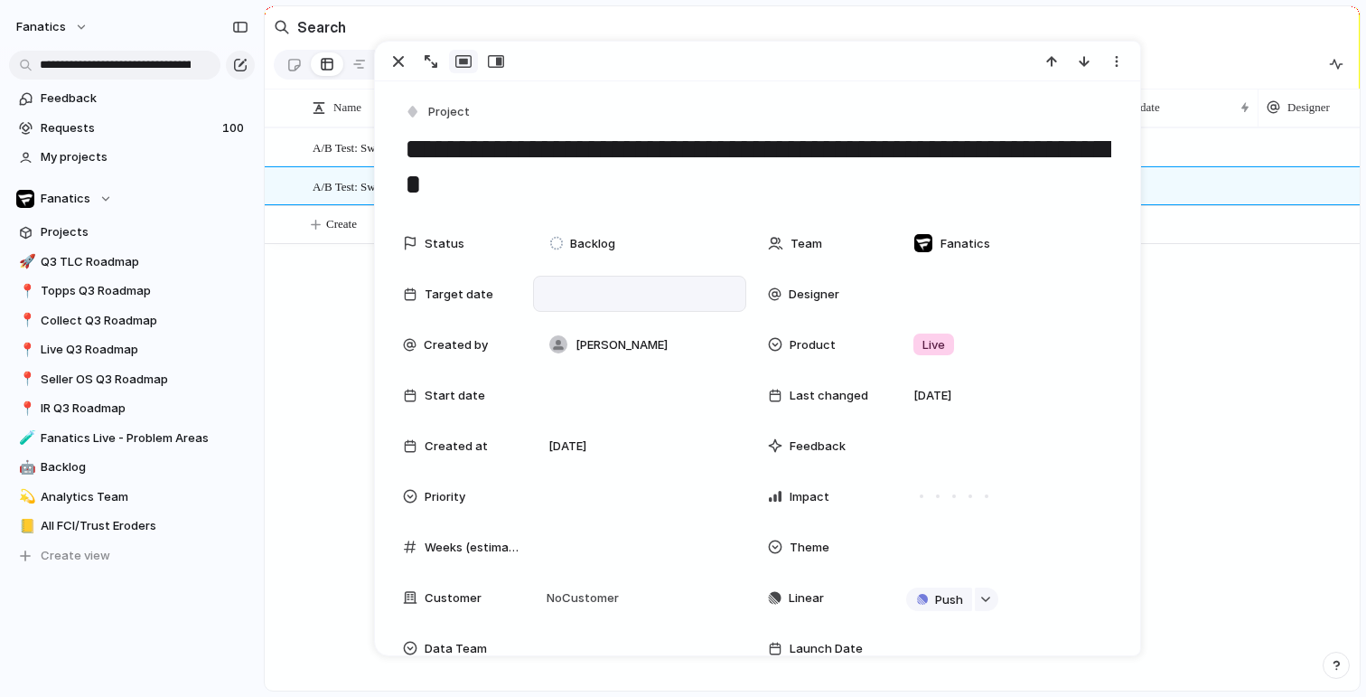
click at [609, 301] on div at bounding box center [639, 294] width 197 height 20
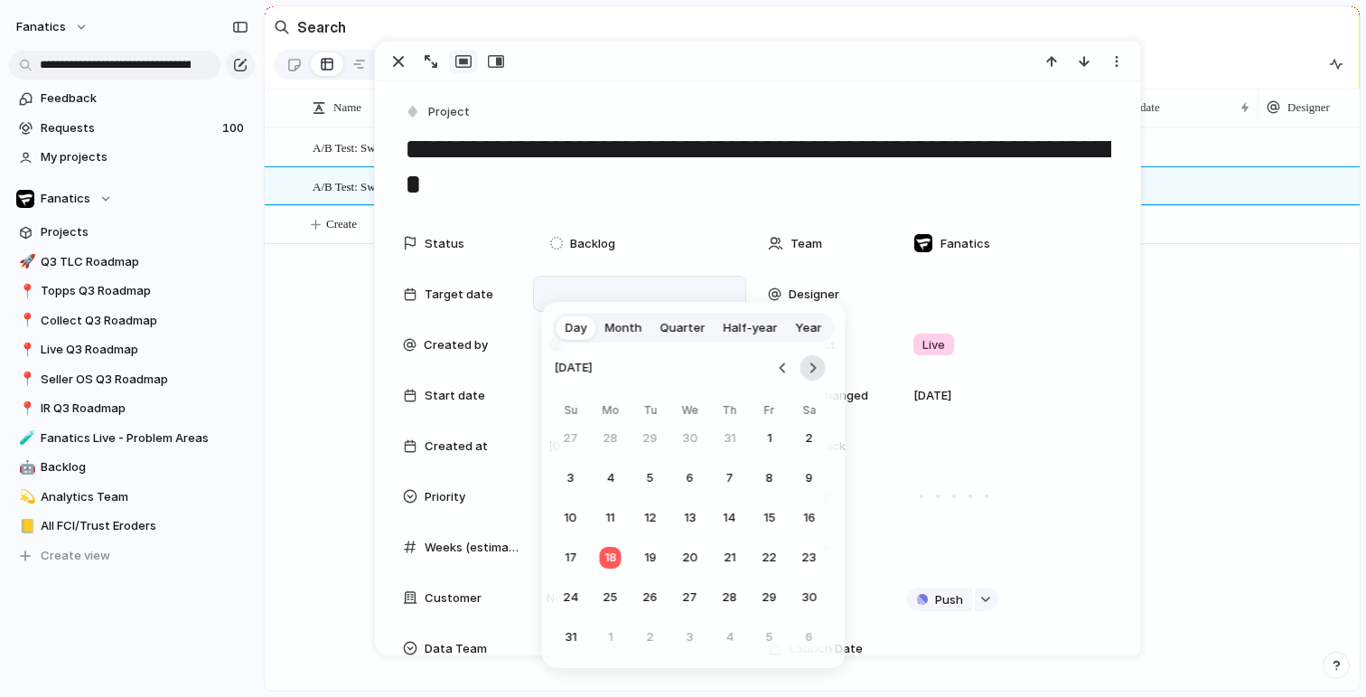
click at [820, 366] on button "Go to the Next Month" at bounding box center [813, 367] width 25 height 25
click at [767, 482] on button "12" at bounding box center [770, 478] width 33 height 33
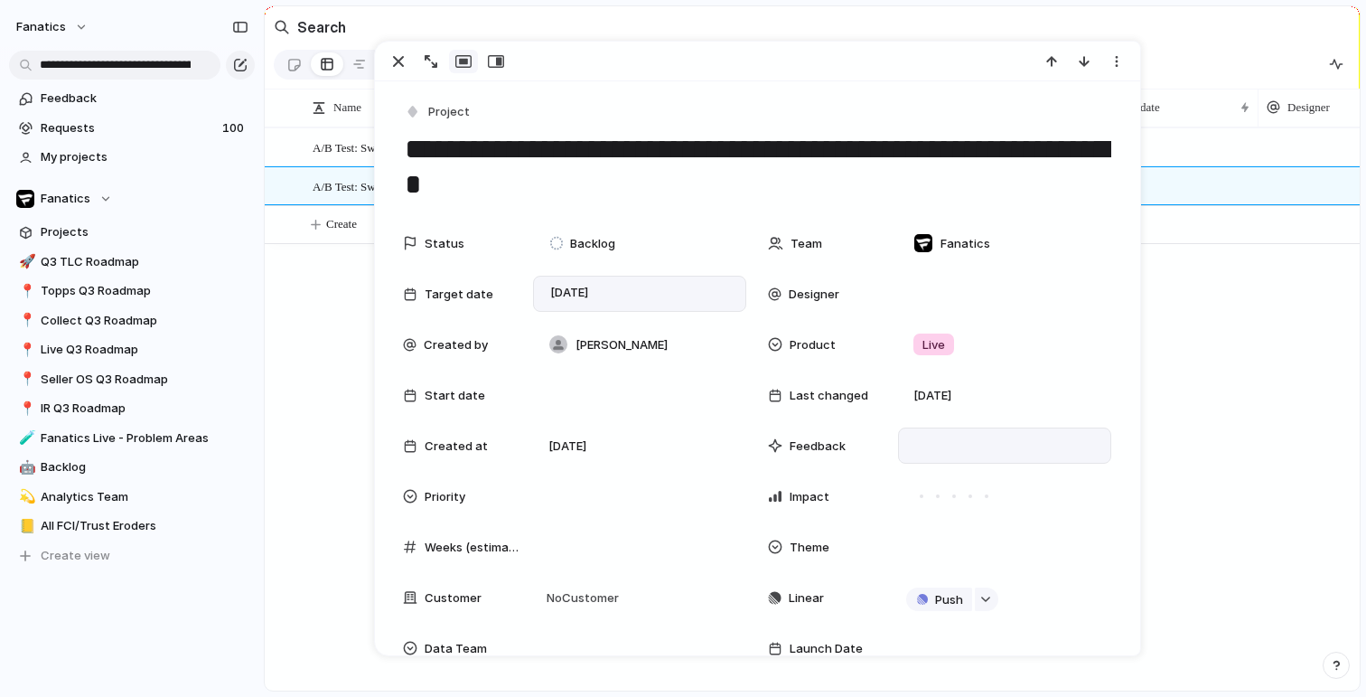
scroll to position [131, 0]
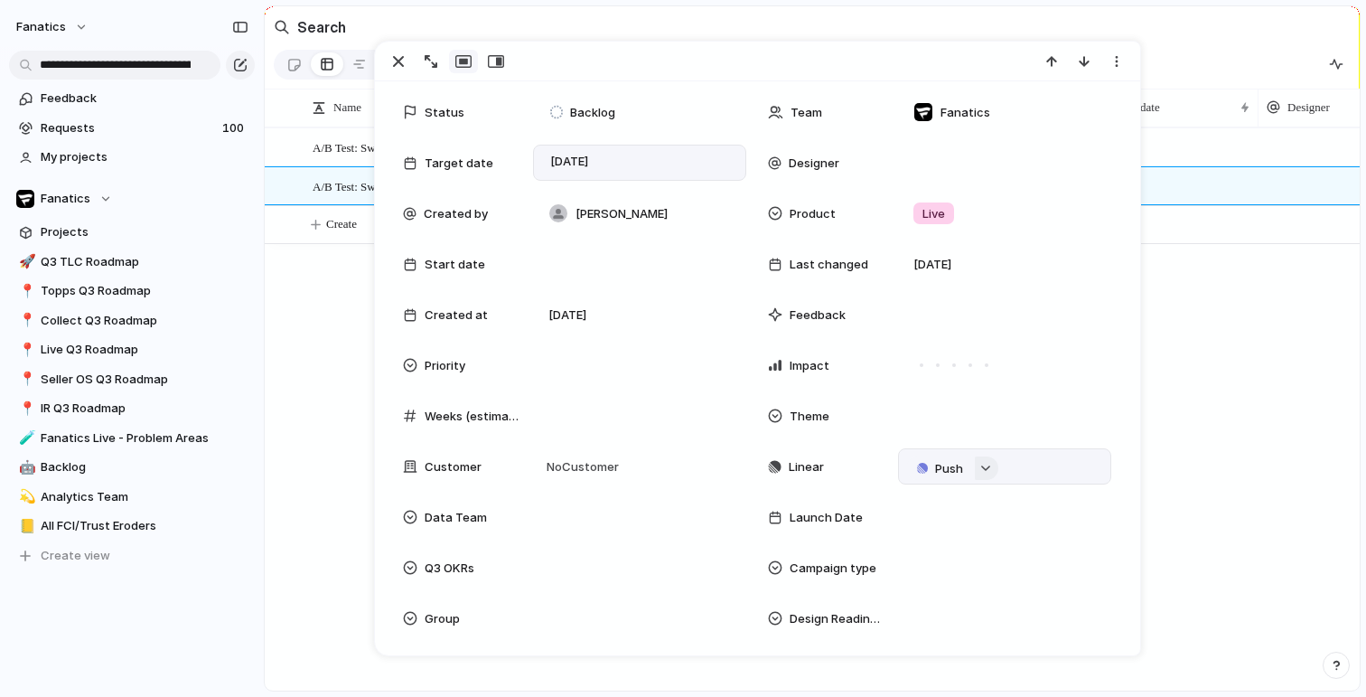
click at [988, 471] on div "button" at bounding box center [985, 467] width 13 height 7
type input "********"
click at [1042, 532] on button "Issues" at bounding box center [1063, 539] width 104 height 36
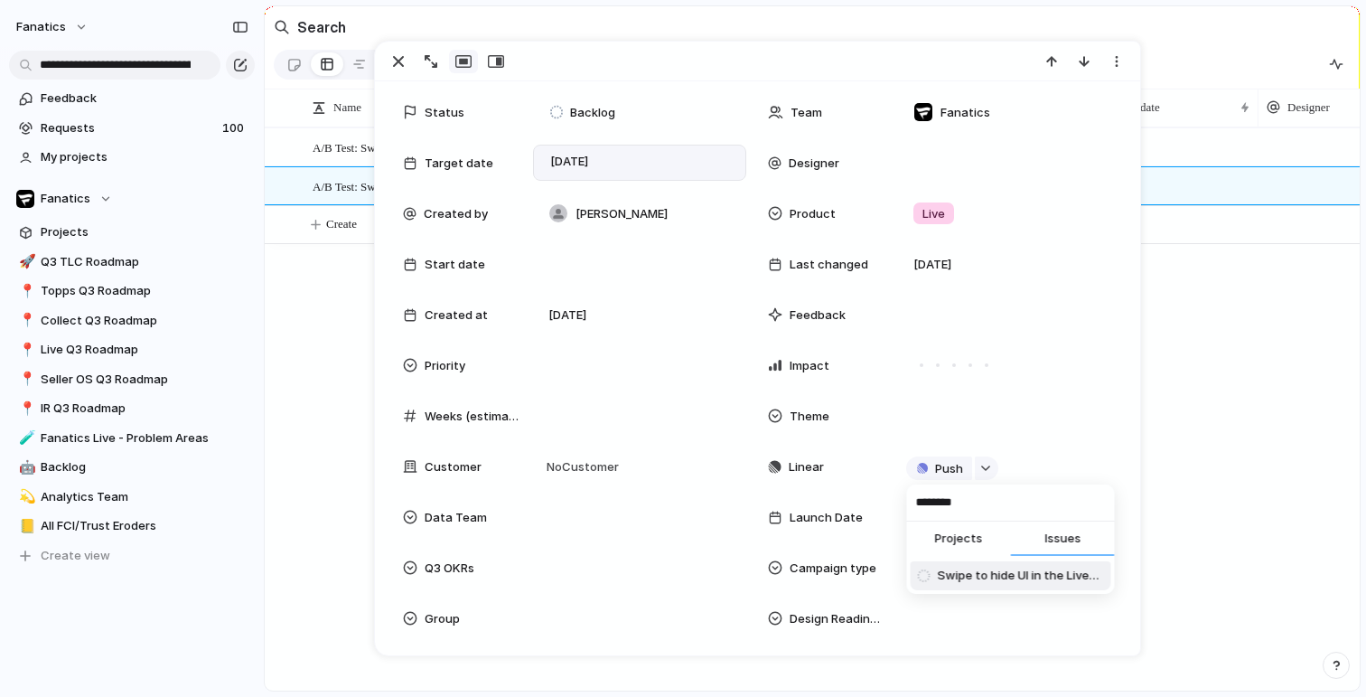
click at [977, 578] on span "Swipe to hide UI in the Livestream" at bounding box center [1021, 576] width 166 height 18
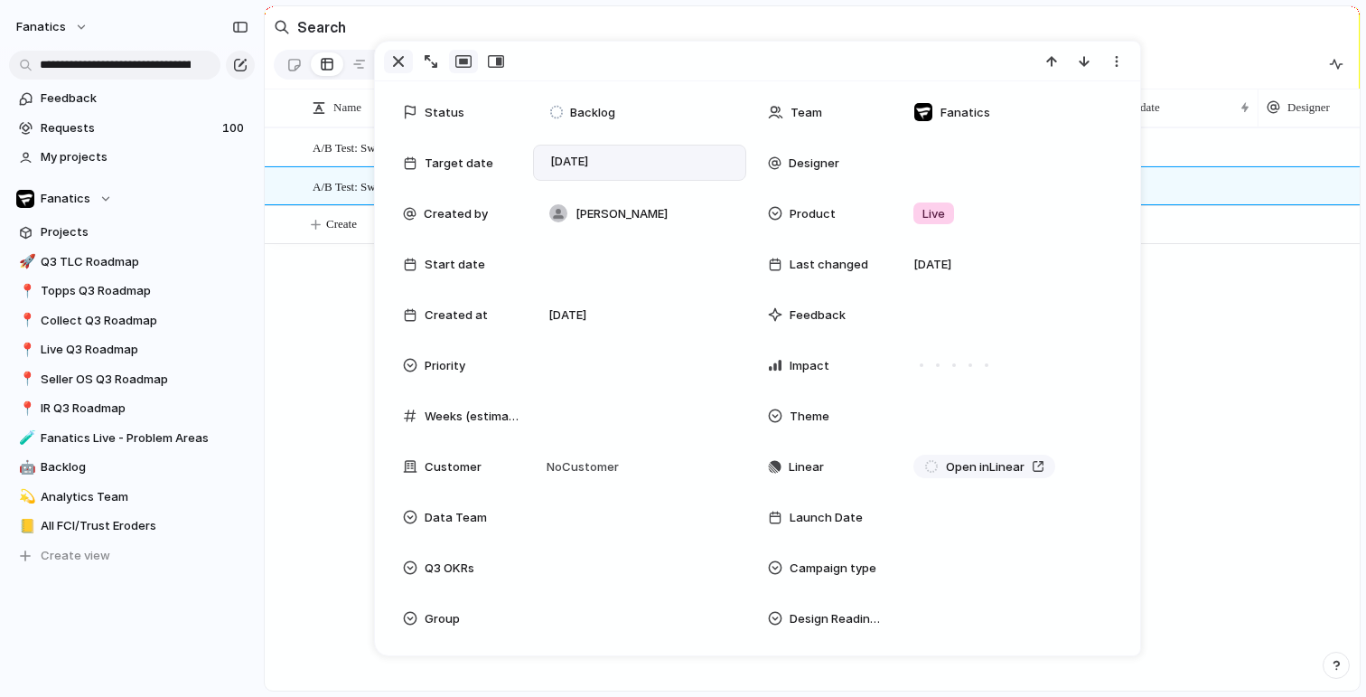
click at [392, 63] on div "button" at bounding box center [399, 62] width 22 height 22
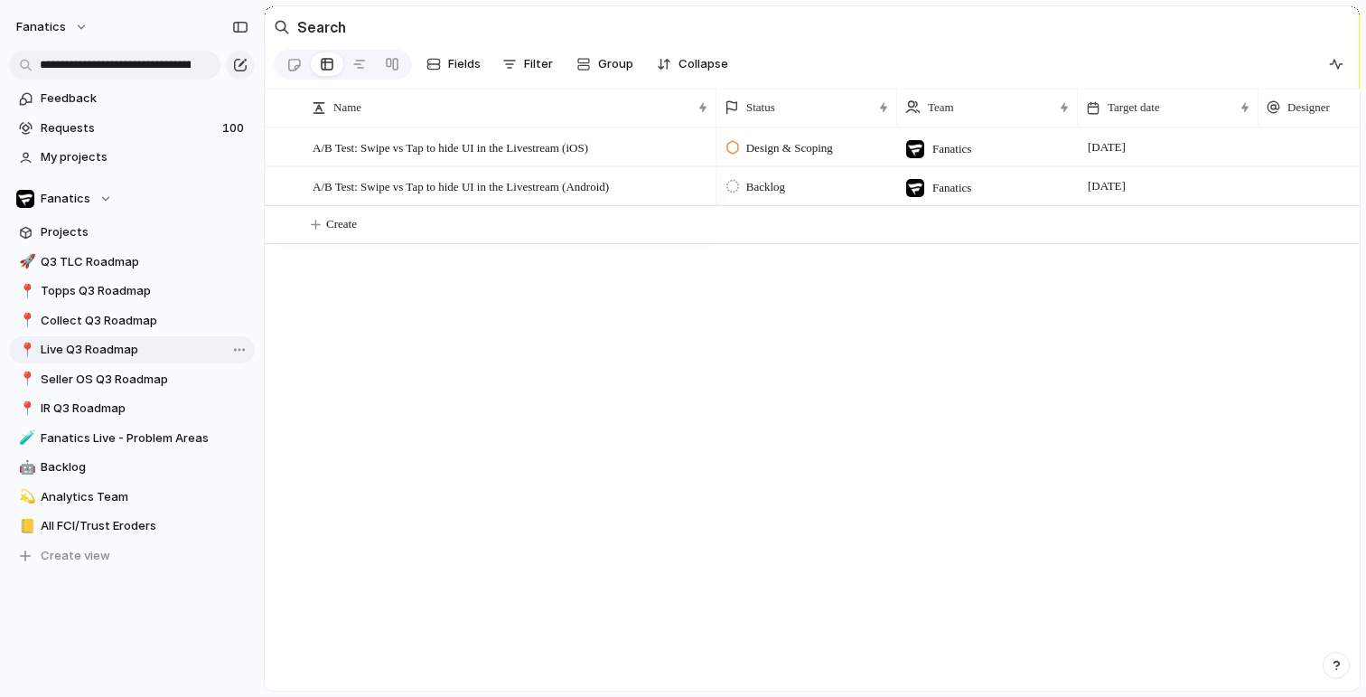
click at [102, 351] on span "Live Q3 Roadmap" at bounding box center [145, 350] width 208 height 18
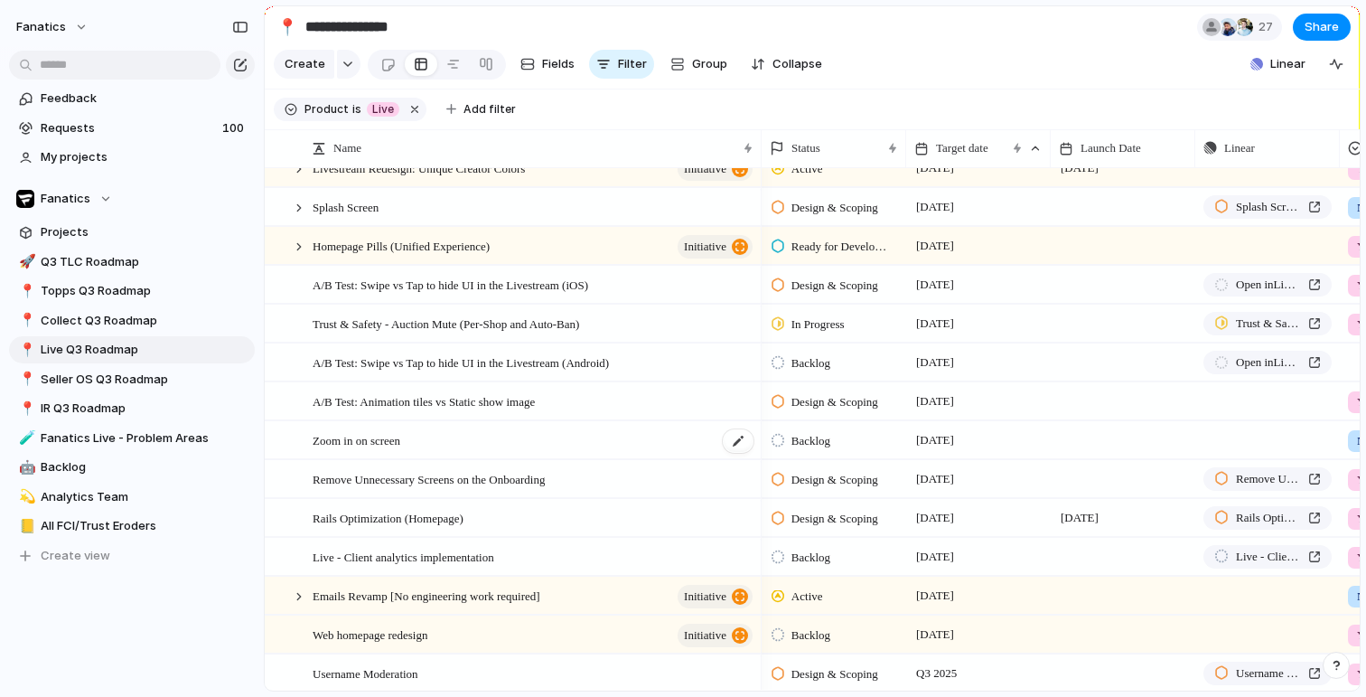
scroll to position [295, 0]
click at [364, 434] on span "Zoom in on screen" at bounding box center [357, 436] width 88 height 21
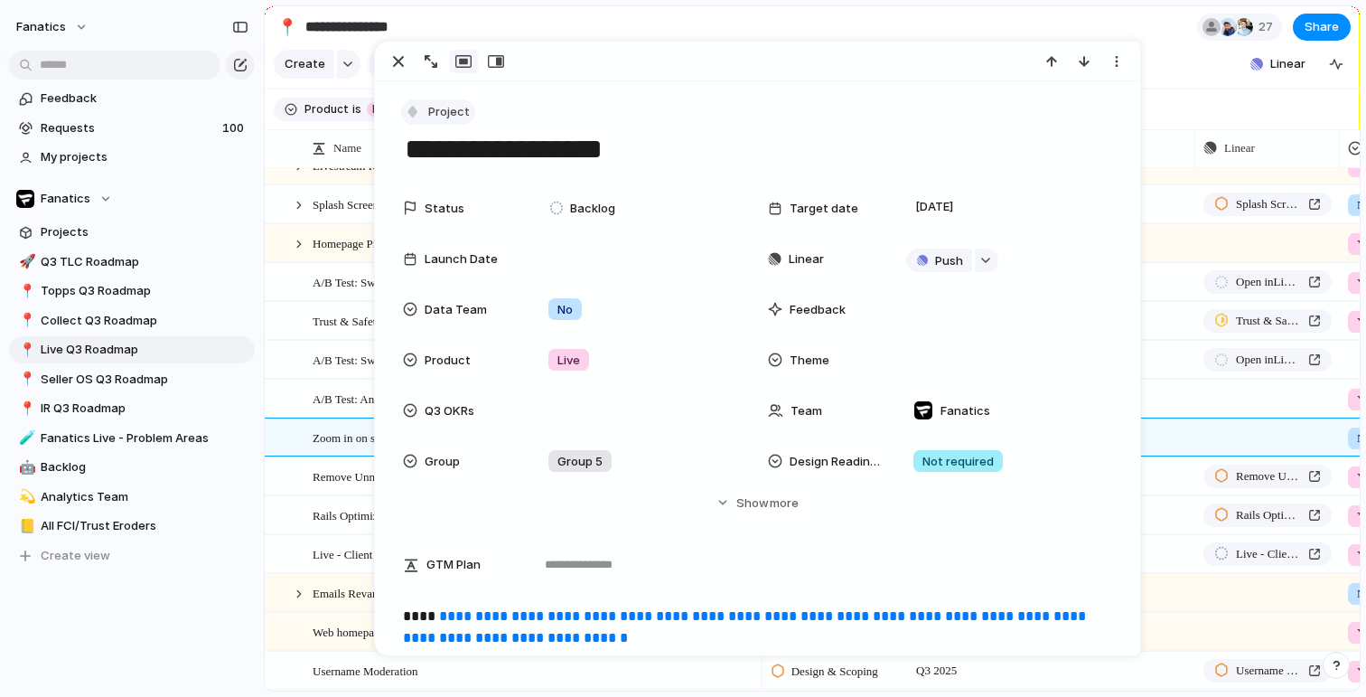
click at [462, 120] on span "Project" at bounding box center [449, 112] width 42 height 18
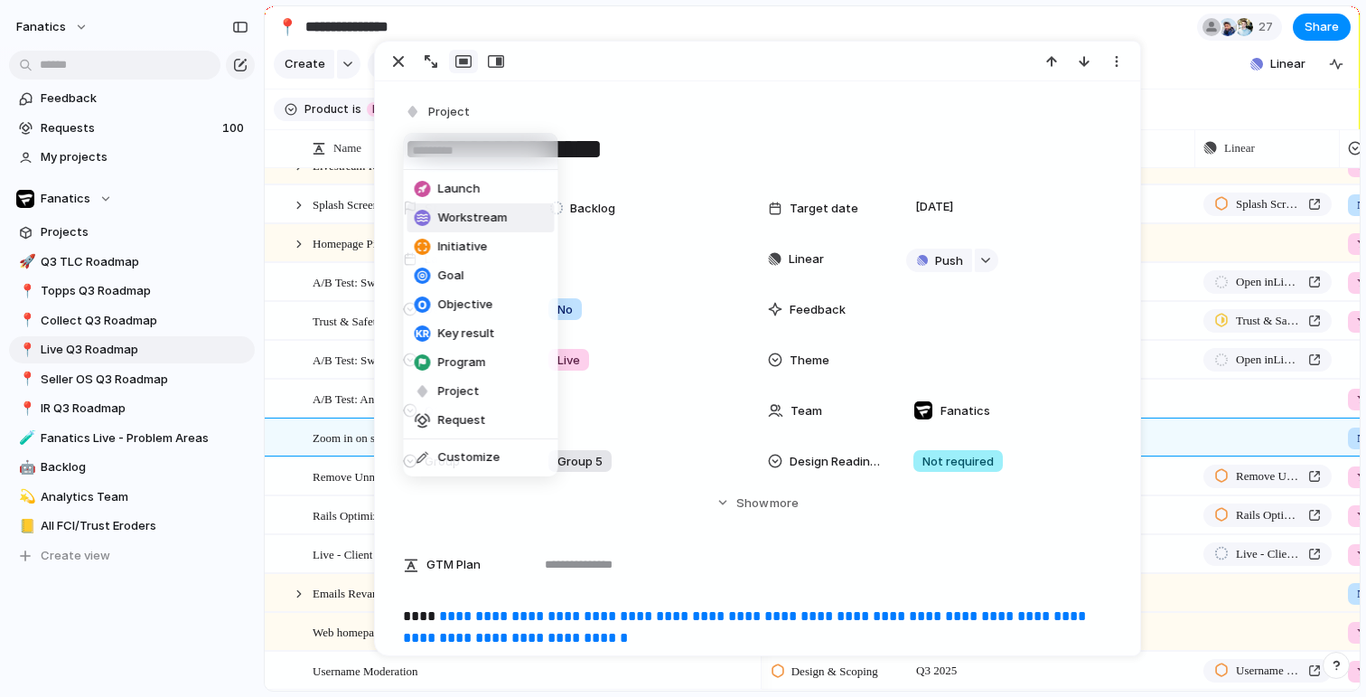
click at [463, 211] on span "Workstream" at bounding box center [473, 218] width 70 height 18
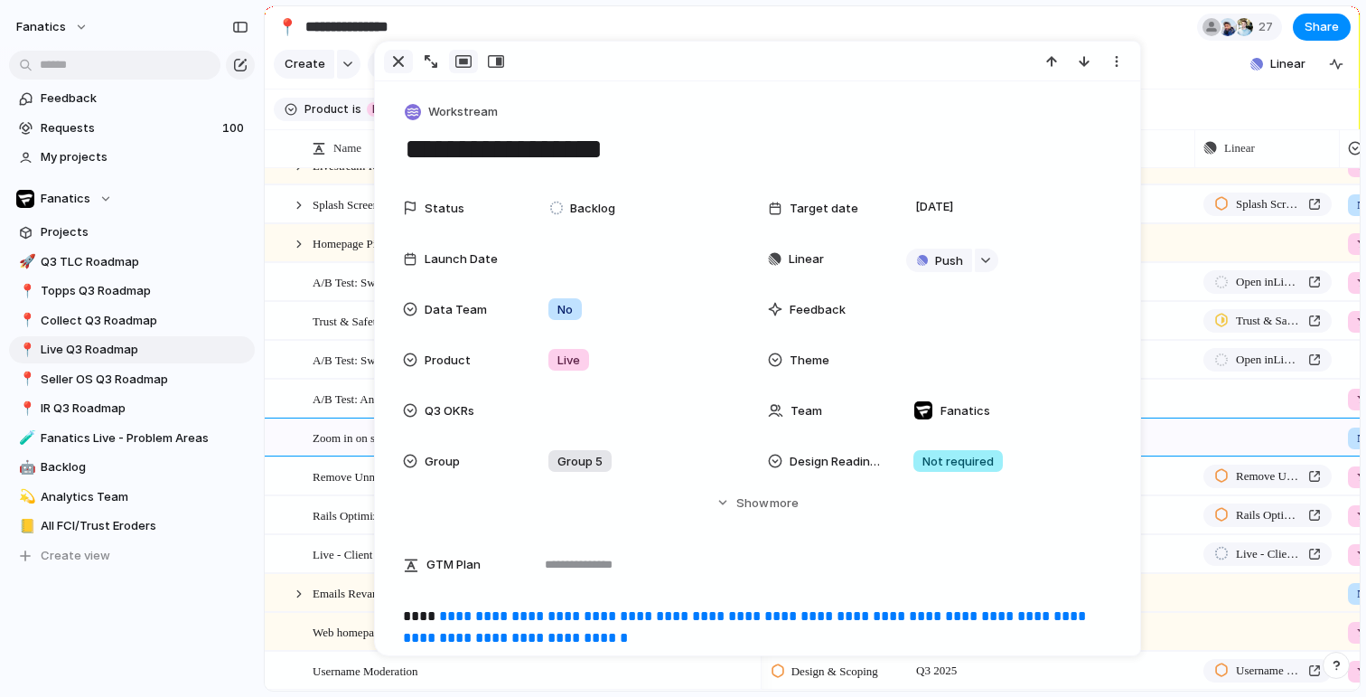
click at [400, 55] on div "button" at bounding box center [399, 62] width 22 height 22
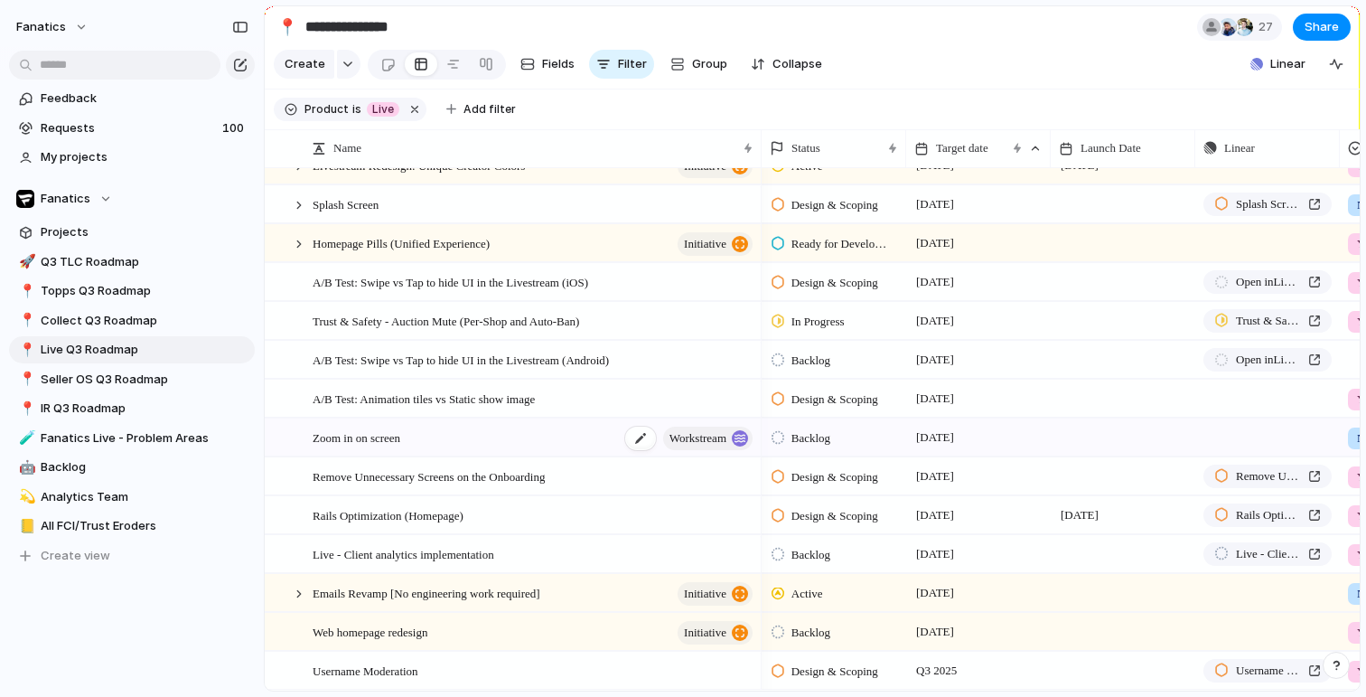
click at [500, 432] on div "Zoom in on screen workstream" at bounding box center [534, 437] width 443 height 37
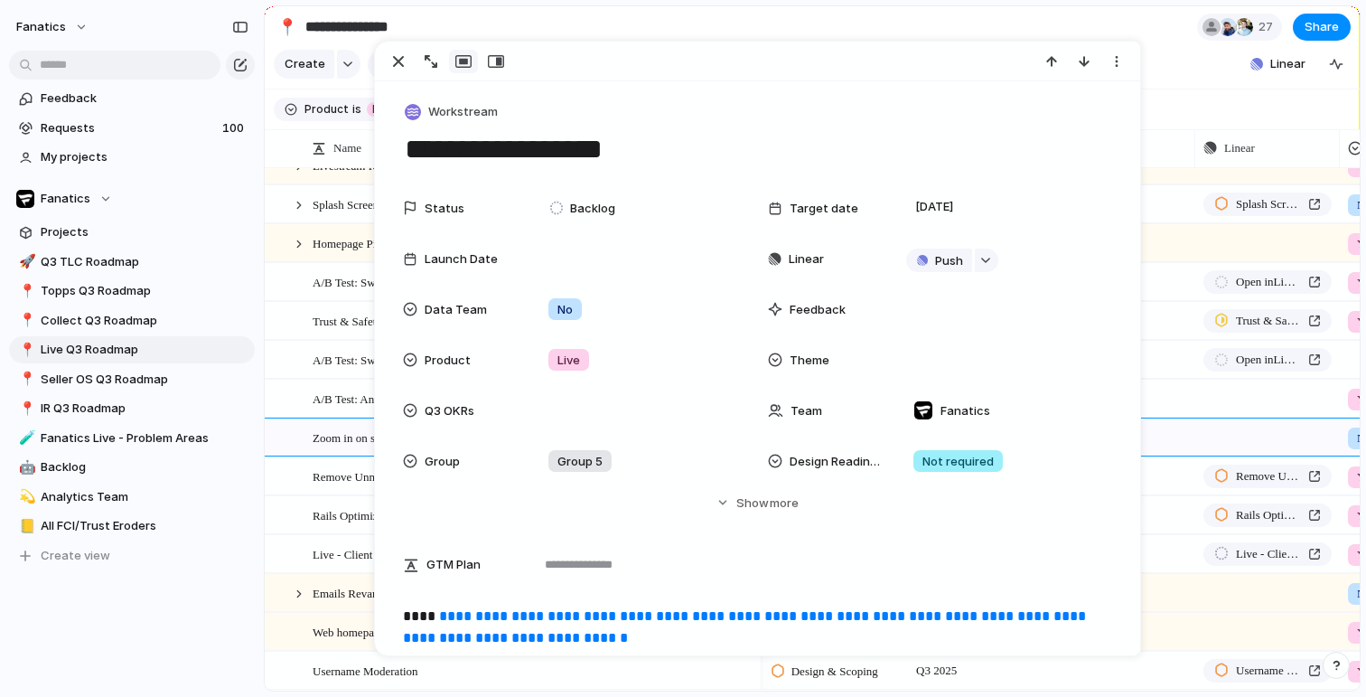
click at [467, 126] on div "**********" at bounding box center [757, 134] width 708 height 70
click at [462, 108] on span "Workstream" at bounding box center [463, 112] width 70 height 18
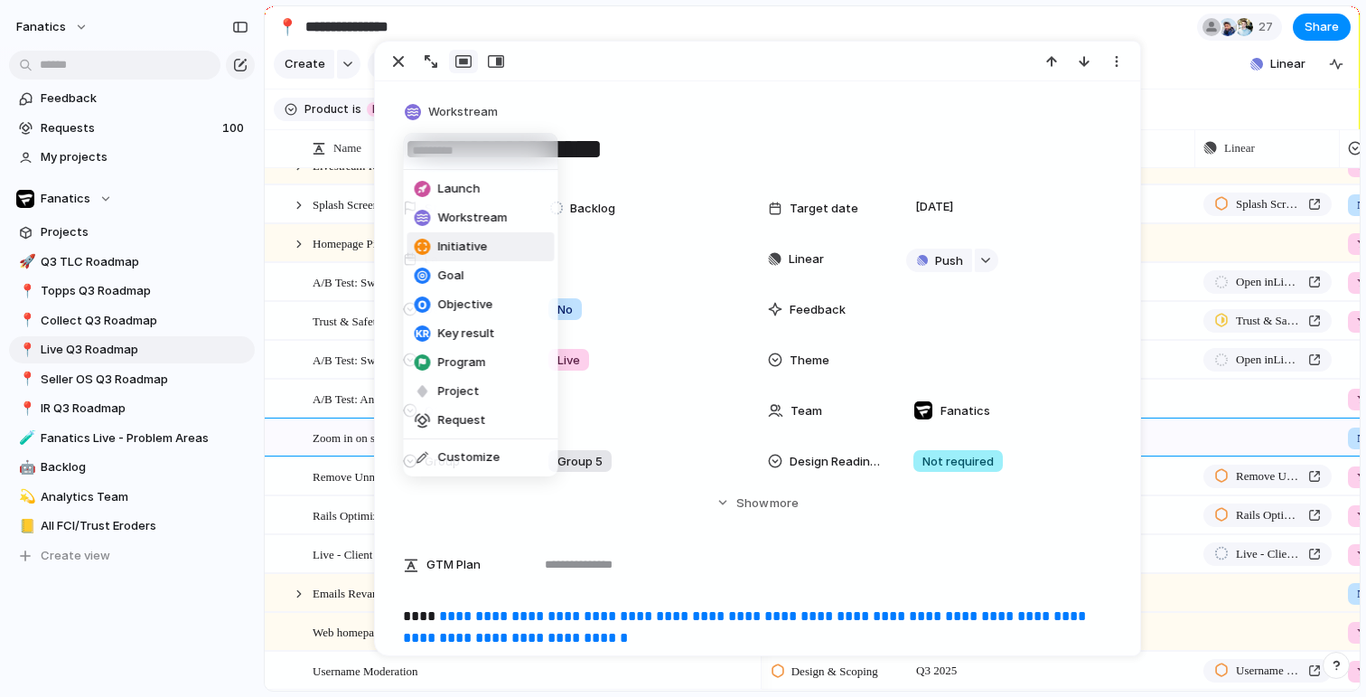
click at [463, 240] on span "Initiative" at bounding box center [463, 247] width 50 height 18
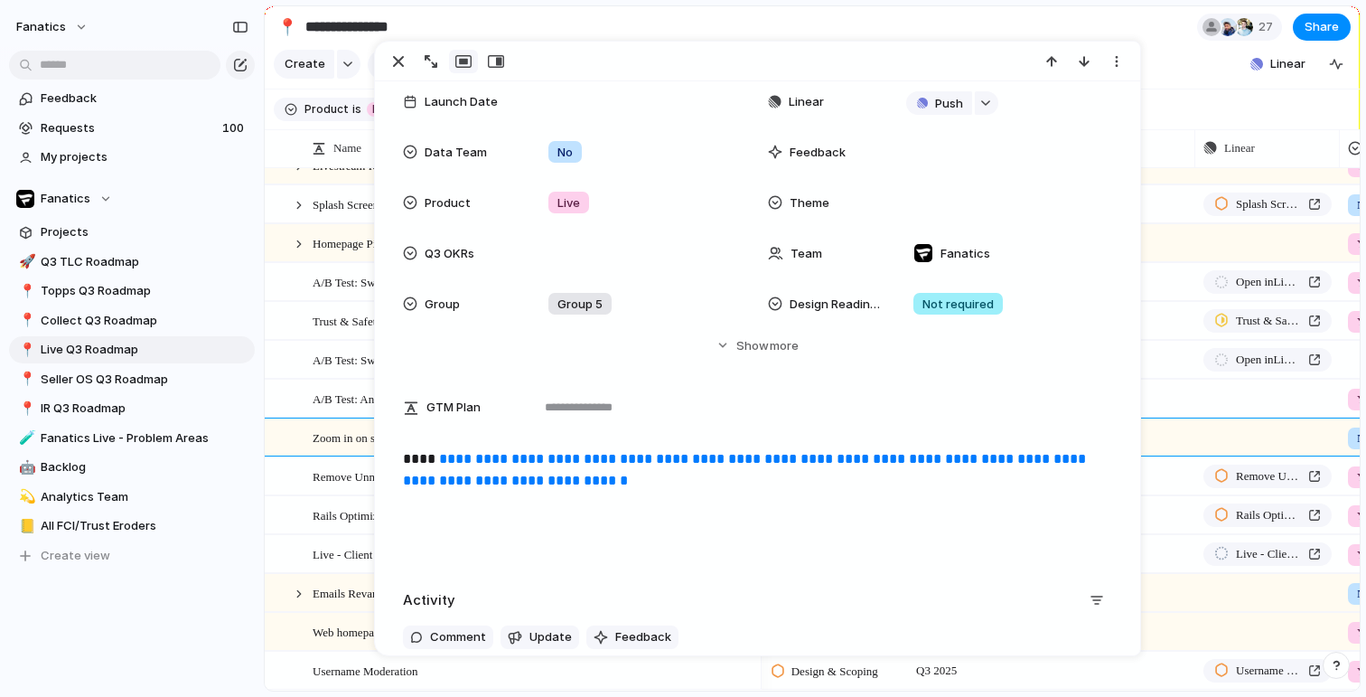
scroll to position [160, 0]
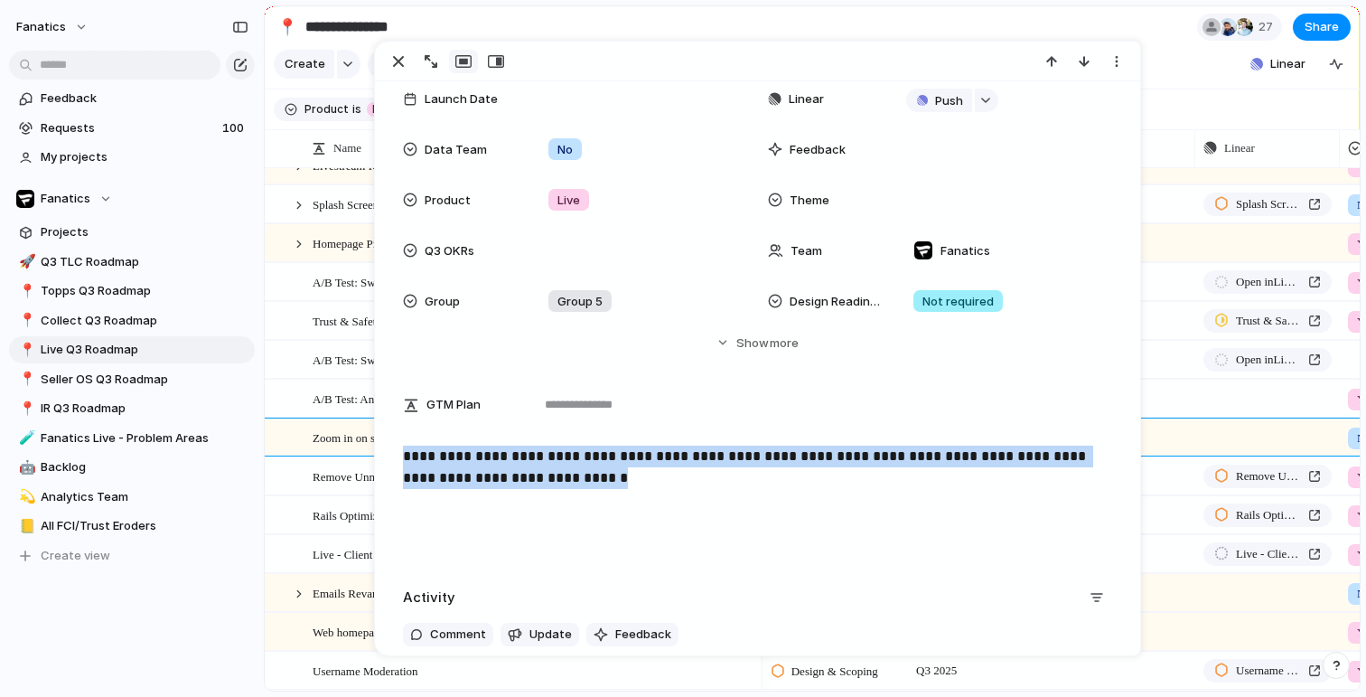
drag, startPoint x: 827, startPoint y: 487, endPoint x: 402, endPoint y: 452, distance: 426.1
click at [402, 452] on div "**********" at bounding box center [757, 503] width 721 height 116
copy p "**********"
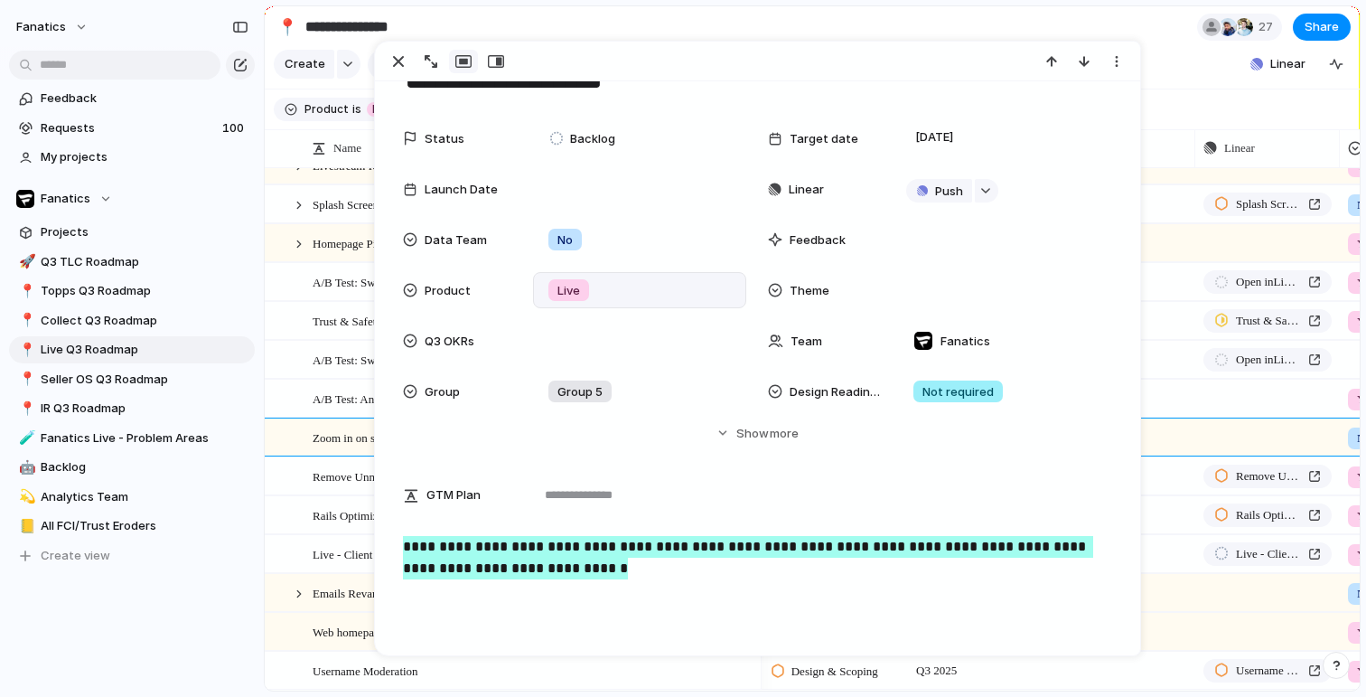
scroll to position [56, 0]
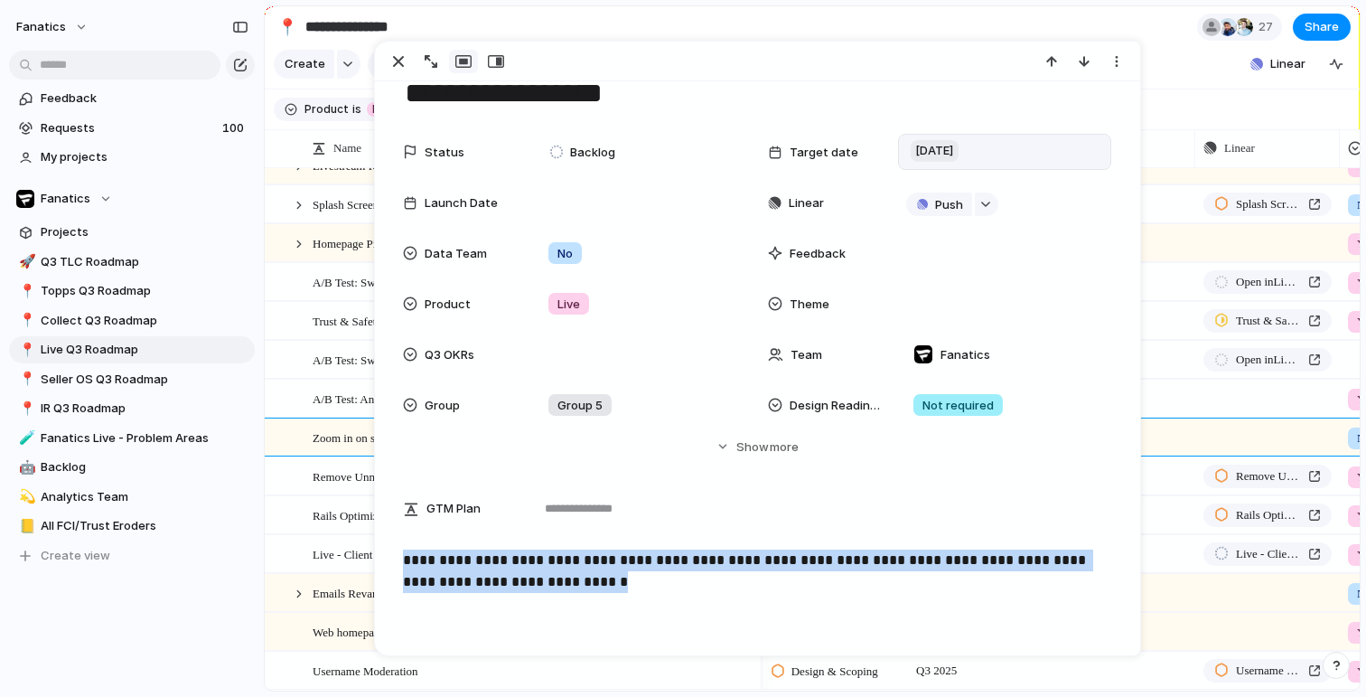
click at [952, 159] on span "[DATE]" at bounding box center [935, 151] width 48 height 22
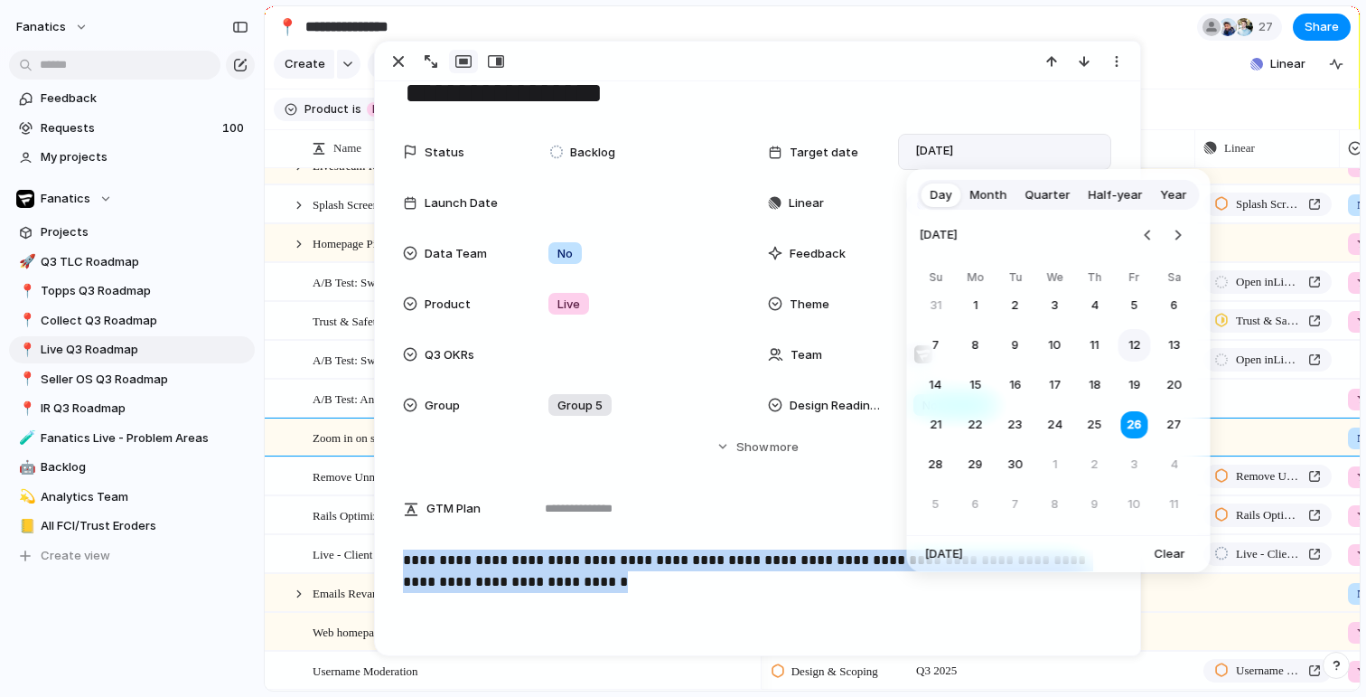
click at [1142, 348] on button "12" at bounding box center [1135, 345] width 33 height 33
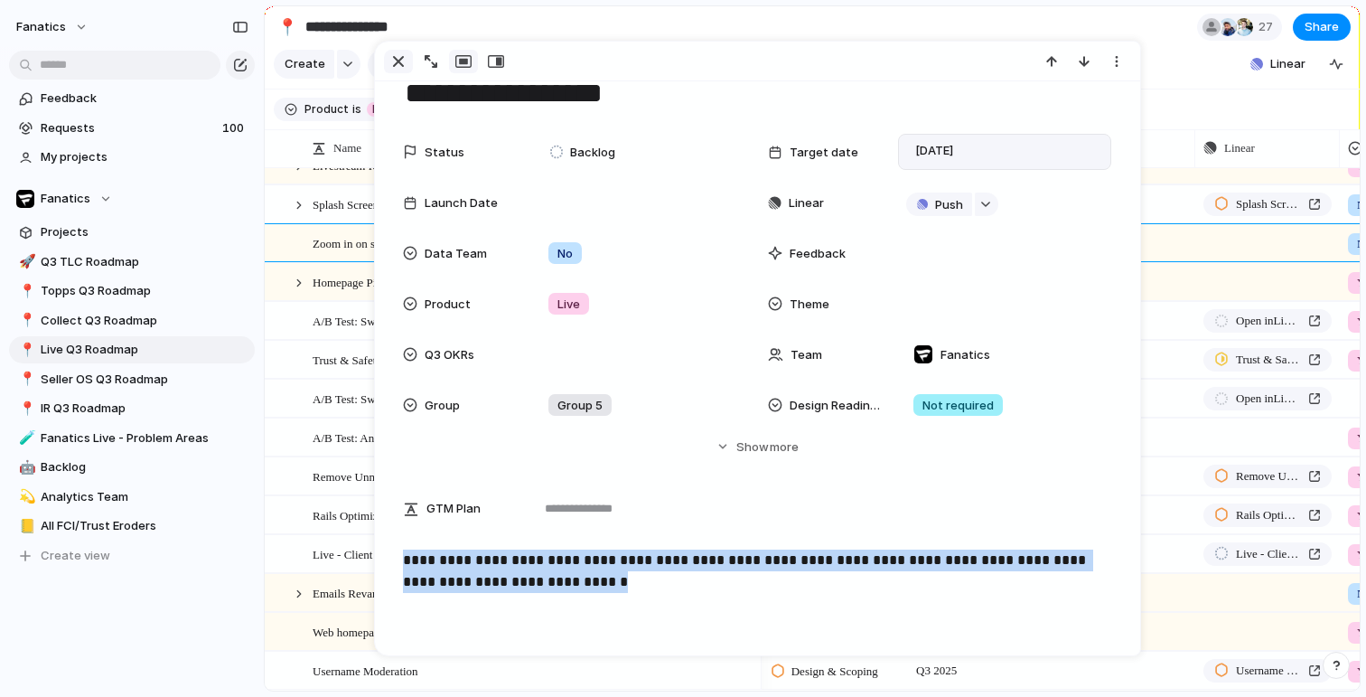
click at [399, 65] on div "button" at bounding box center [399, 62] width 22 height 22
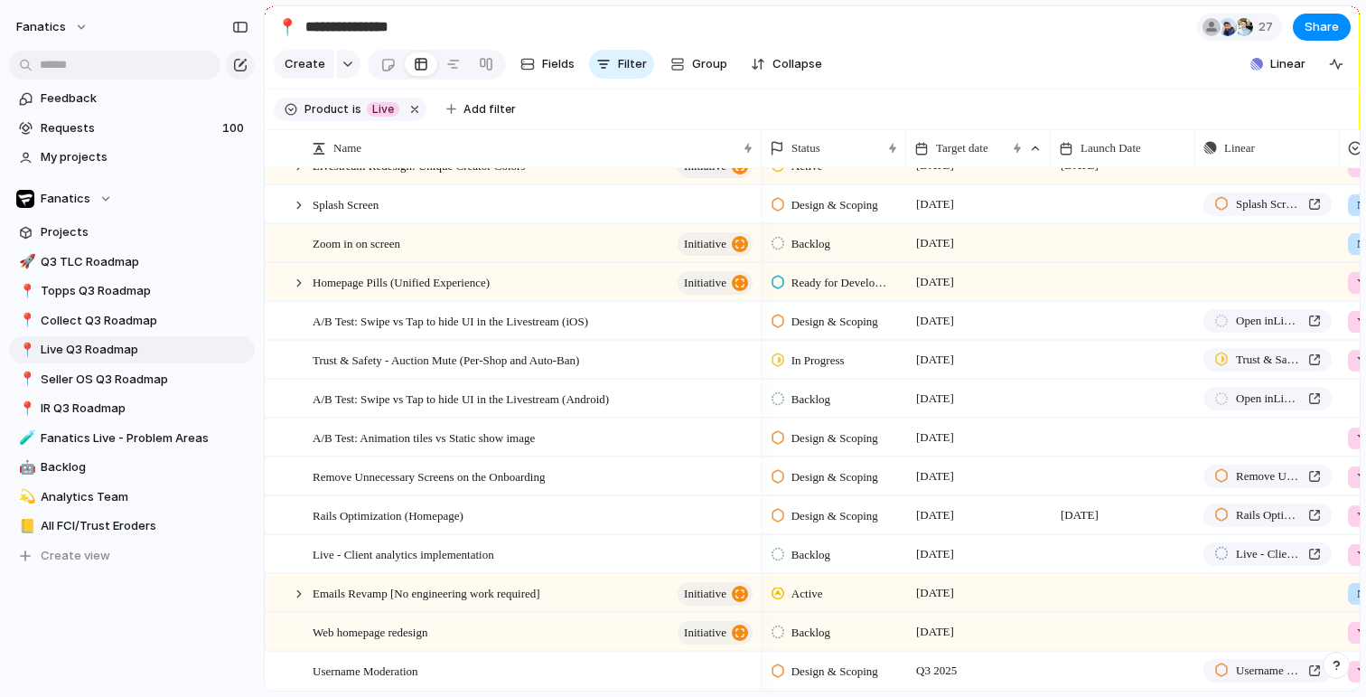
click at [815, 239] on span "Backlog" at bounding box center [811, 244] width 39 height 18
click at [829, 325] on span "Planned" at bounding box center [815, 320] width 46 height 18
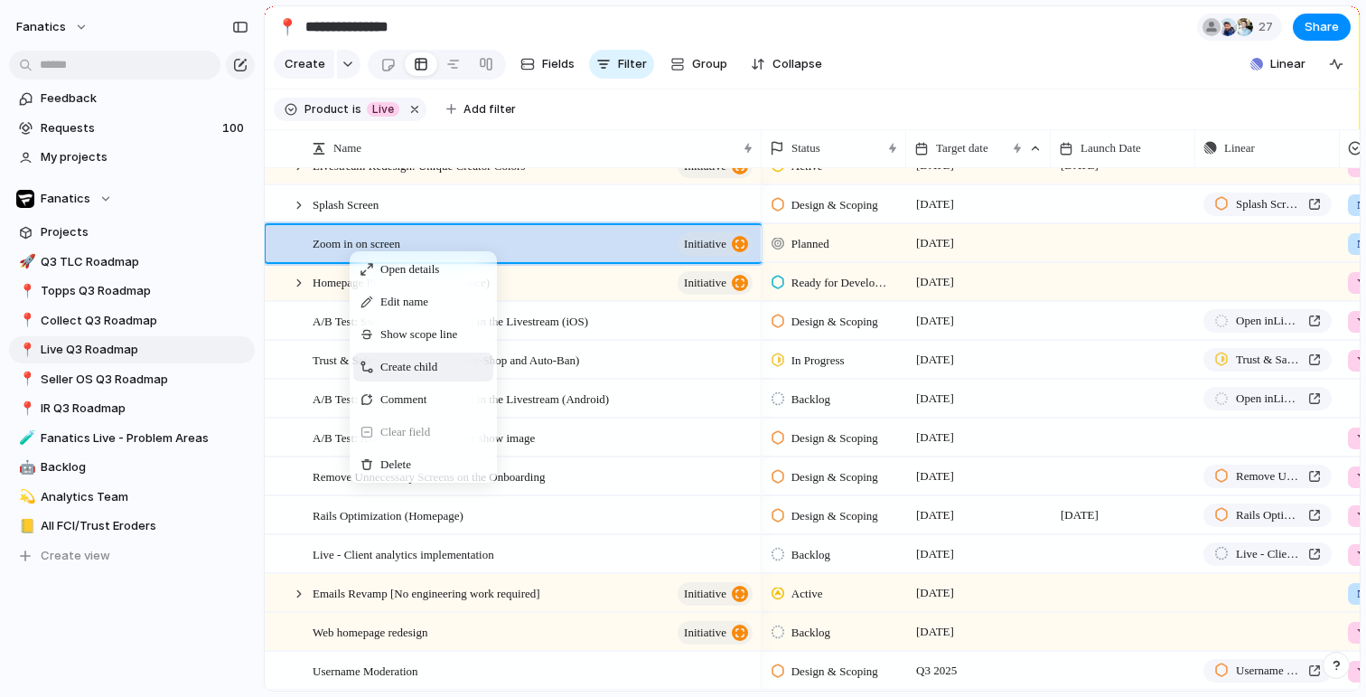
click at [437, 372] on span "Create child" at bounding box center [408, 367] width 57 height 18
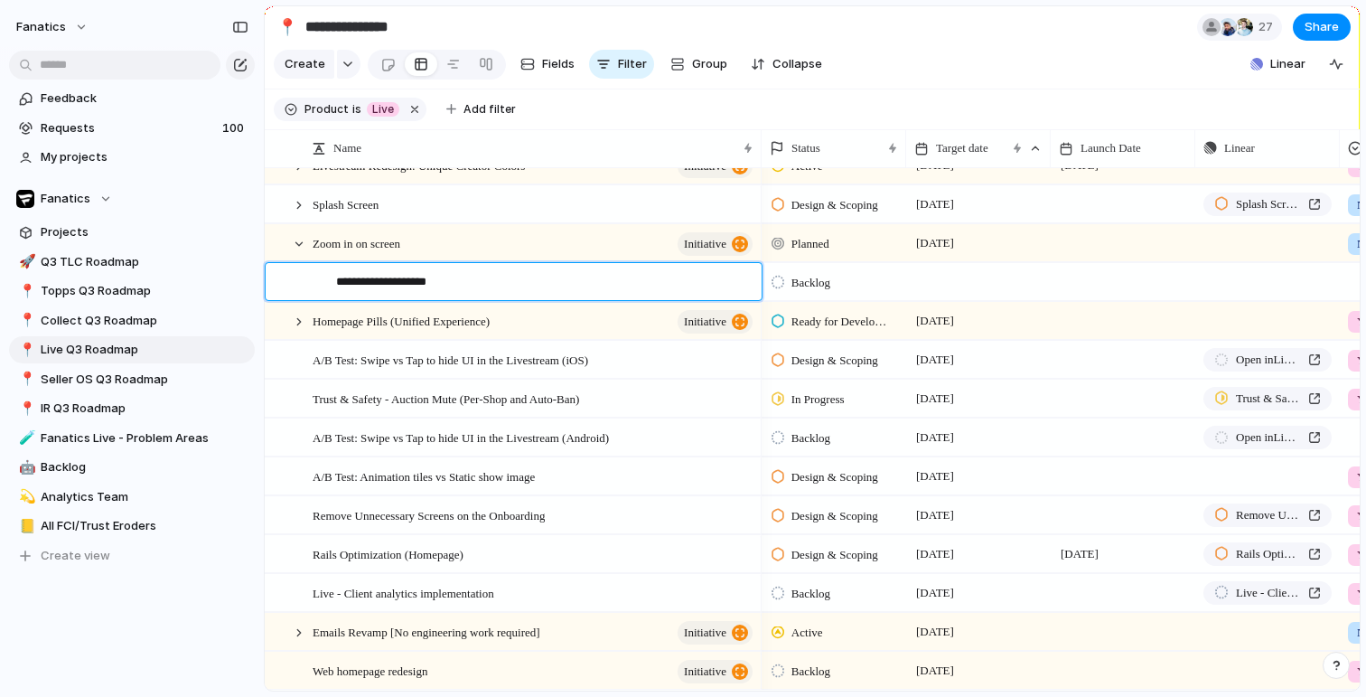
type textarea "**********"
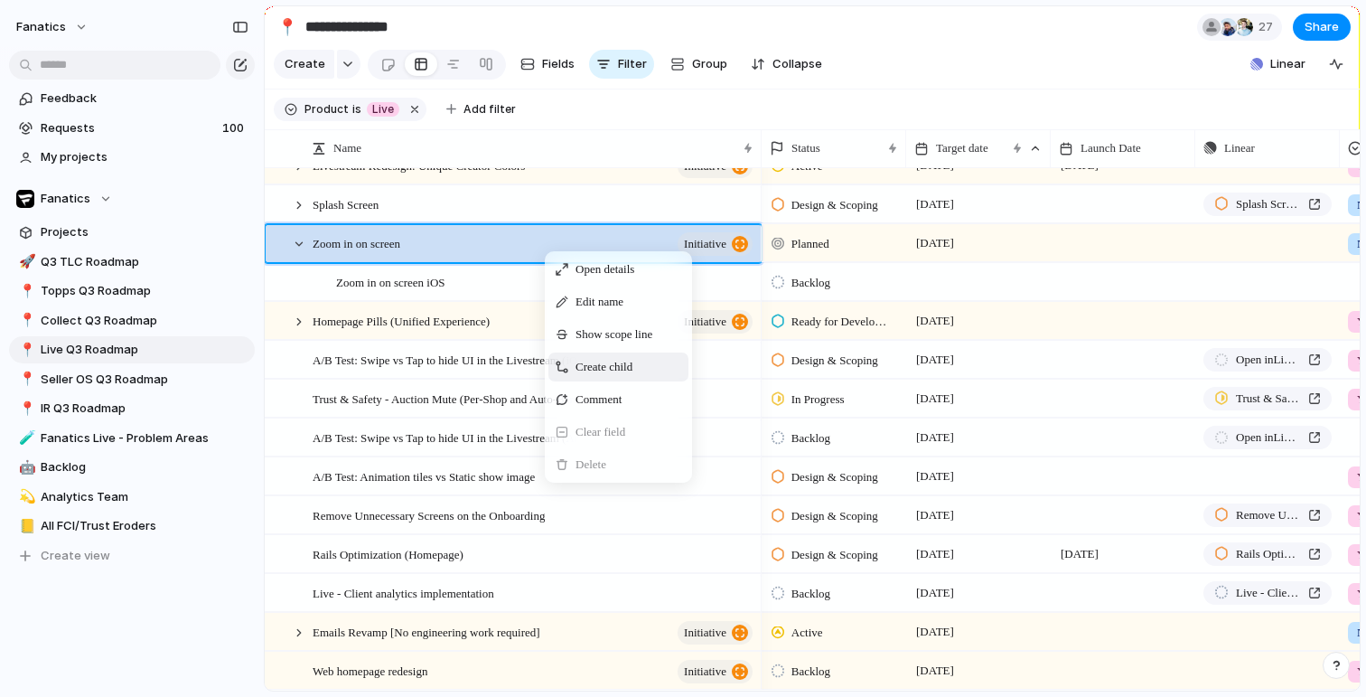
click at [614, 365] on span "Create child" at bounding box center [604, 367] width 57 height 18
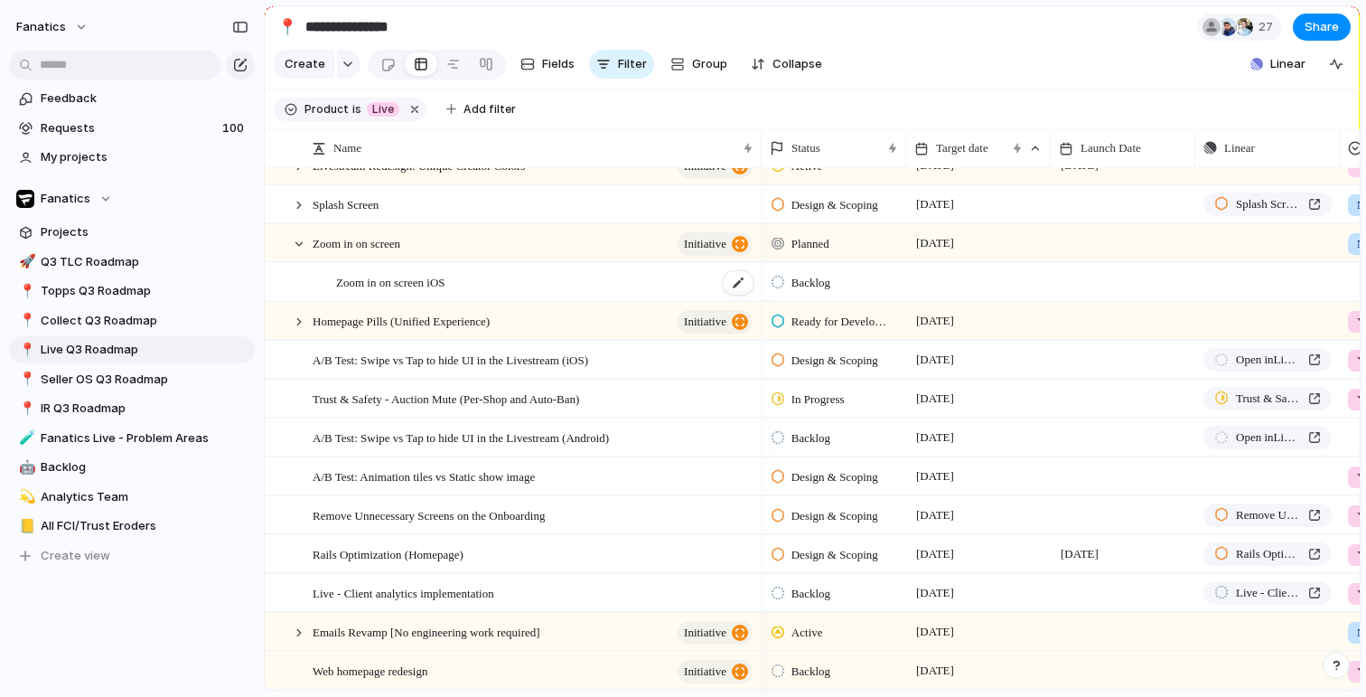
click at [445, 284] on span "Zoom in on screen iOS" at bounding box center [390, 281] width 109 height 21
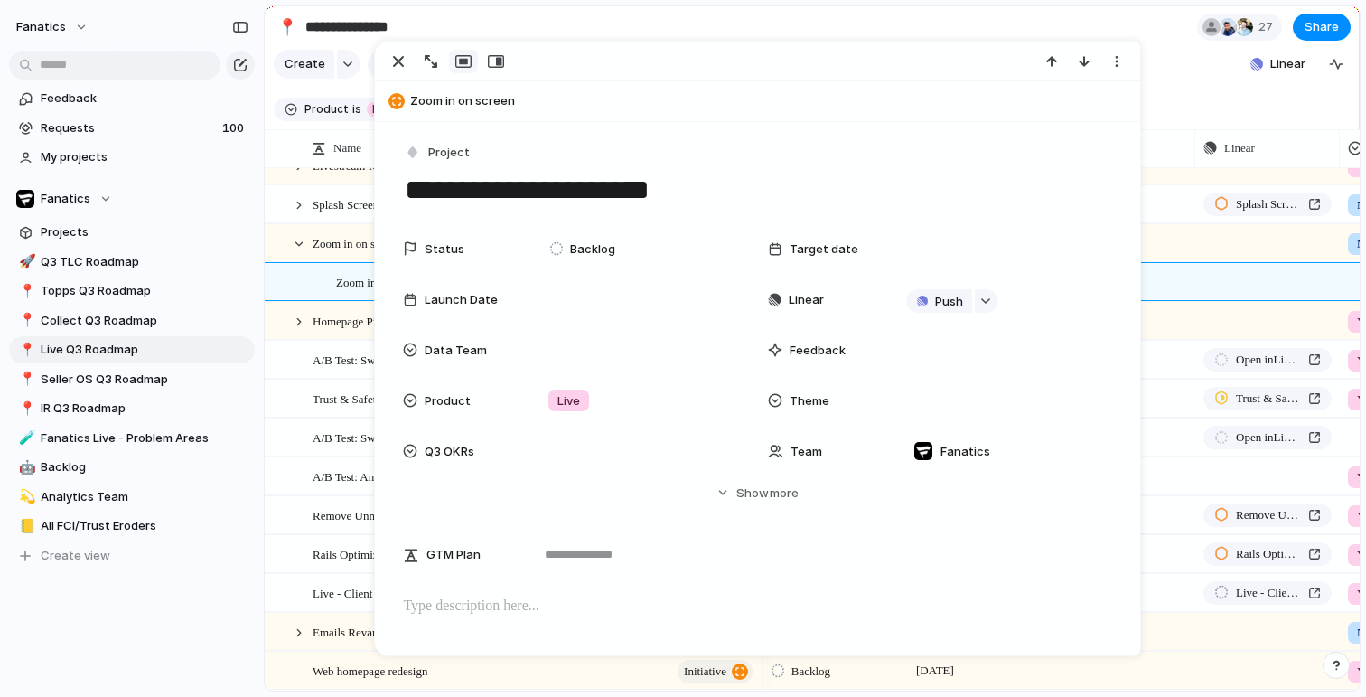
drag, startPoint x: 729, startPoint y: 183, endPoint x: 360, endPoint y: 181, distance: 369.6
click at [360, 181] on main "**********" at bounding box center [812, 348] width 1097 height 686
click at [303, 203] on div at bounding box center [299, 205] width 16 height 16
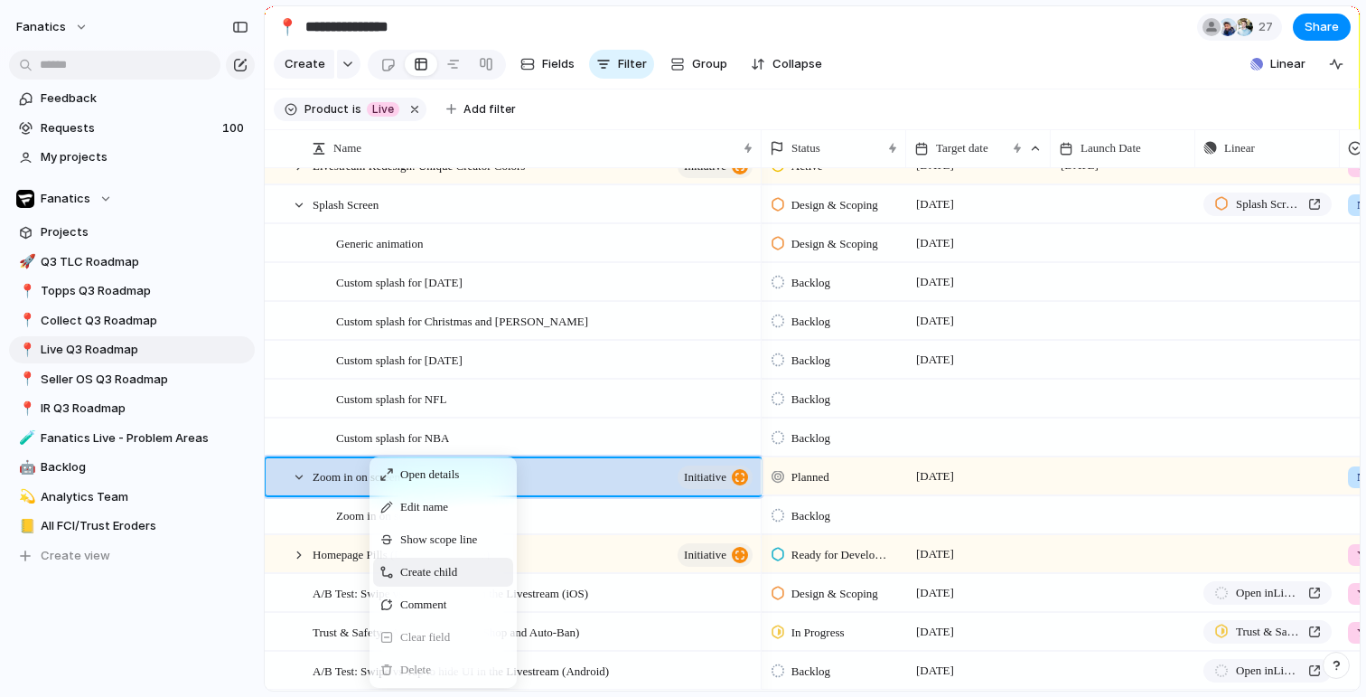
click at [440, 576] on span "Create child" at bounding box center [428, 572] width 57 height 18
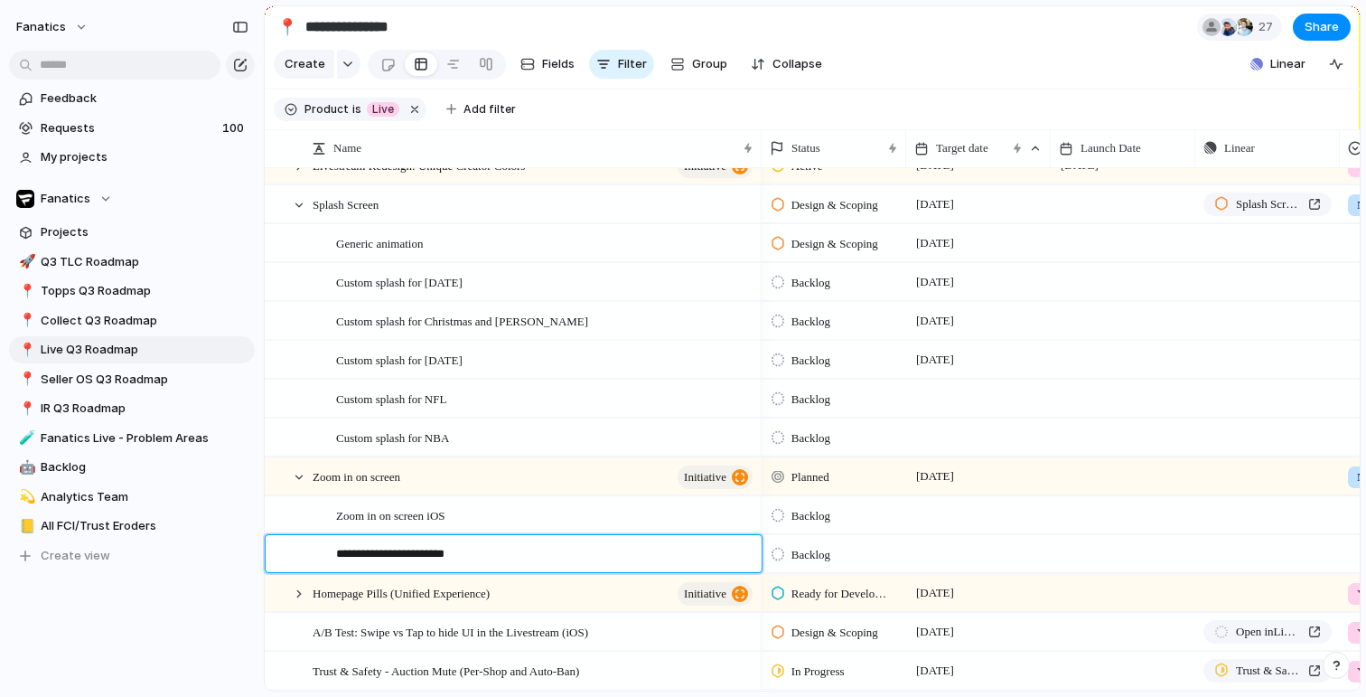
type textarea "**********"
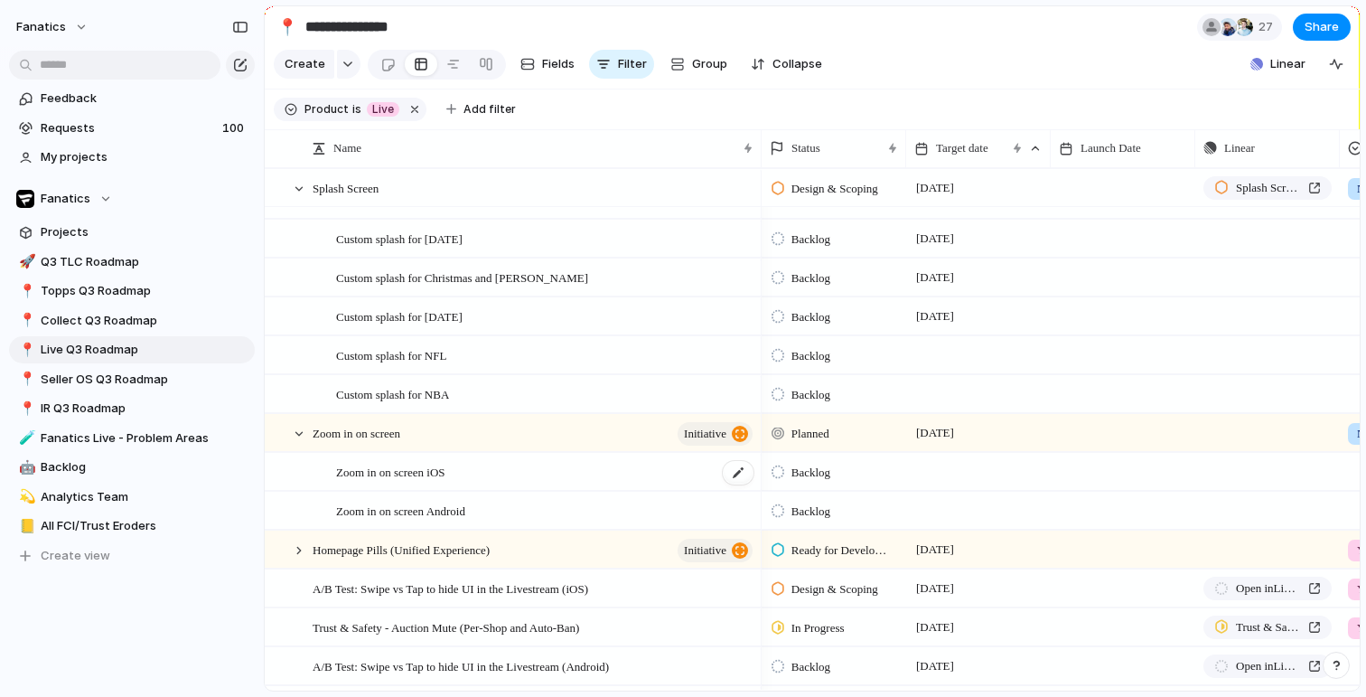
scroll to position [483, 0]
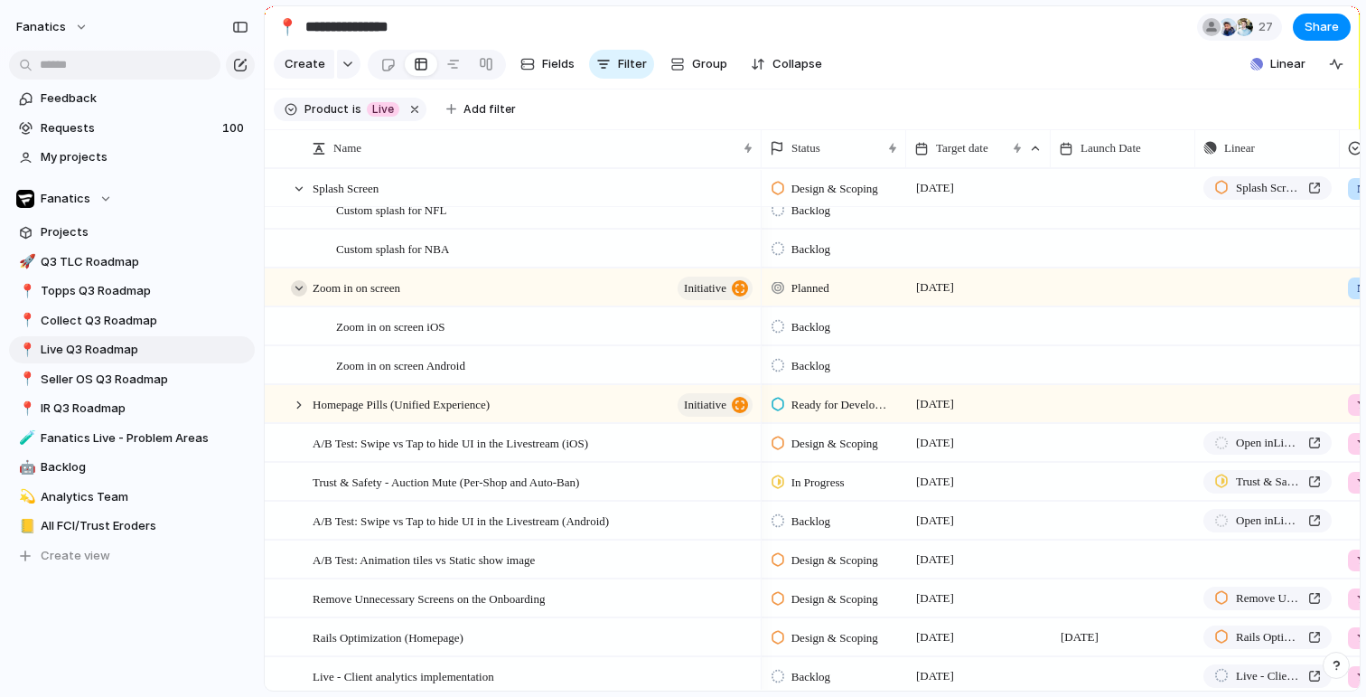
click at [295, 284] on div at bounding box center [299, 288] width 16 height 16
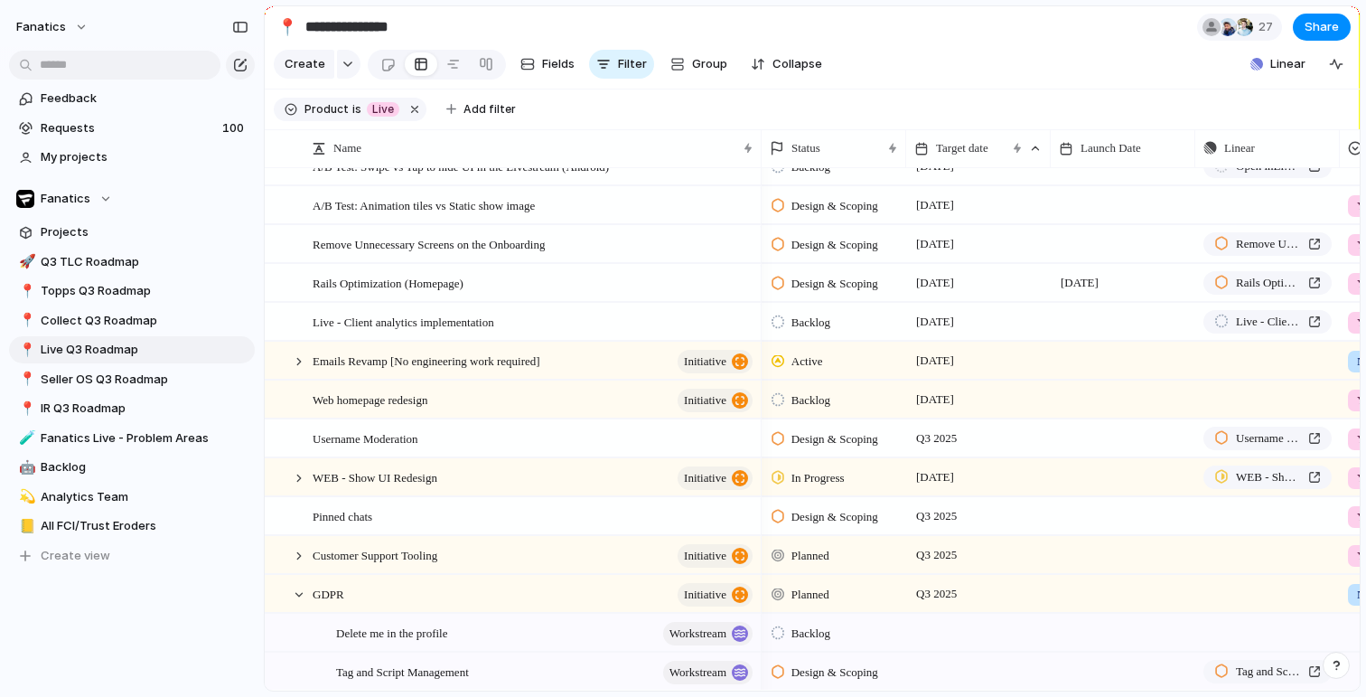
scroll to position [779, 0]
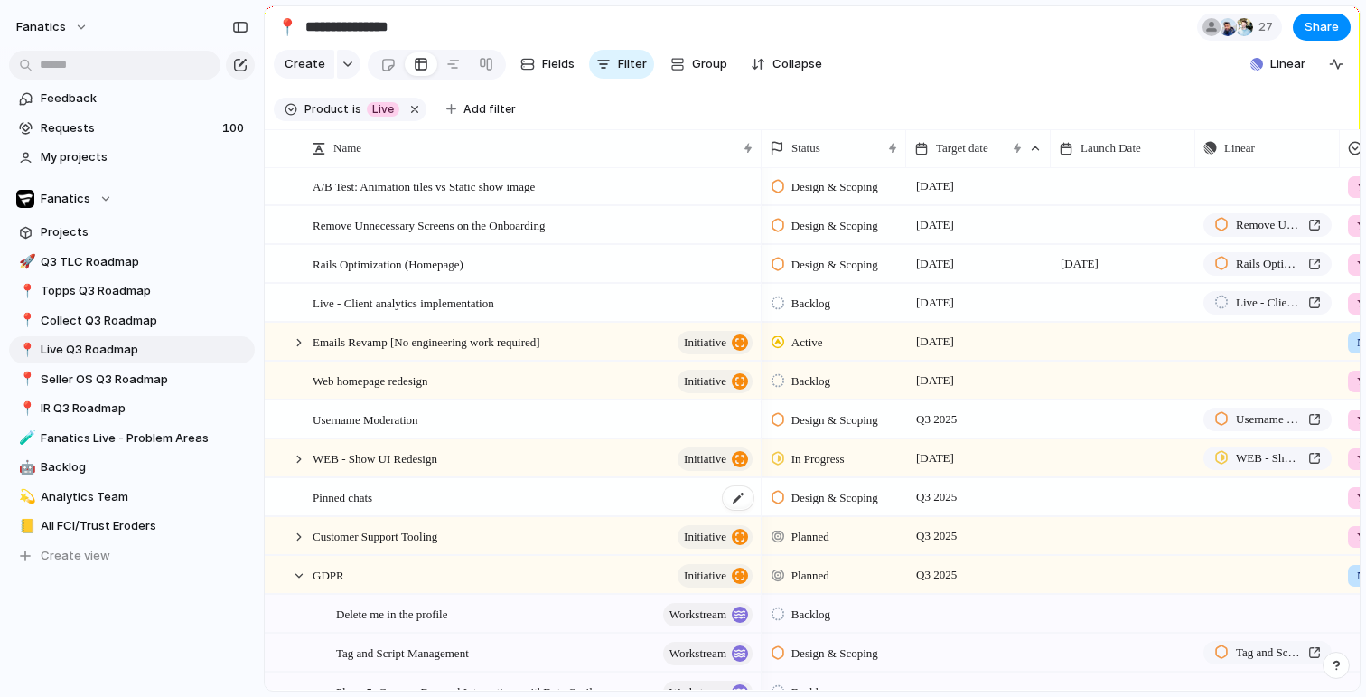
click at [387, 493] on div "Pinned chats" at bounding box center [534, 497] width 443 height 37
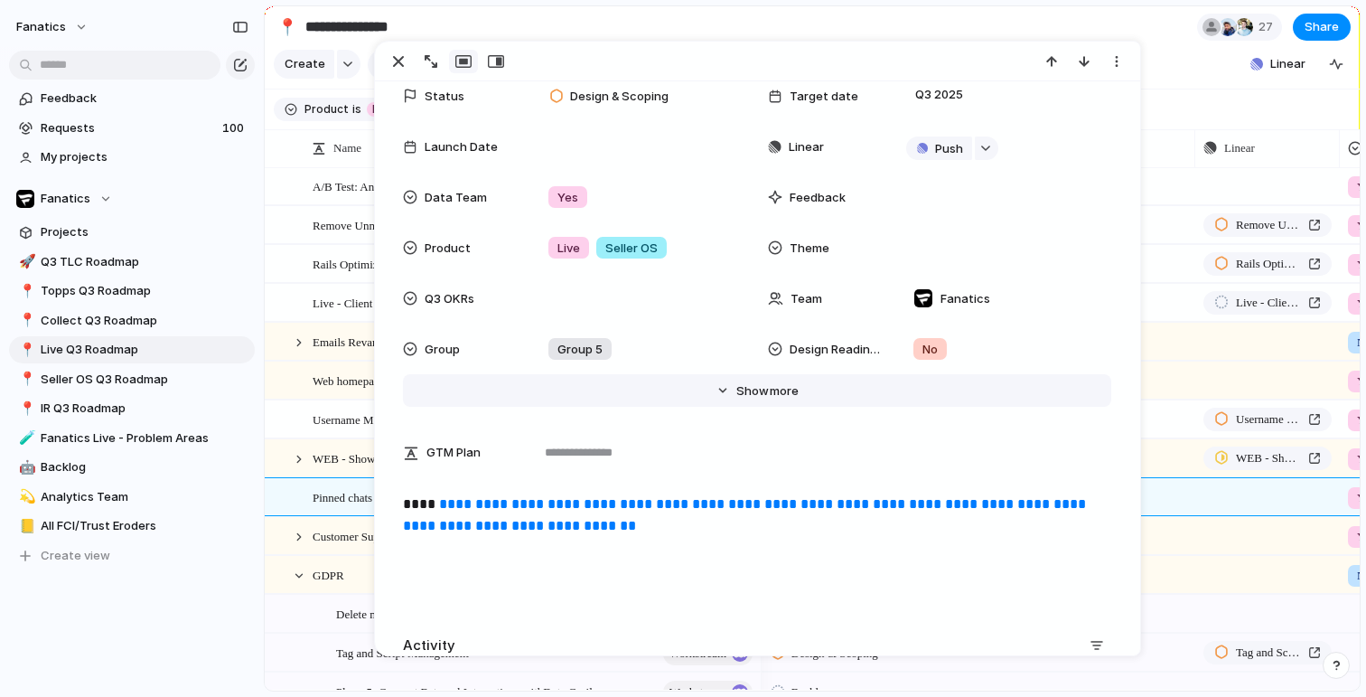
scroll to position [135, 0]
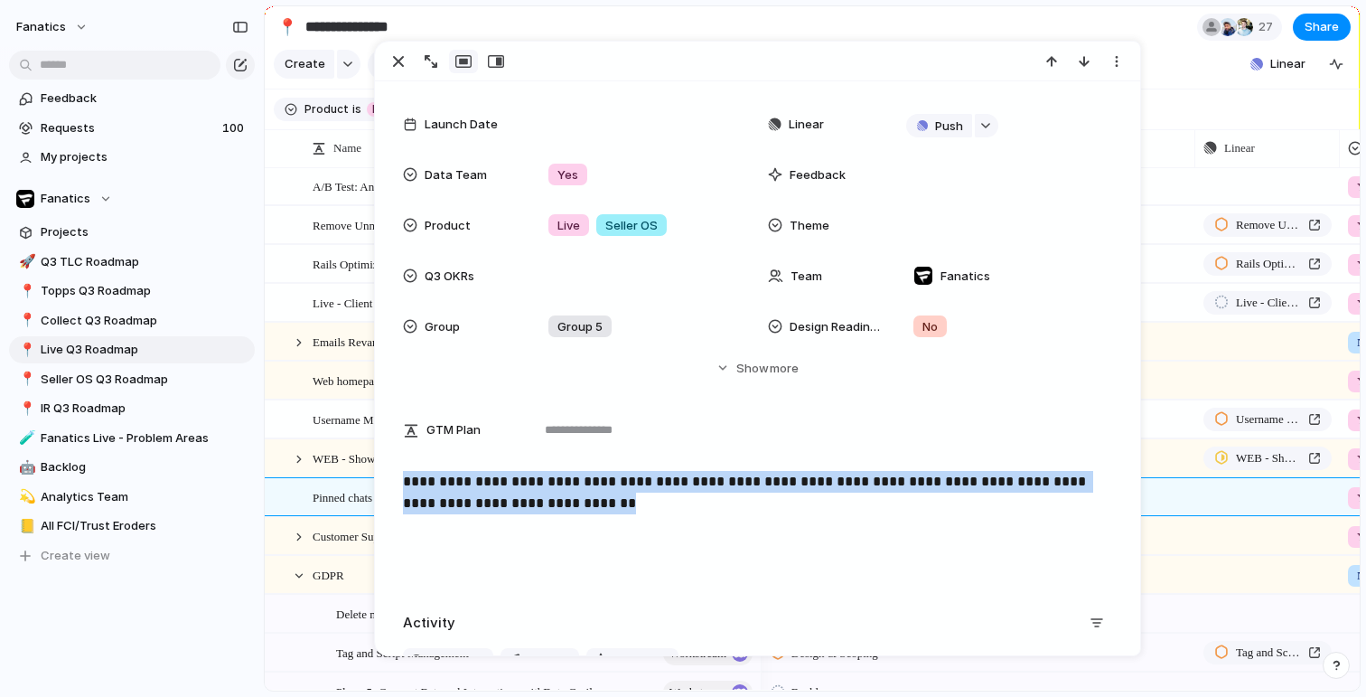
drag, startPoint x: 841, startPoint y: 511, endPoint x: 395, endPoint y: 491, distance: 446.8
click at [395, 491] on div "**********" at bounding box center [757, 475] width 764 height 1057
copy p "**********"
click at [395, 70] on div "button" at bounding box center [399, 62] width 22 height 22
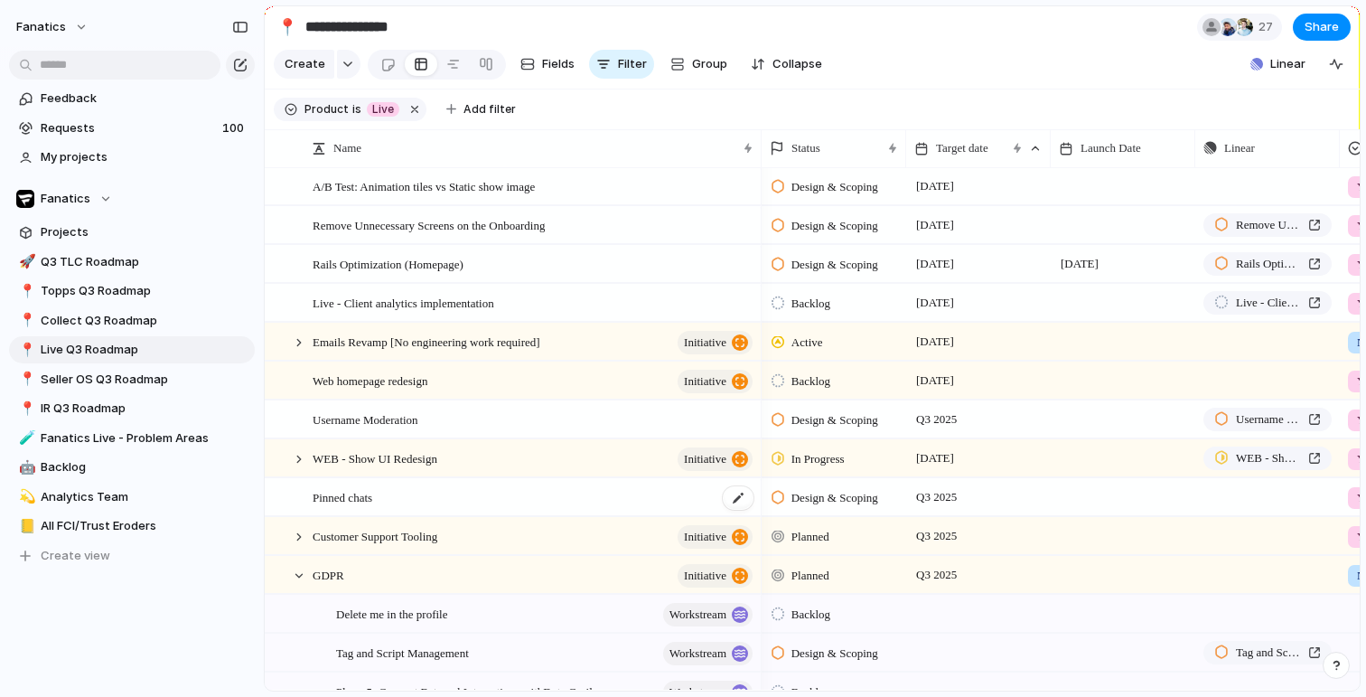
click at [371, 494] on span "Pinned chats" at bounding box center [343, 496] width 60 height 21
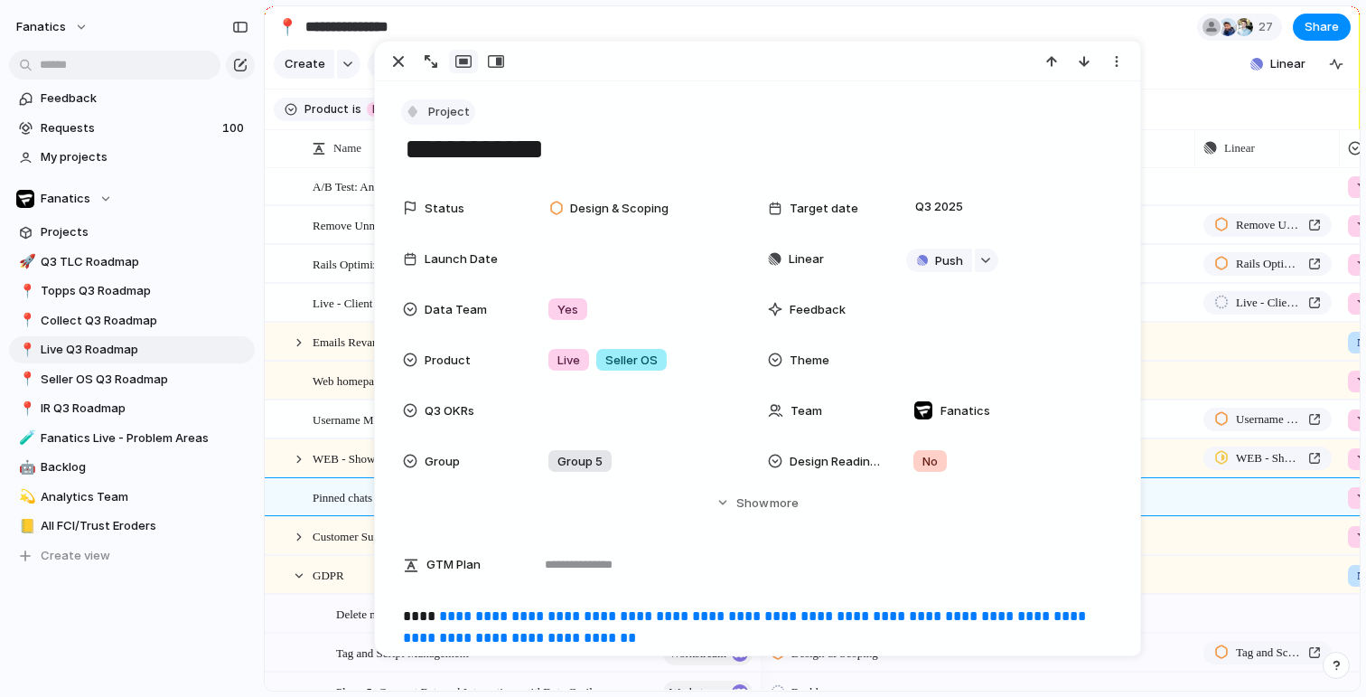
click at [444, 117] on span "Project" at bounding box center [449, 112] width 42 height 18
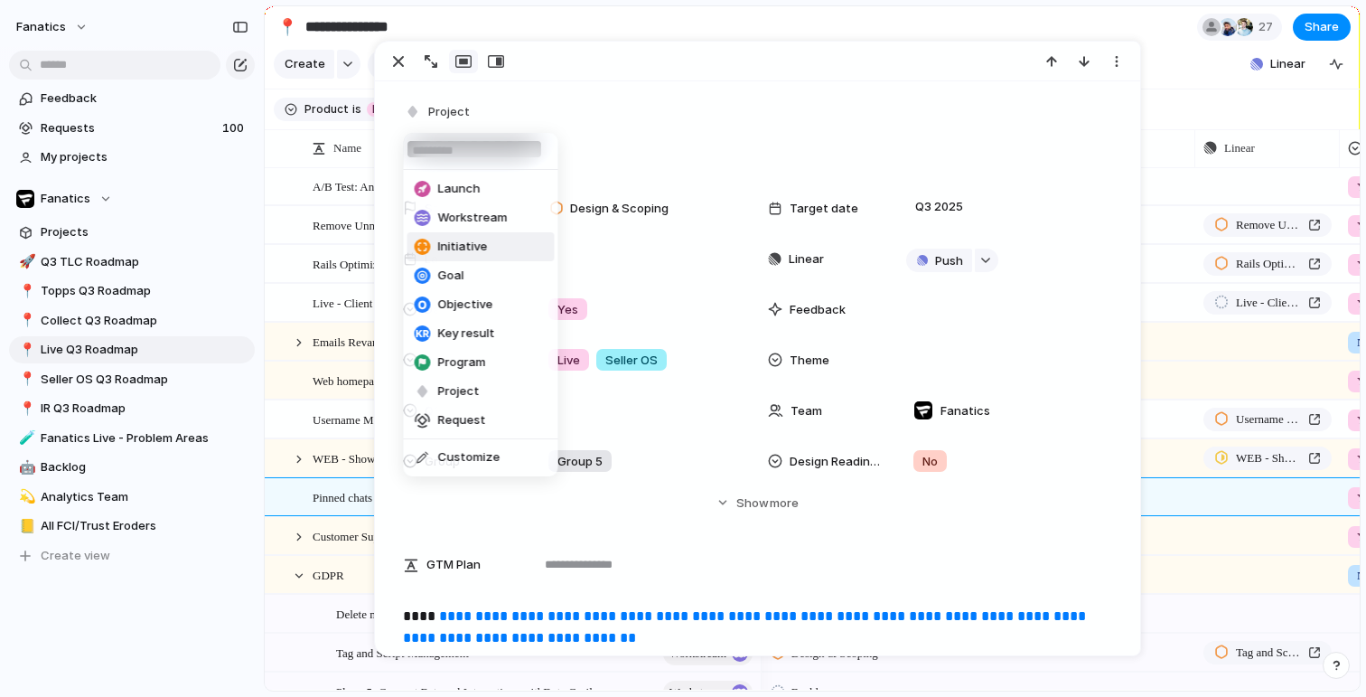
click at [482, 247] on span "Initiative" at bounding box center [463, 247] width 50 height 18
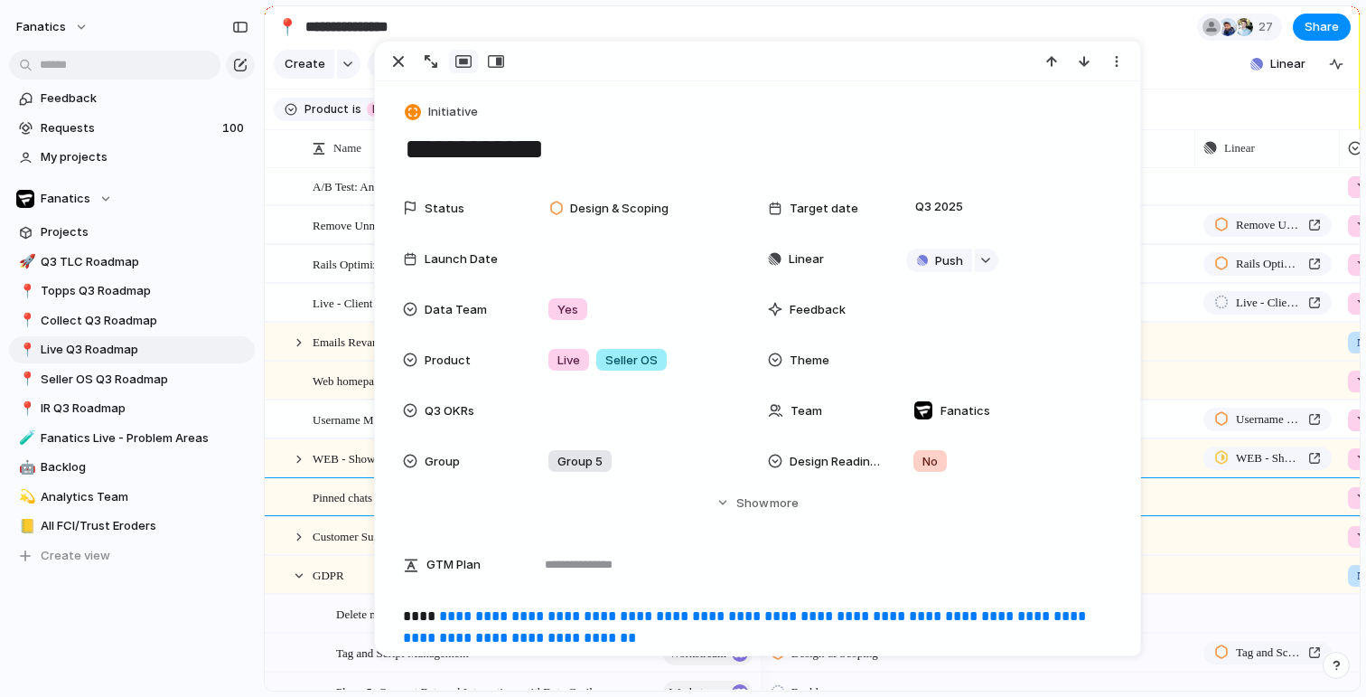
drag, startPoint x: 391, startPoint y: 65, endPoint x: 375, endPoint y: 500, distance: 434.9
click at [391, 68] on div "button" at bounding box center [399, 62] width 22 height 22
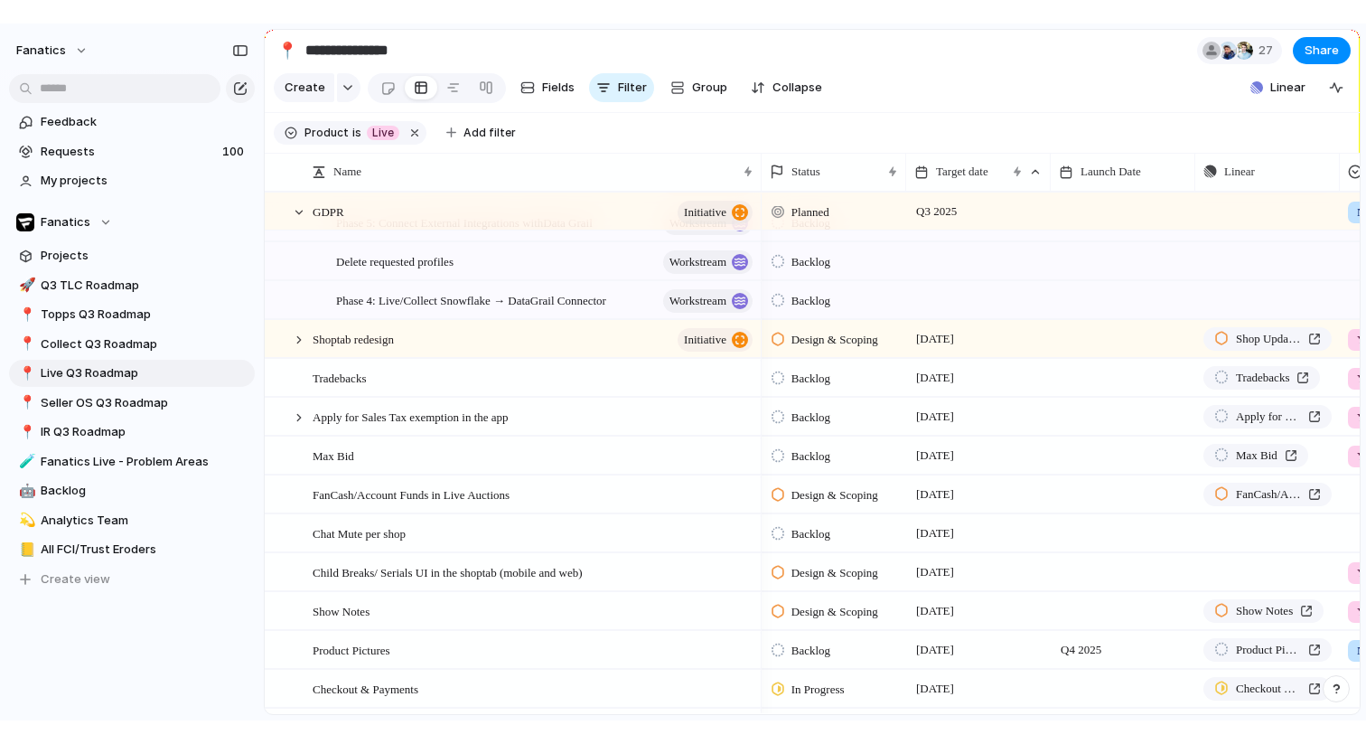
scroll to position [1271, 0]
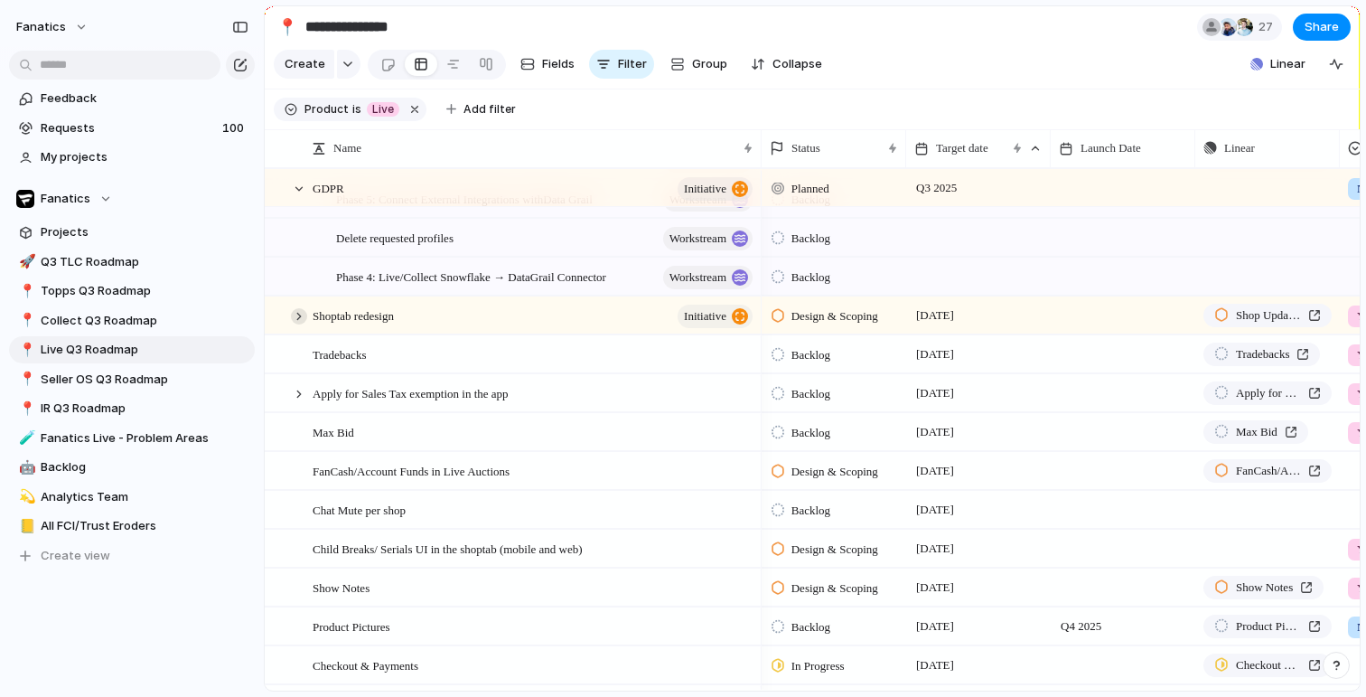
click at [299, 314] on div at bounding box center [299, 316] width 16 height 16
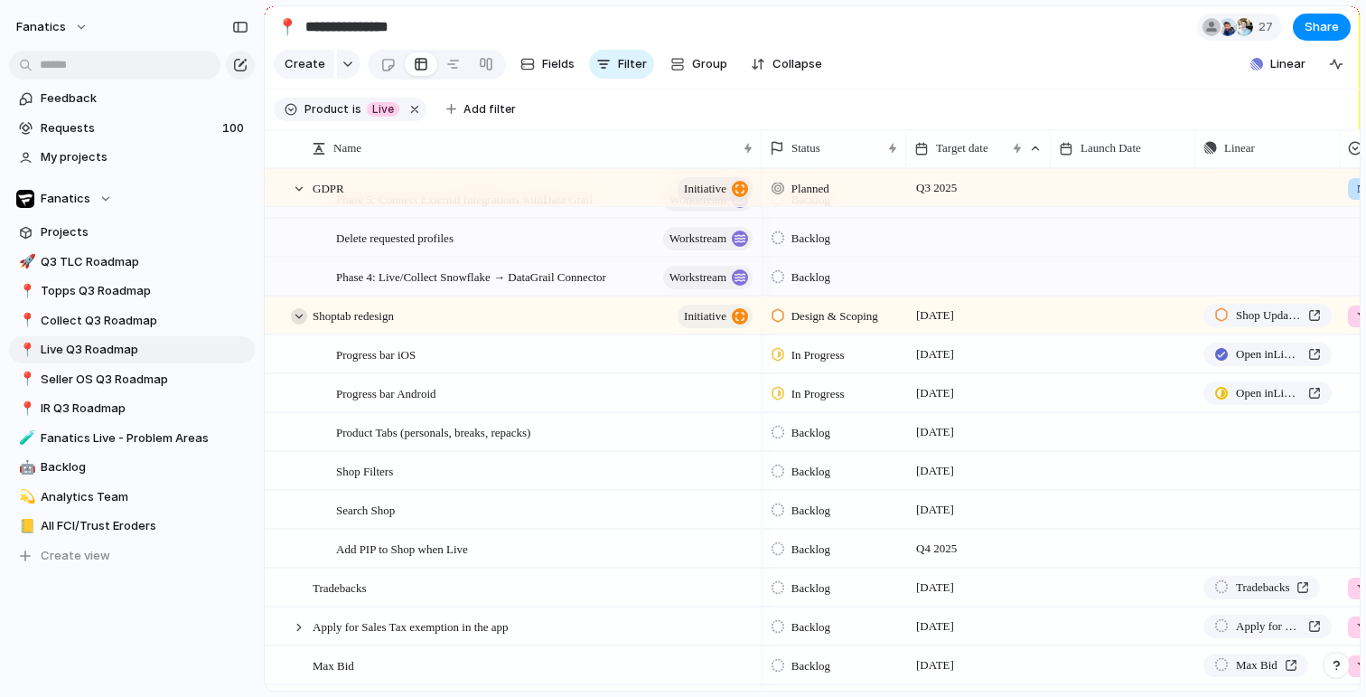
click at [295, 315] on div at bounding box center [299, 316] width 16 height 16
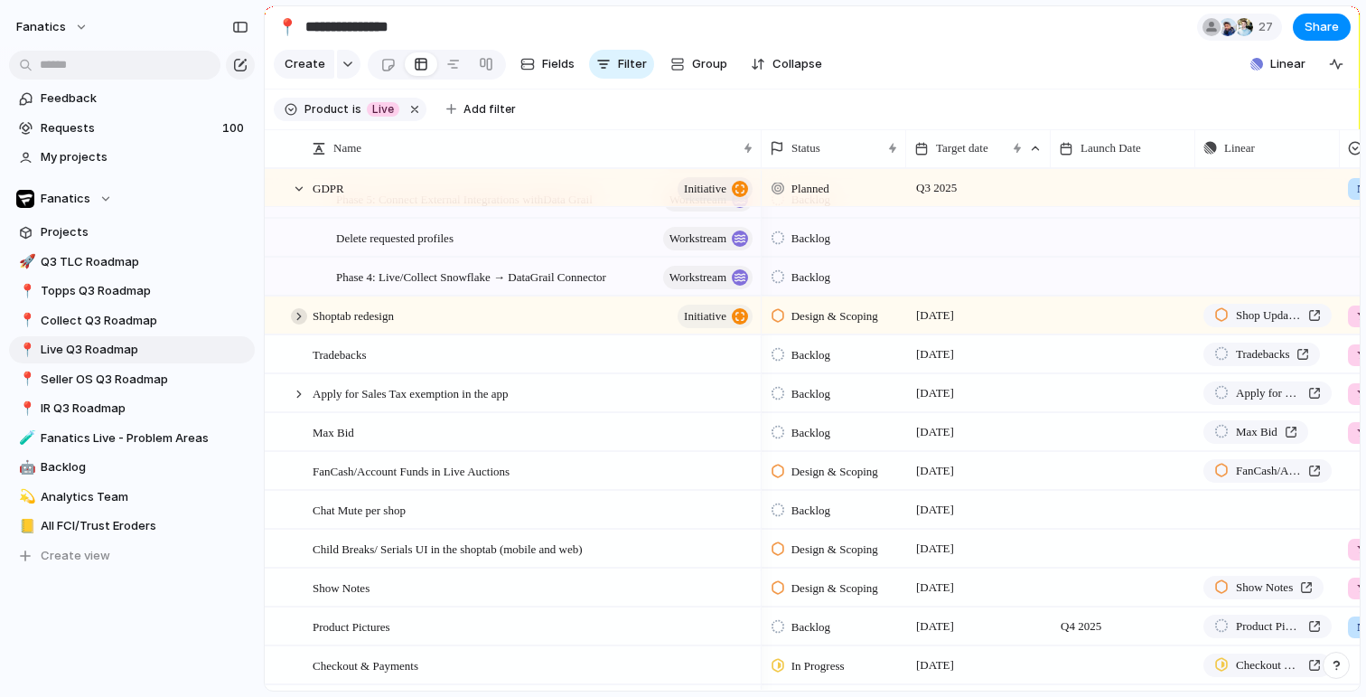
click at [295, 315] on div at bounding box center [299, 316] width 16 height 16
